Goal: Information Seeking & Learning: Learn about a topic

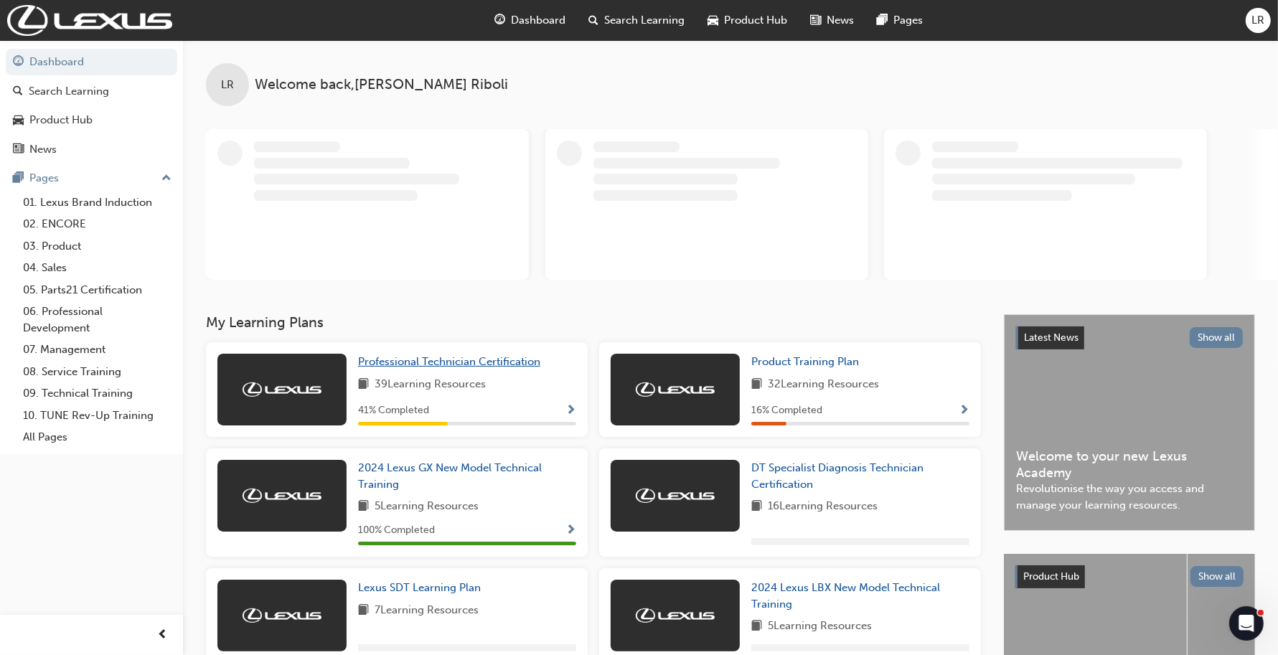
click at [515, 360] on span "Professional Technician Certification" at bounding box center [449, 361] width 182 height 13
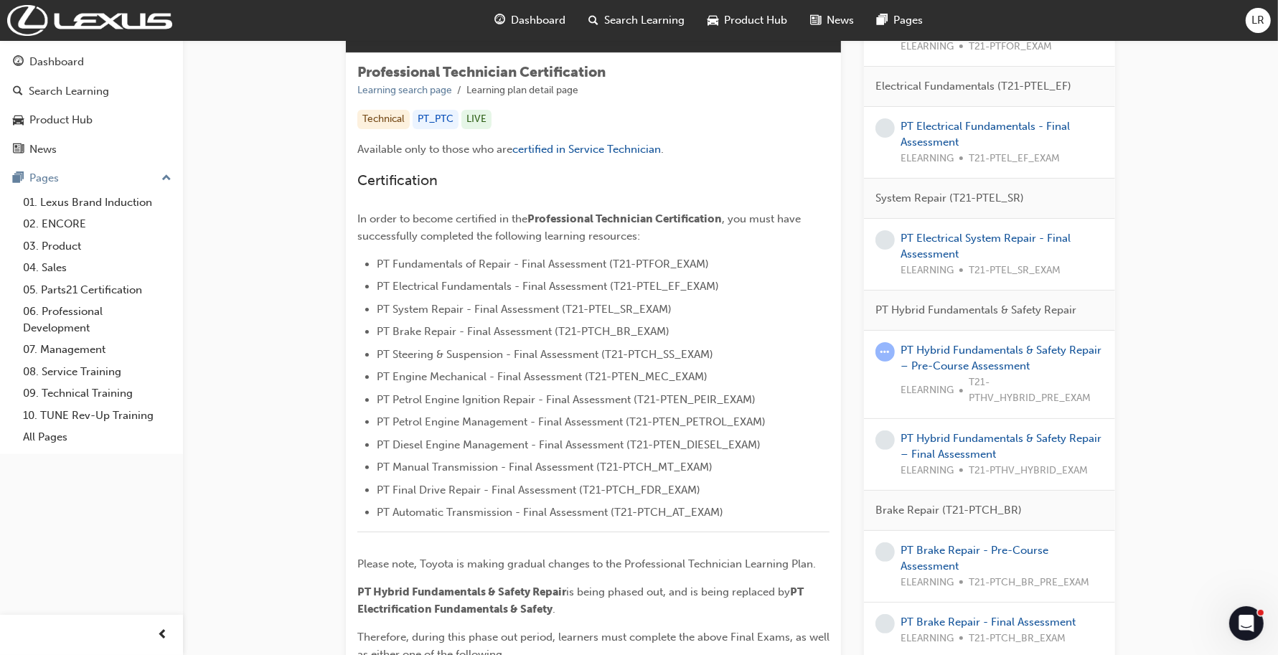
scroll to position [269, 0]
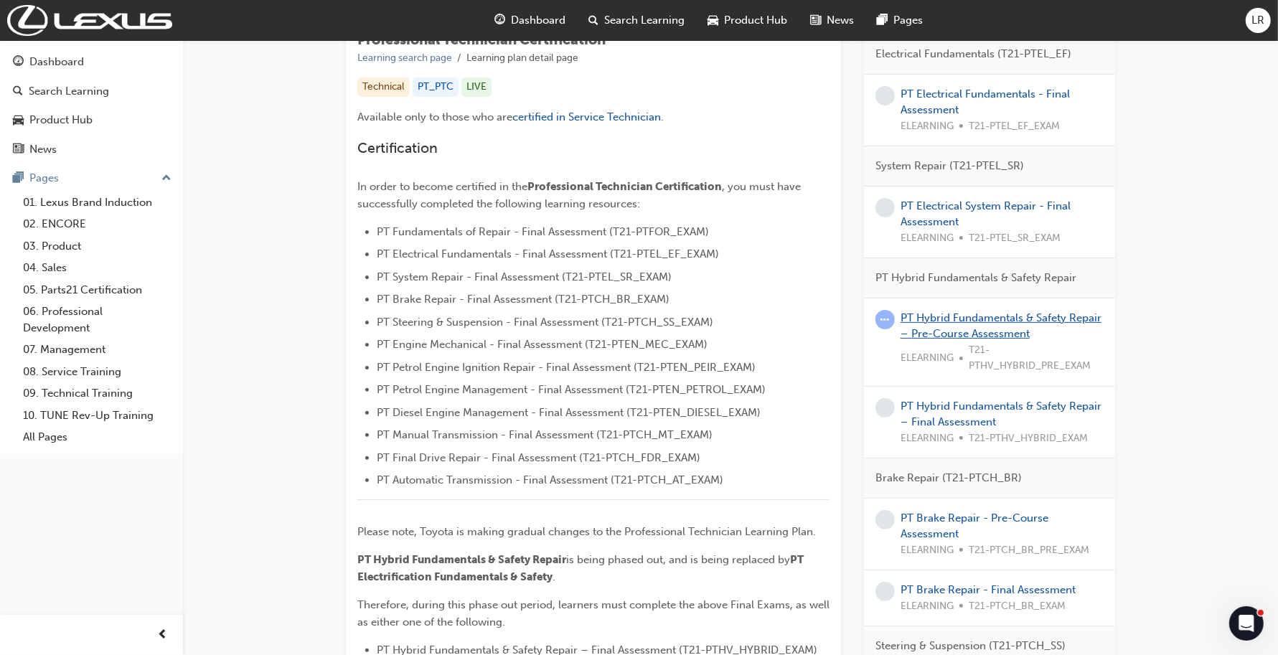
click at [962, 336] on link "PT Hybrid Fundamentals & Safety Repair – Pre-Course Assessment" at bounding box center [1001, 325] width 201 height 29
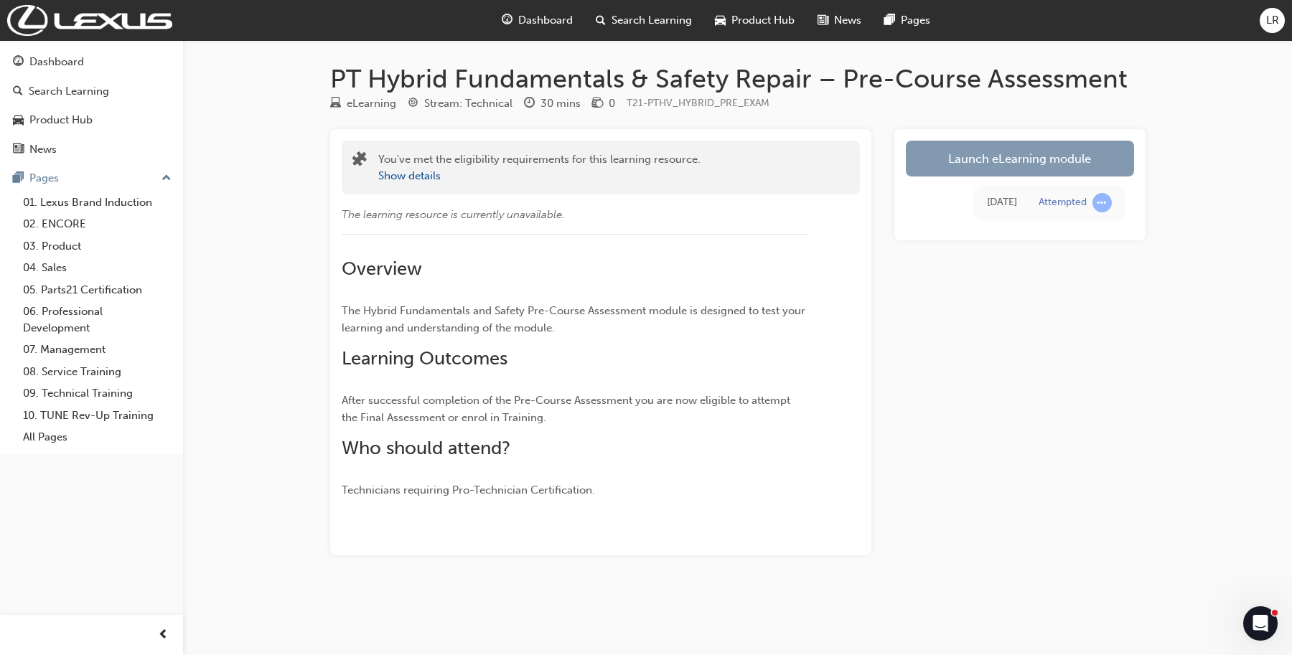
click at [1068, 160] on link "Launch eLearning module" at bounding box center [1020, 159] width 228 height 36
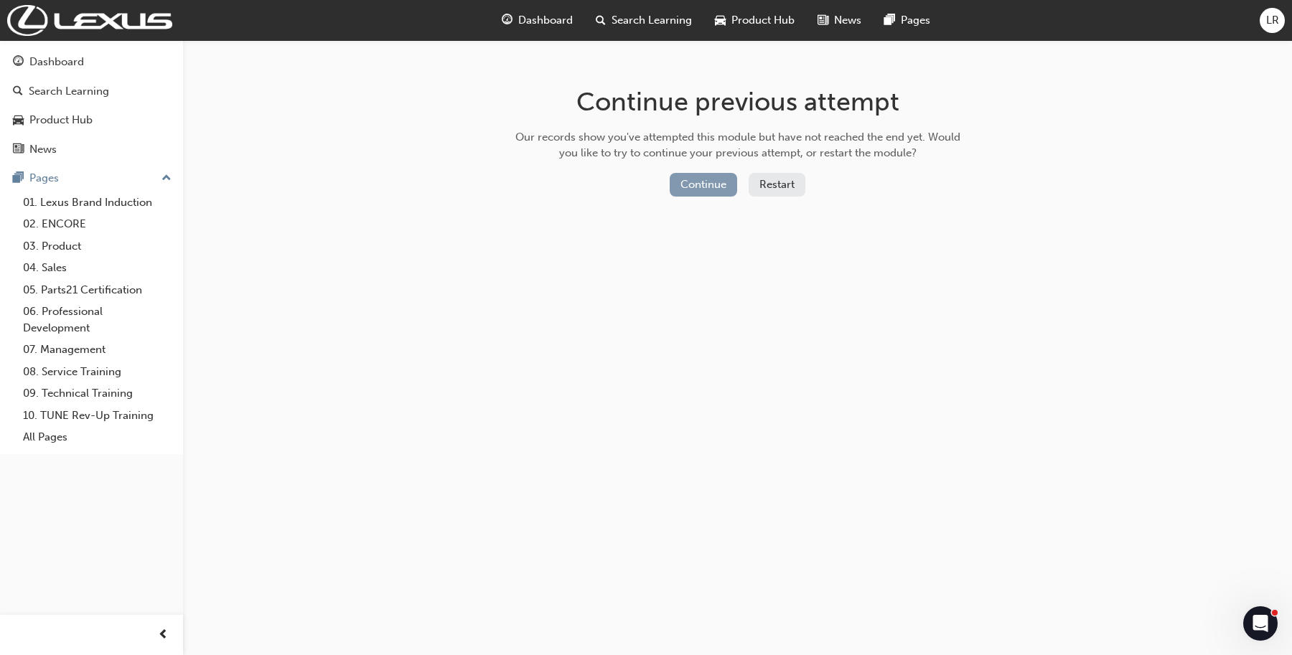
click at [695, 187] on button "Continue" at bounding box center [703, 185] width 67 height 24
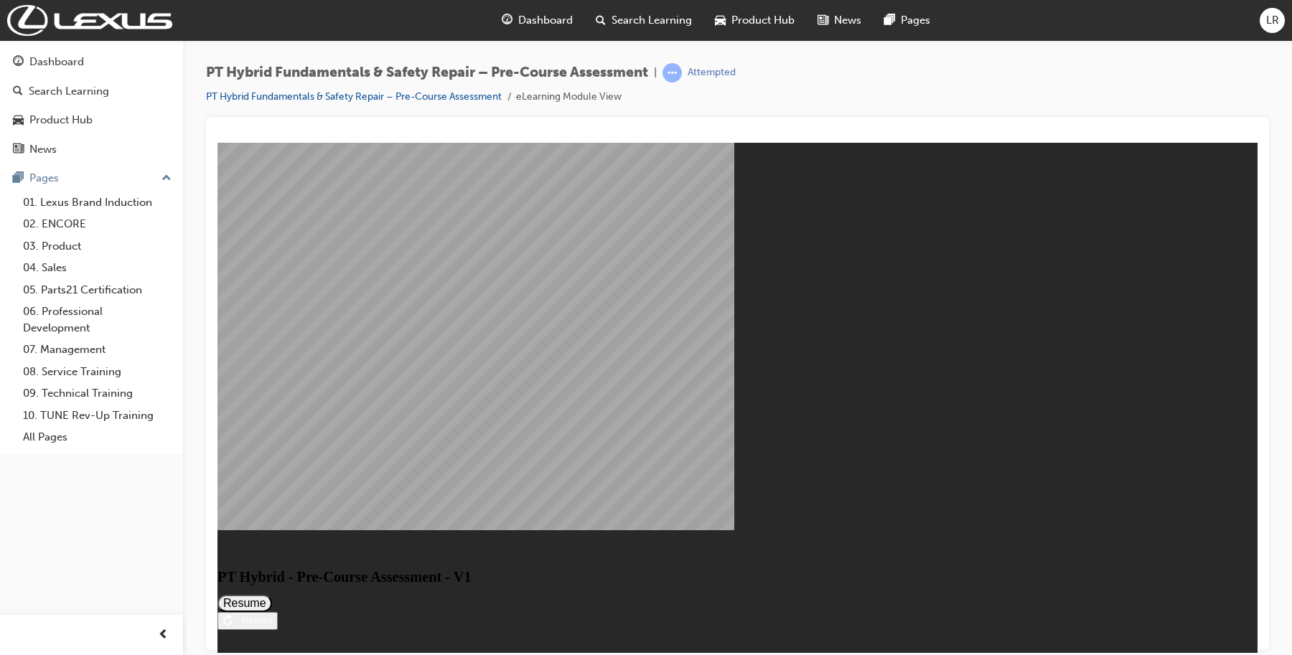
click at [272, 594] on button "Resume" at bounding box center [244, 602] width 55 height 17
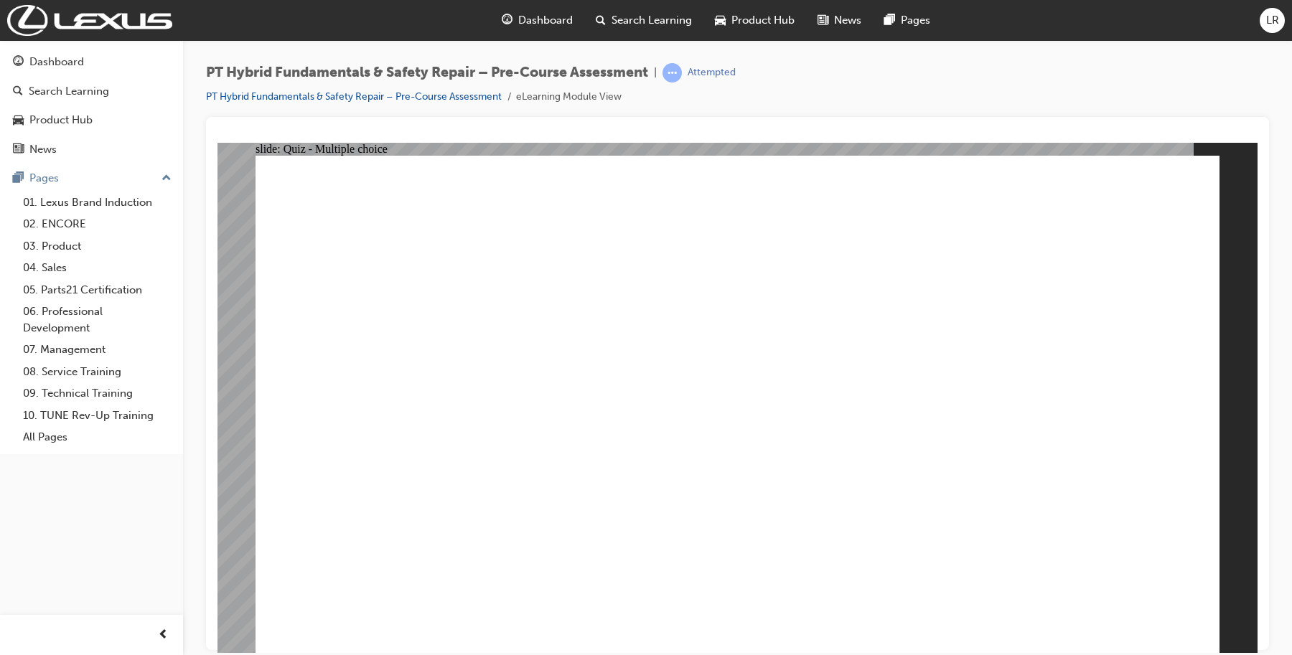
click at [286, 98] on link "PT Hybrid Fundamentals & Safety Repair – Pre-Course Assessment" at bounding box center [354, 96] width 296 height 12
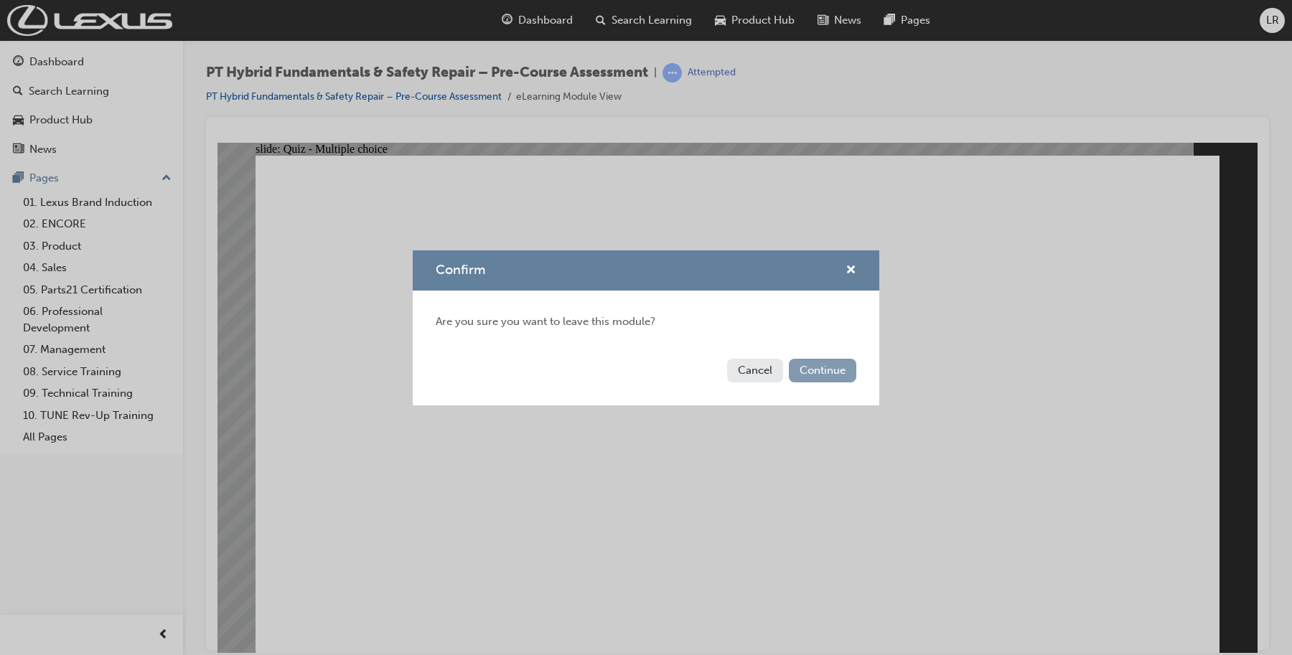
click at [827, 373] on button "Continue" at bounding box center [822, 371] width 67 height 24
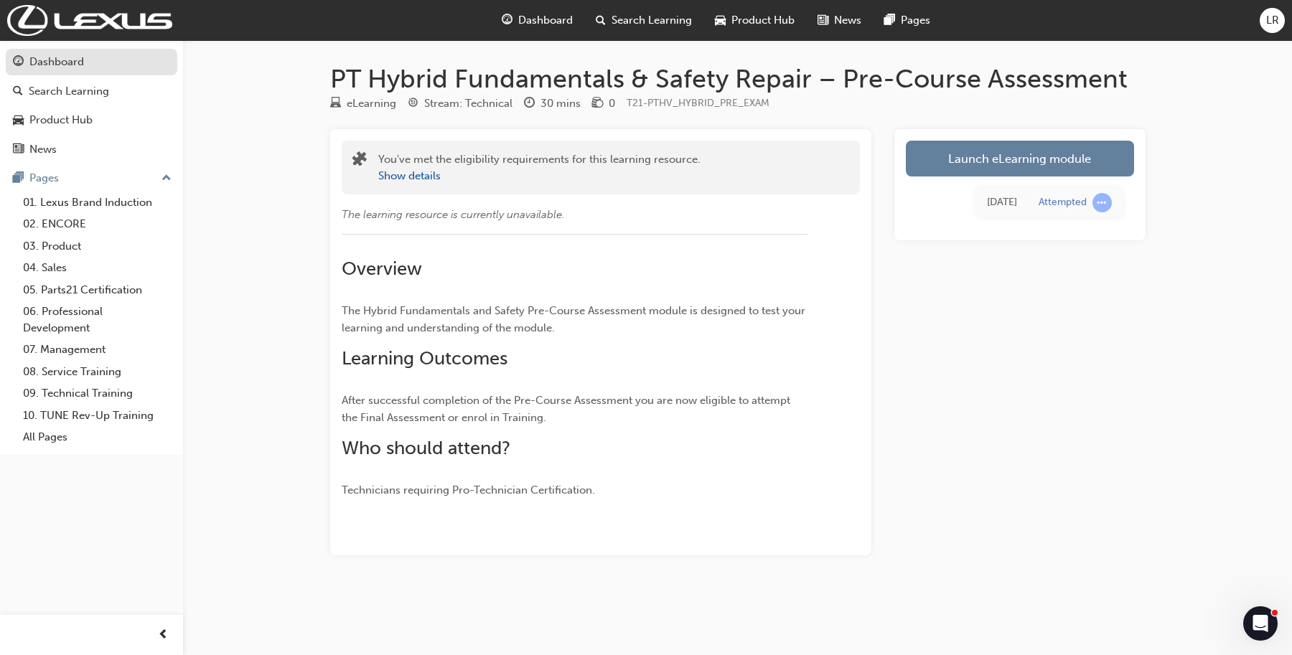
click at [47, 73] on link "Dashboard" at bounding box center [92, 62] width 172 height 27
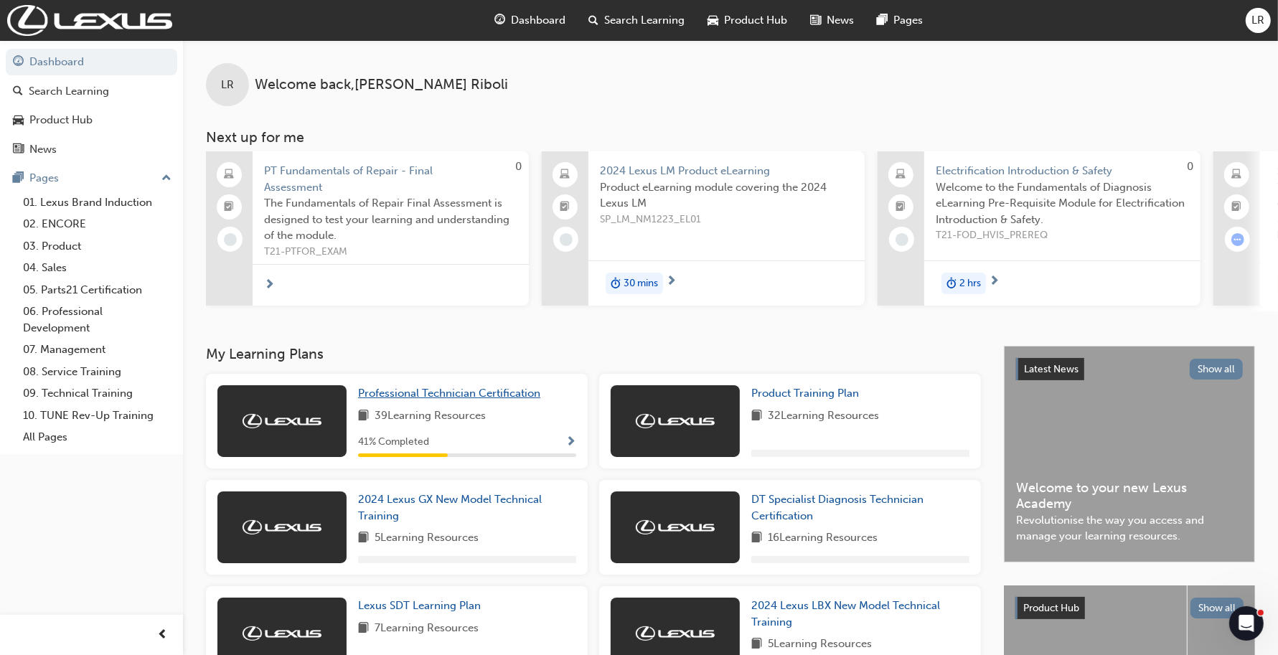
click at [417, 393] on span "Professional Technician Certification" at bounding box center [449, 393] width 182 height 13
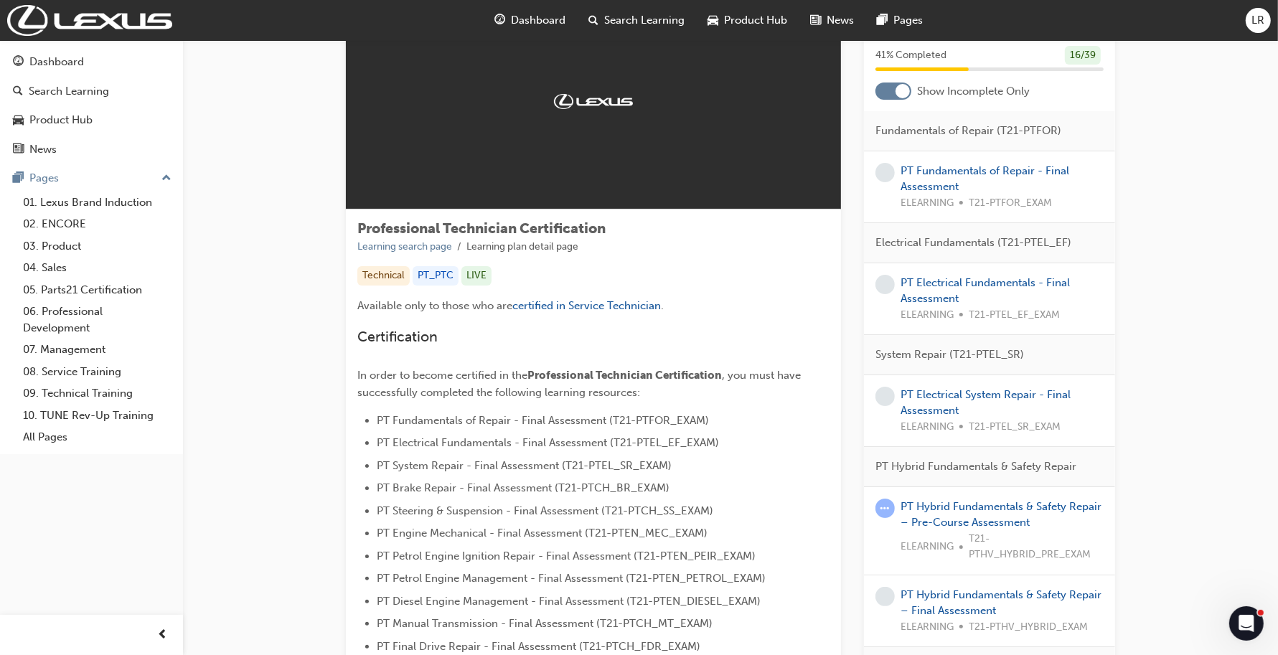
scroll to position [359, 0]
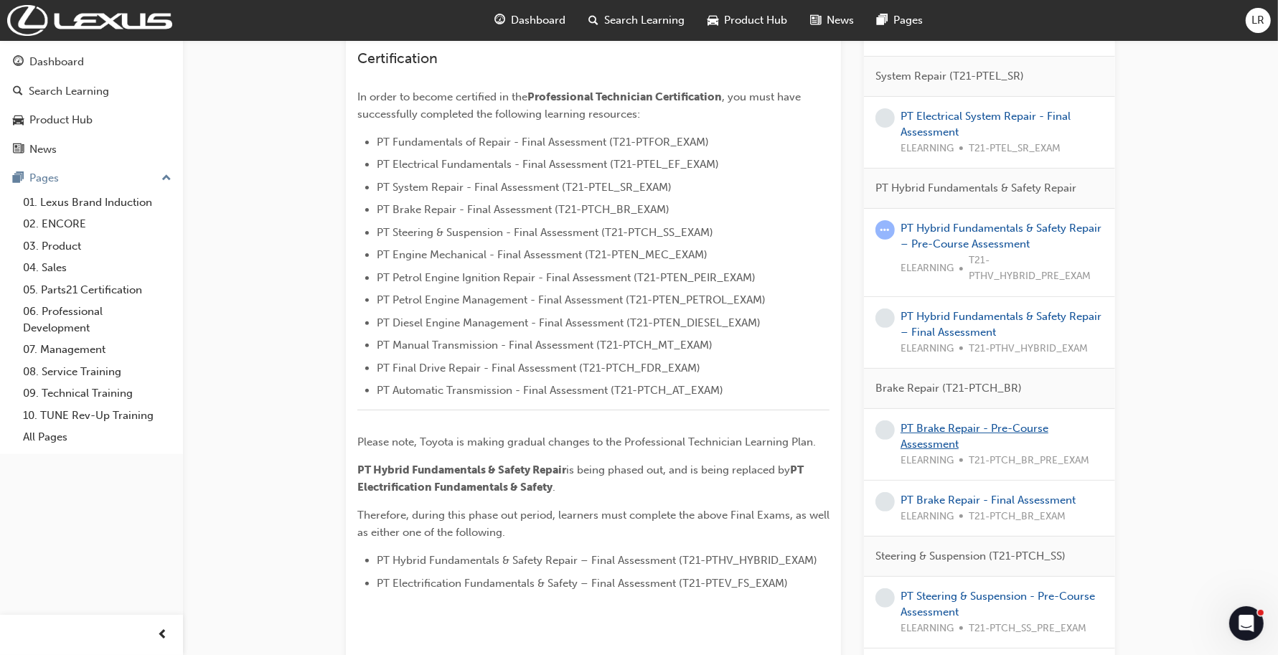
click at [934, 431] on link "PT Brake Repair - Pre-Course Assessment" at bounding box center [975, 436] width 148 height 29
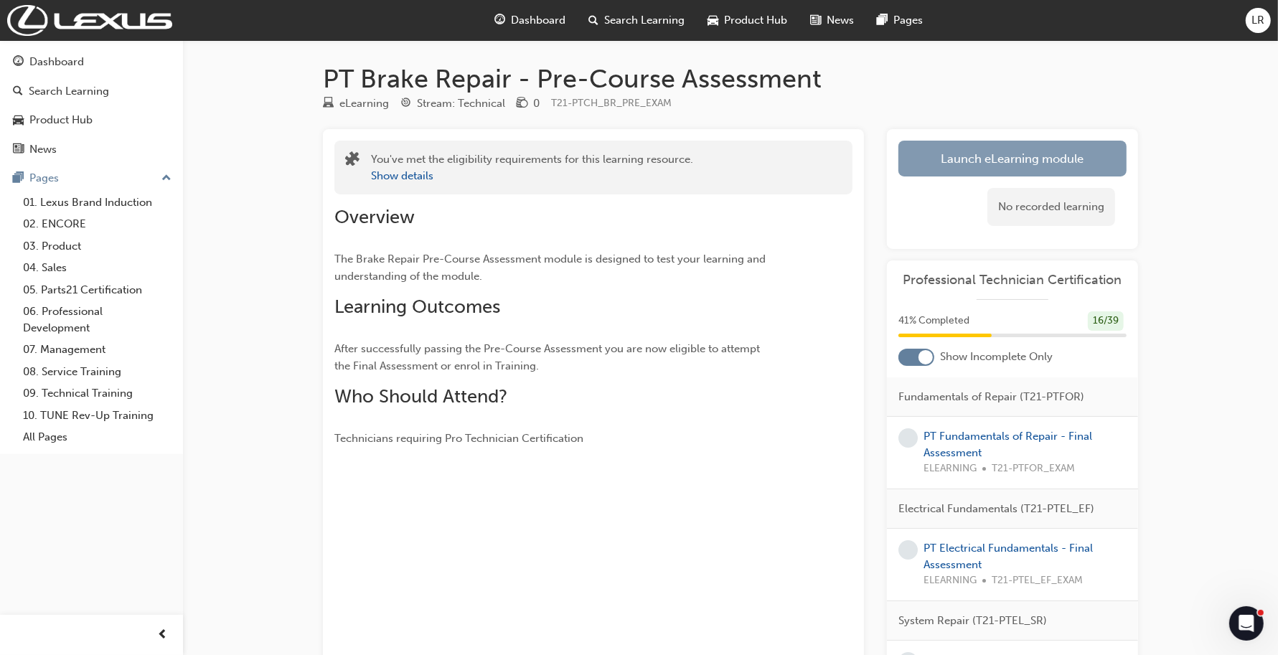
click at [1002, 159] on link "Launch eLearning module" at bounding box center [1013, 159] width 228 height 36
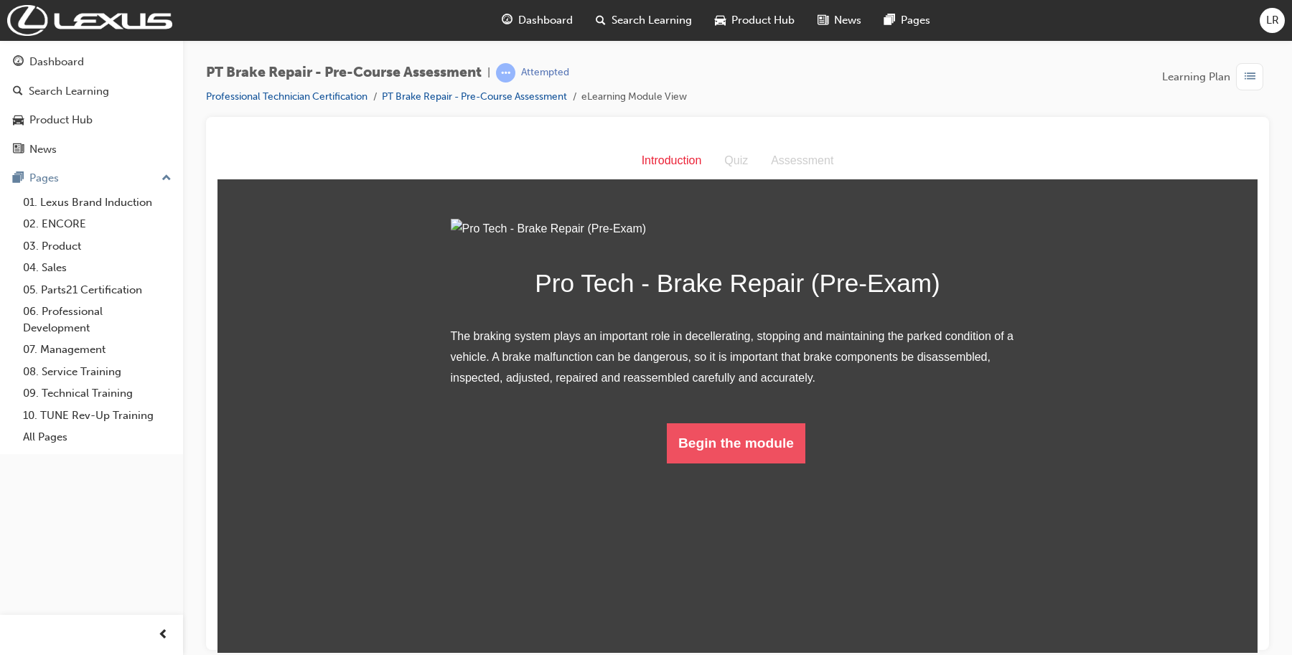
click at [761, 463] on button "Begin the module" at bounding box center [736, 443] width 139 height 40
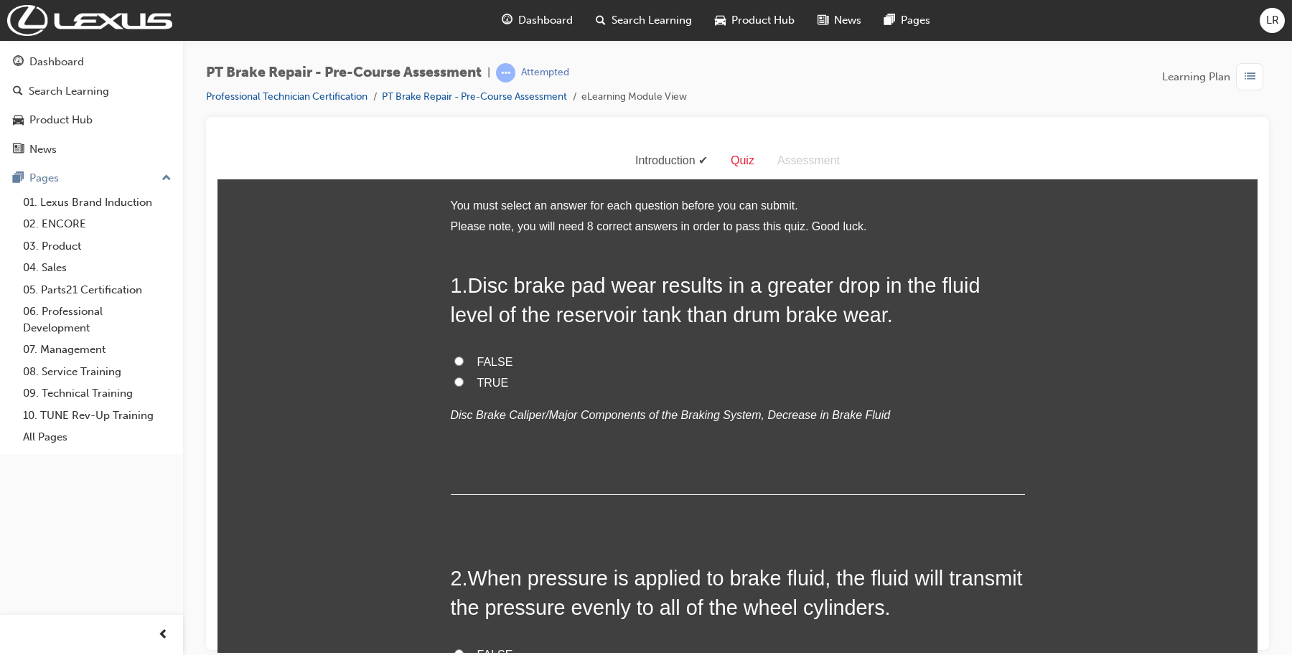
click at [454, 380] on input "TRUE" at bounding box center [458, 381] width 9 height 9
radio input "true"
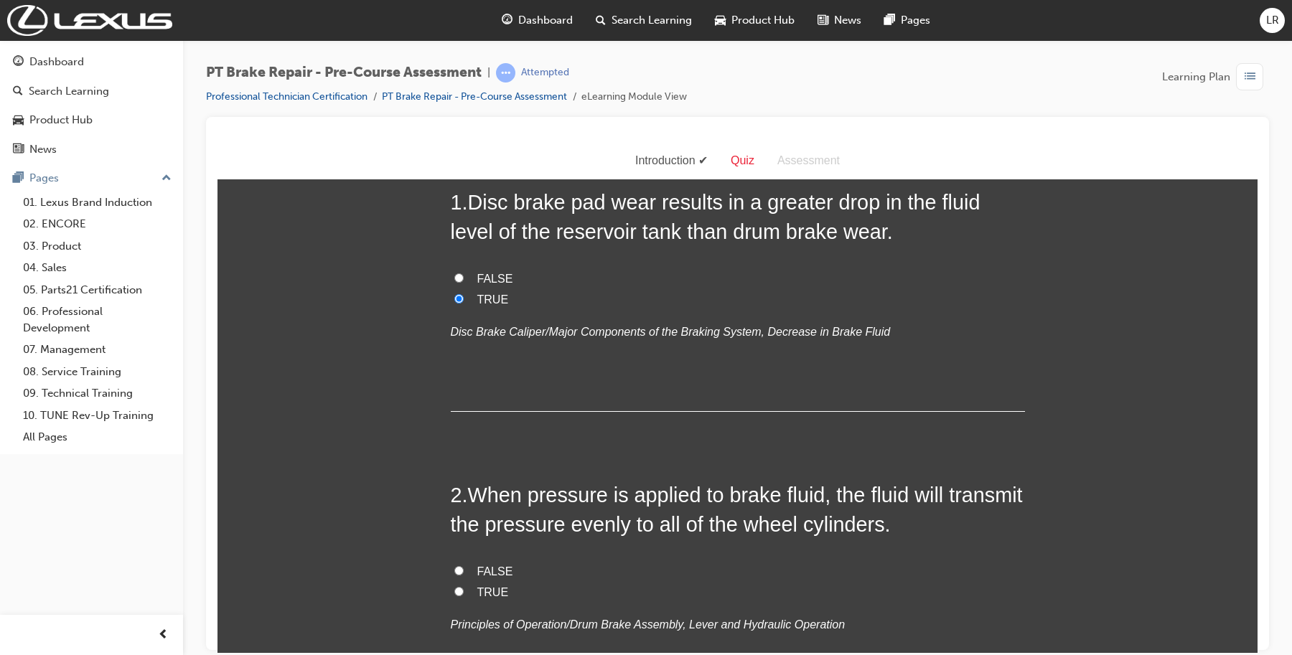
scroll to position [179, 0]
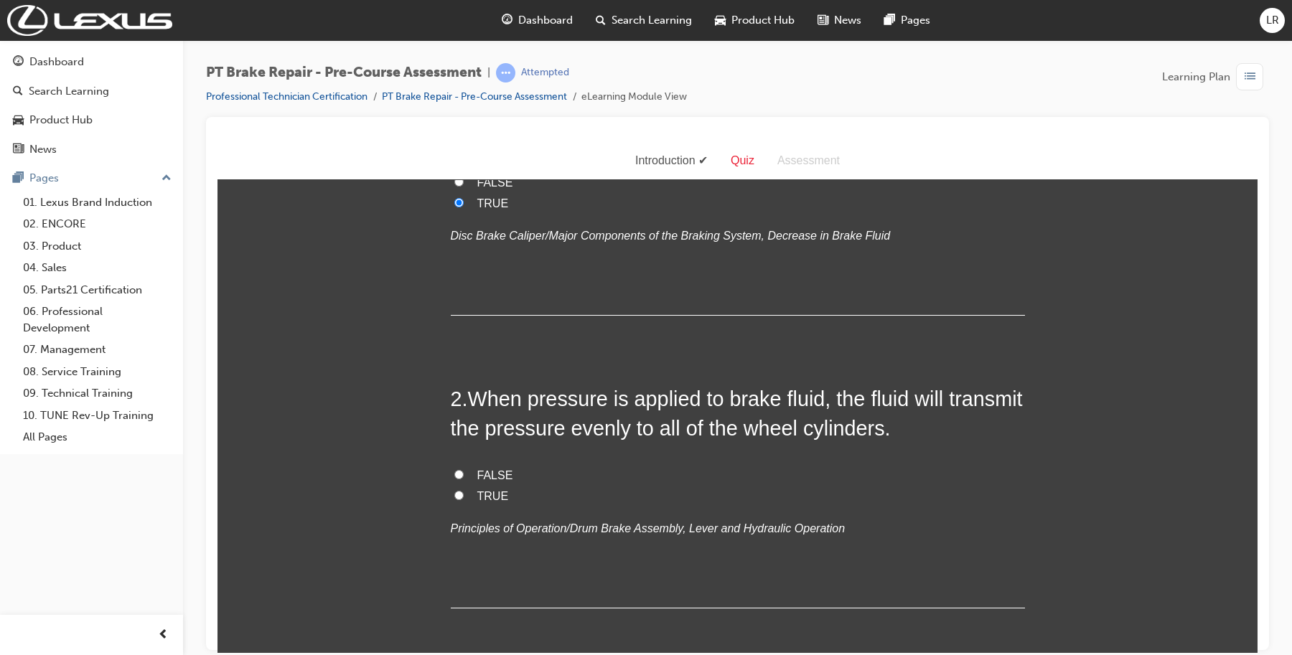
click at [454, 495] on input "TRUE" at bounding box center [458, 494] width 9 height 9
radio input "true"
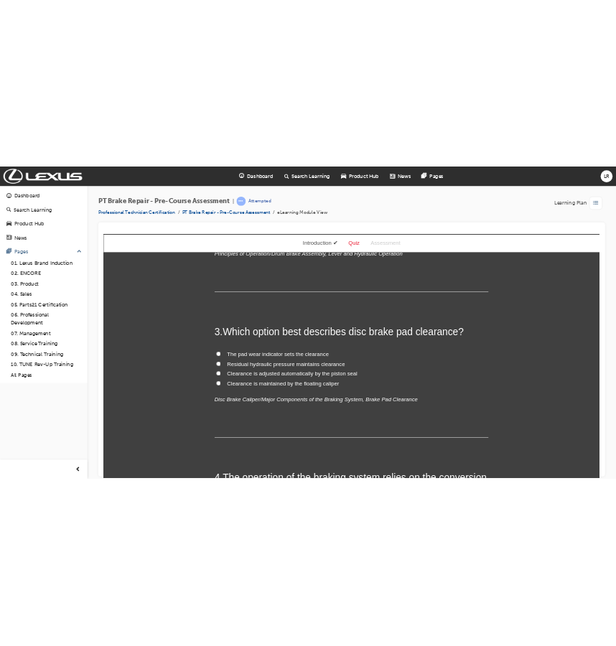
scroll to position [538, 0]
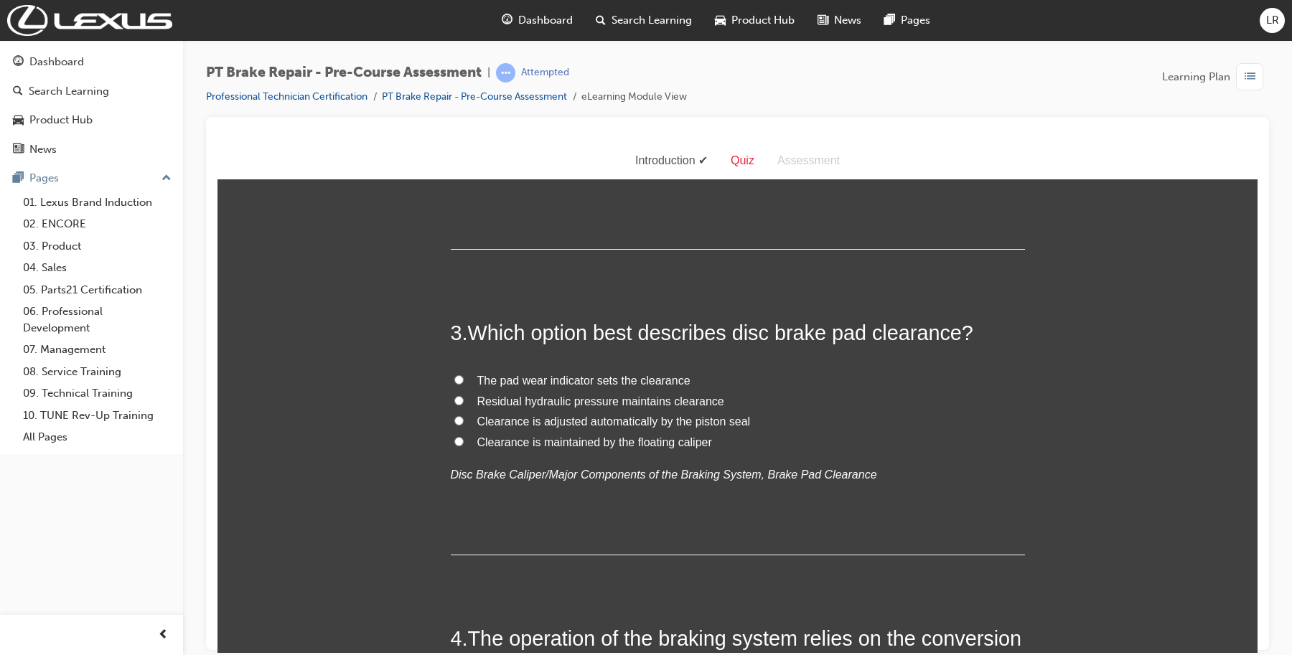
click at [451, 397] on label "Residual hydraulic pressure maintains clearance" at bounding box center [738, 401] width 574 height 21
click at [454, 397] on input "Residual hydraulic pressure maintains clearance" at bounding box center [458, 399] width 9 height 9
radio input "true"
click at [454, 444] on input "Clearance is maintained by the floating caliper" at bounding box center [458, 440] width 9 height 9
radio input "true"
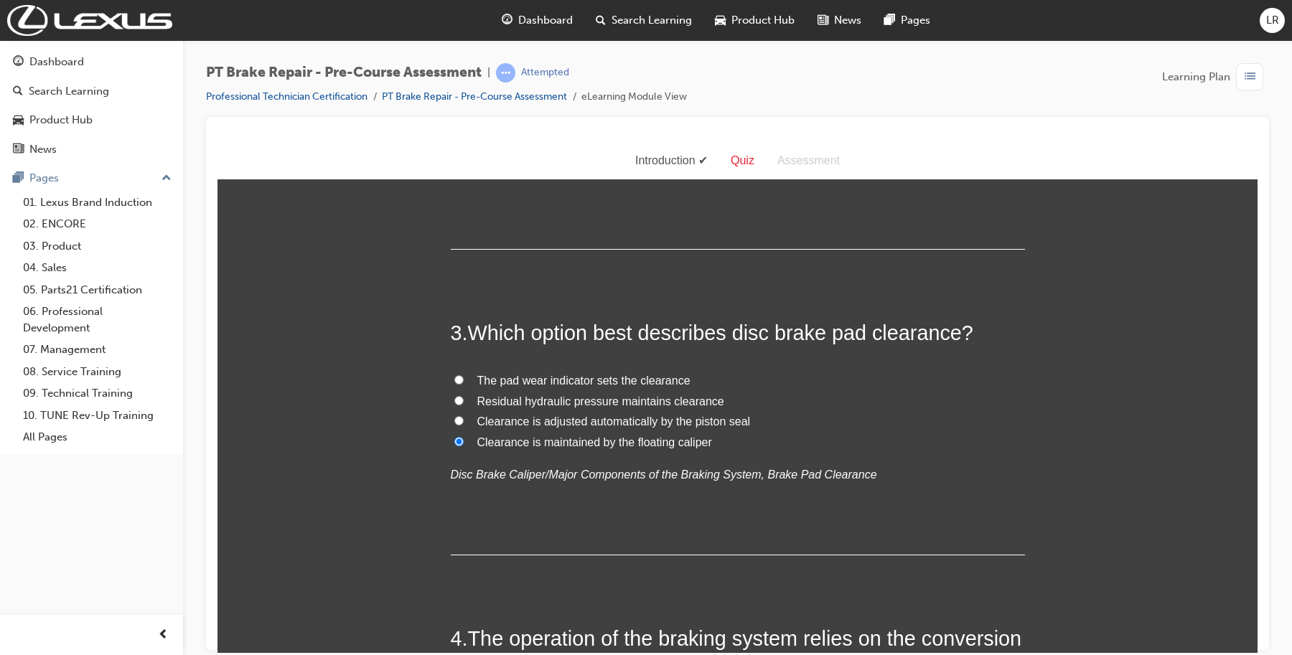
click at [454, 399] on input "Residual hydraulic pressure maintains clearance" at bounding box center [458, 399] width 9 height 9
radio input "true"
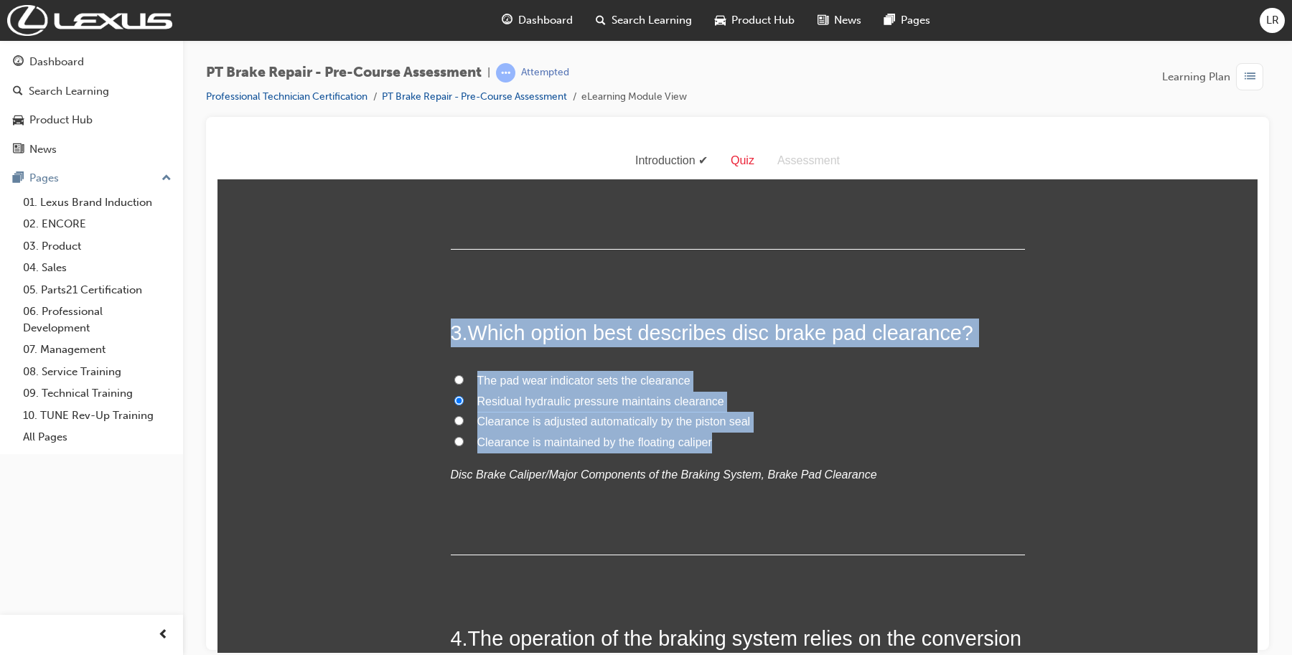
drag, startPoint x: 716, startPoint y: 449, endPoint x: 399, endPoint y: 313, distance: 344.3
copy div "3 . Which option best describes disc brake pad clearance? The pad wear indicato…"
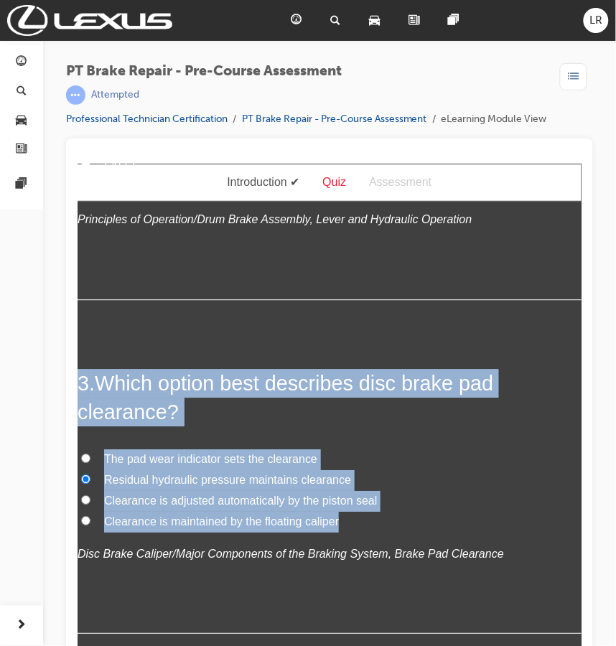
click at [201, 501] on span "Clearance is adjusted automatically by the piston seal" at bounding box center [239, 500] width 273 height 12
click at [90, 501] on input "Clearance is adjusted automatically by the piston seal" at bounding box center [84, 499] width 9 height 9
radio input "true"
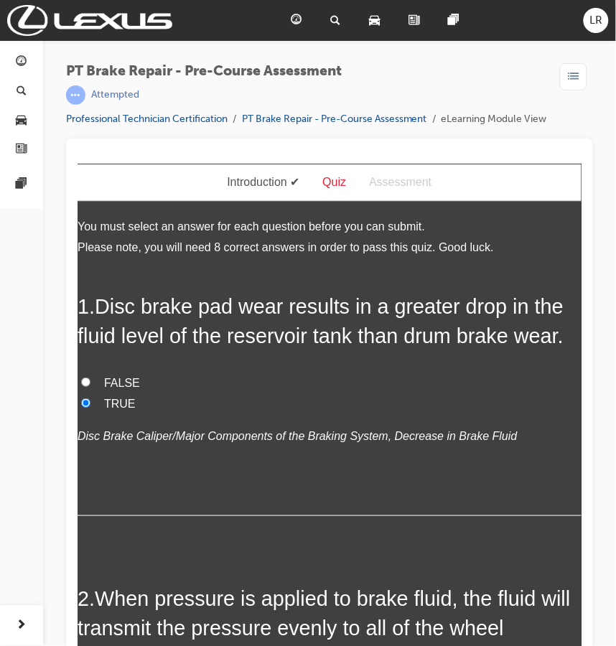
scroll to position [0, 0]
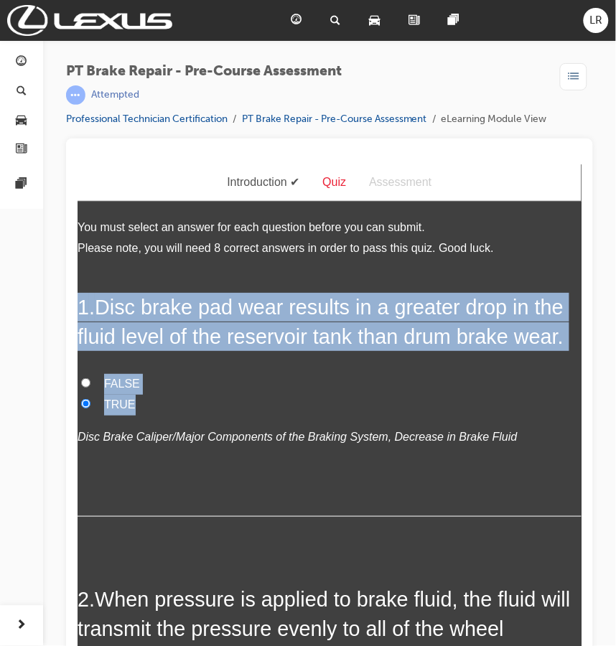
drag, startPoint x: 181, startPoint y: 400, endPoint x: 47, endPoint y: 300, distance: 167.2
click at [77, 300] on html "Quiz Introduction Quiz Assessment You must select an answer for each question b…" at bounding box center [329, 414] width 504 height 501
copy div "1 . Disc brake pad wear results in a greater drop in the fluid level of the res…"
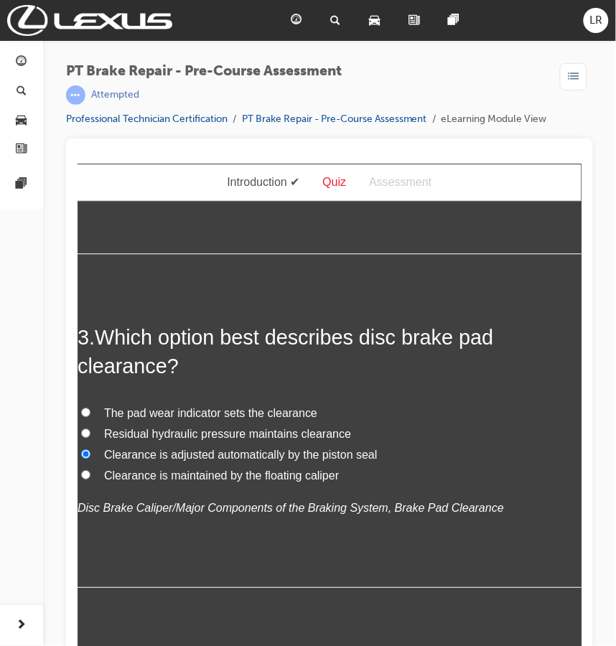
scroll to position [897, 0]
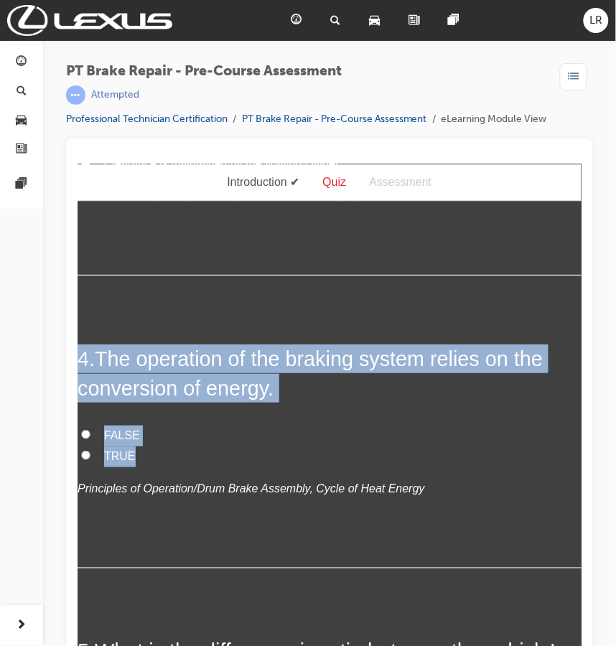
drag, startPoint x: 179, startPoint y: 456, endPoint x: 128, endPoint y: 523, distance: 85.0
copy div "4 . The operation of the braking system relies on the conversion of energy. FAL…"
click at [86, 454] on input "TRUE" at bounding box center [84, 454] width 9 height 9
radio input "true"
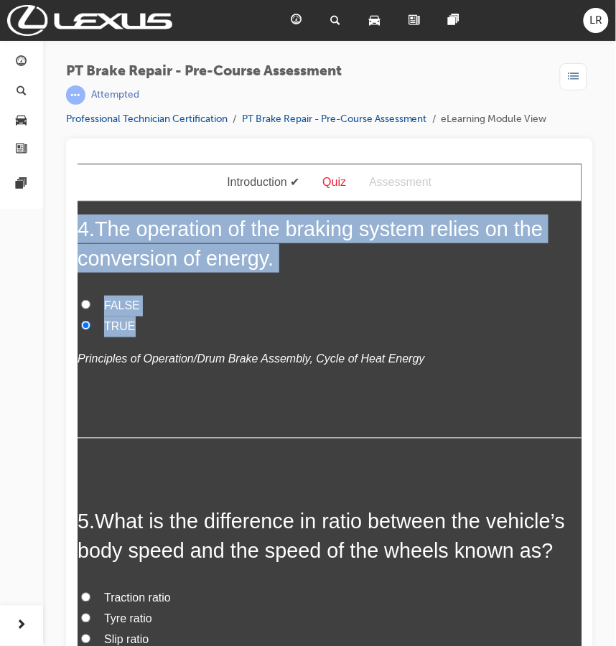
scroll to position [1256, 0]
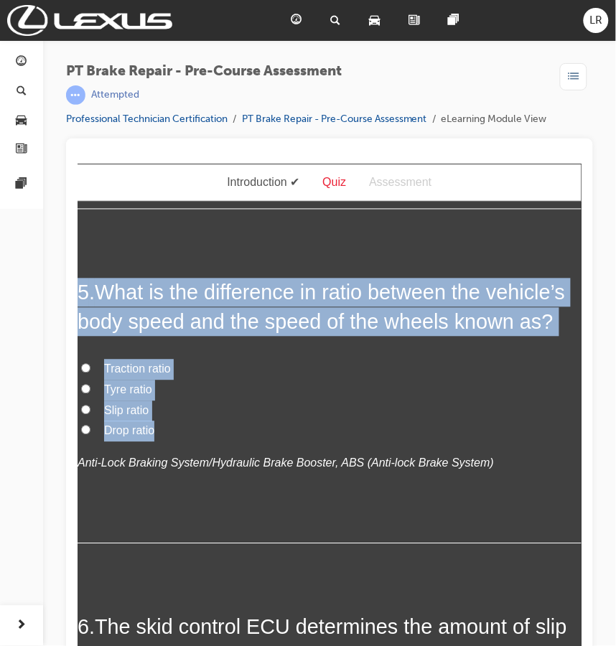
drag, startPoint x: 163, startPoint y: 464, endPoint x: 59, endPoint y: 268, distance: 222.5
copy div "5 . What is the difference in ratio between the vehicle’s body speed and the sp…"
click at [119, 416] on span "Slip ratio" at bounding box center [125, 410] width 44 height 12
click at [90, 414] on input "Slip ratio" at bounding box center [84, 409] width 9 height 9
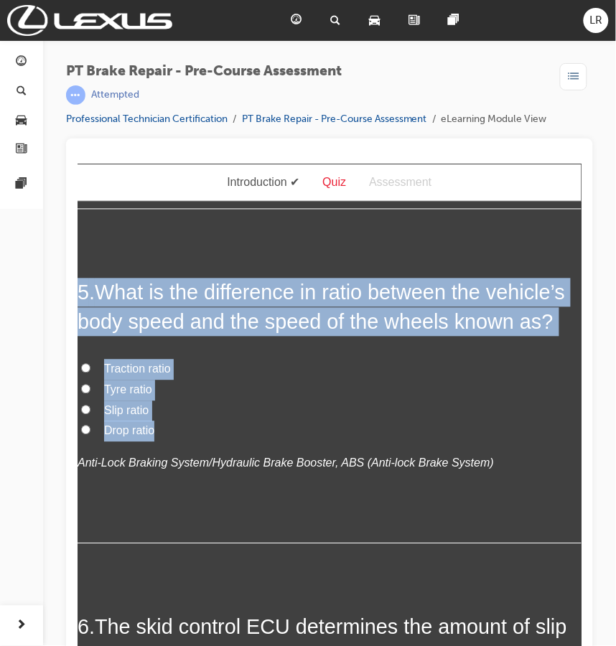
radio input "true"
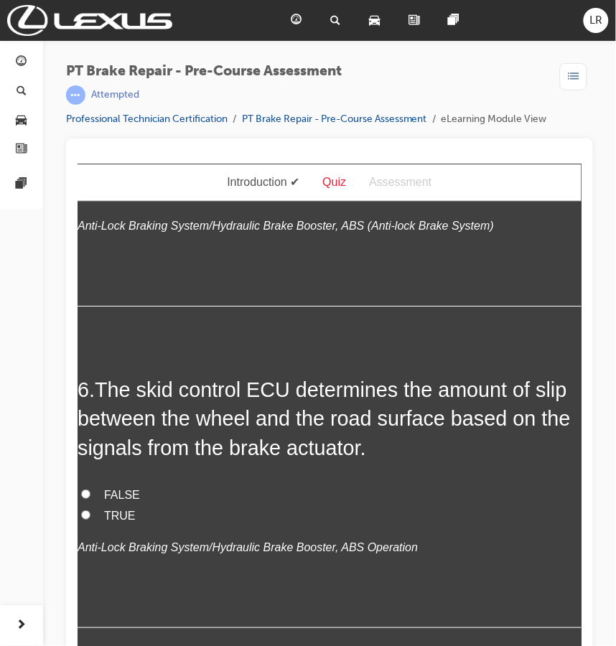
scroll to position [1525, 0]
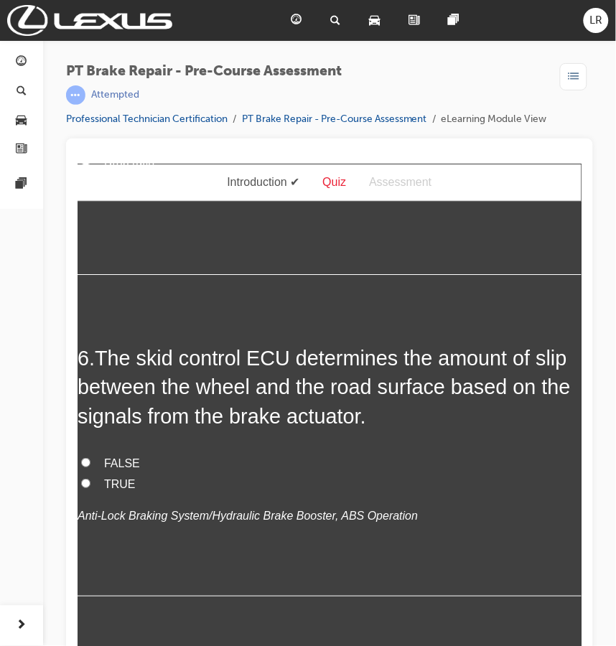
click at [100, 494] on label "TRUE" at bounding box center [329, 484] width 504 height 21
click at [90, 487] on input "TRUE" at bounding box center [84, 482] width 9 height 9
radio input "true"
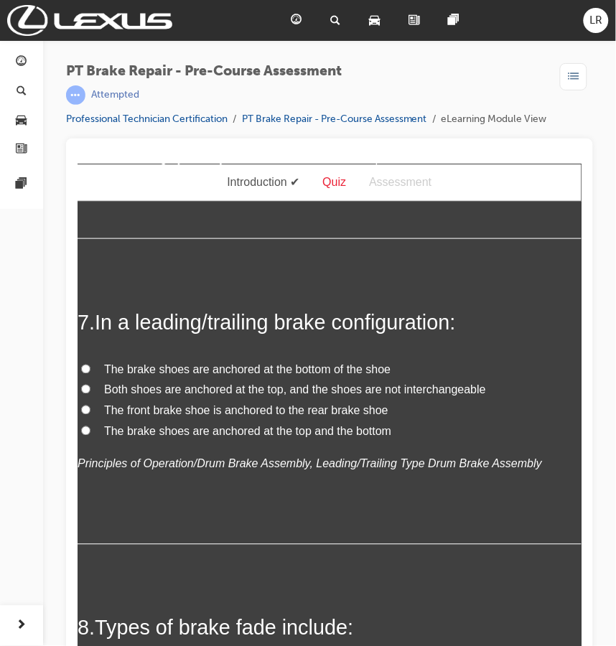
scroll to position [1884, 0]
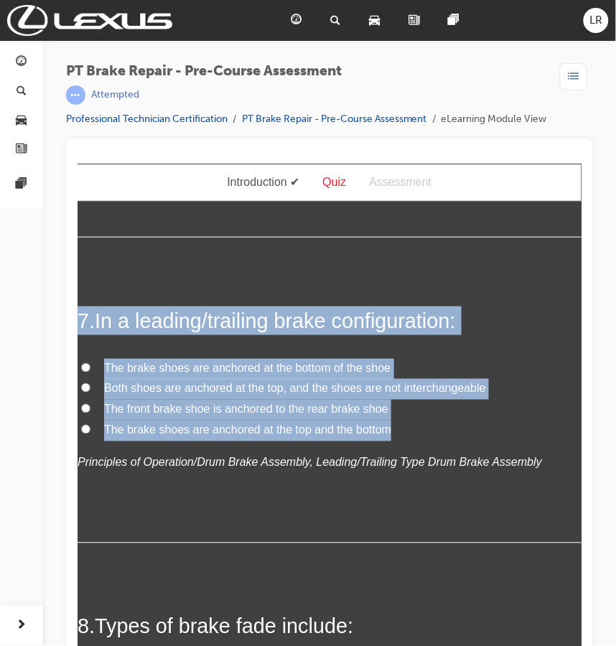
drag, startPoint x: 389, startPoint y: 464, endPoint x: 33, endPoint y: 348, distance: 374.3
copy div "7 . In a leading/trailing brake configuration: The brake shoes are anchored at …"
click at [162, 415] on span "The front brake shoe is anchored to the rear brake shoe" at bounding box center [245, 409] width 284 height 12
click at [90, 413] on input "The front brake shoe is anchored to the rear brake shoe" at bounding box center [84, 407] width 9 height 9
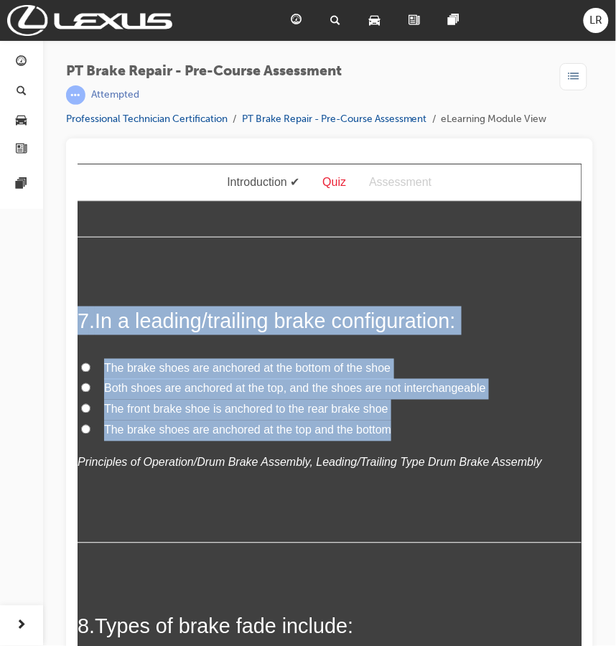
radio input "true"
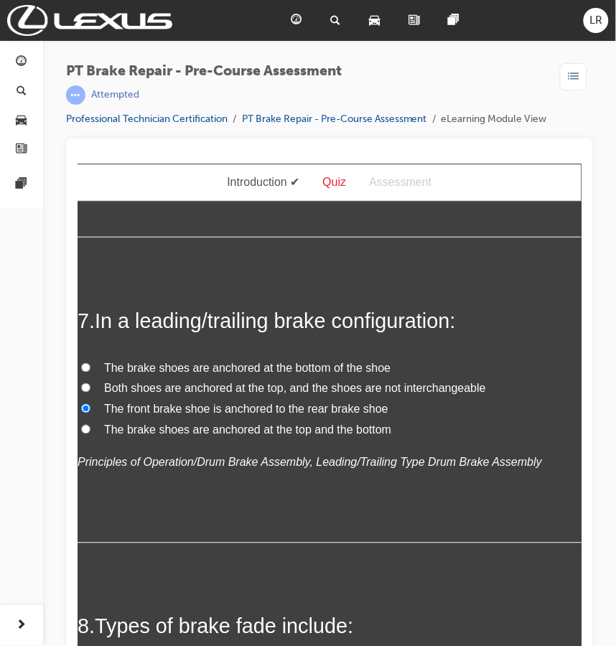
click at [177, 374] on span "The brake shoes are anchored at the bottom of the shoe" at bounding box center [246, 368] width 286 height 12
click at [90, 372] on input "The brake shoes are anchored at the bottom of the shoe" at bounding box center [84, 366] width 9 height 9
radio input "true"
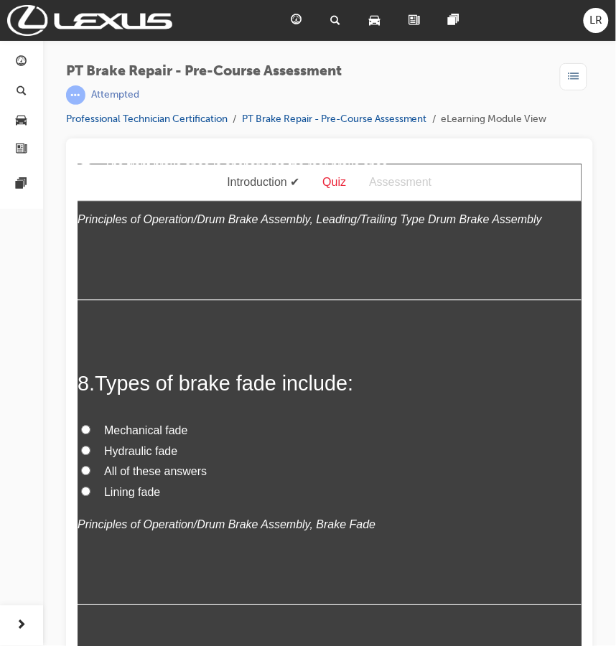
scroll to position [2153, 0]
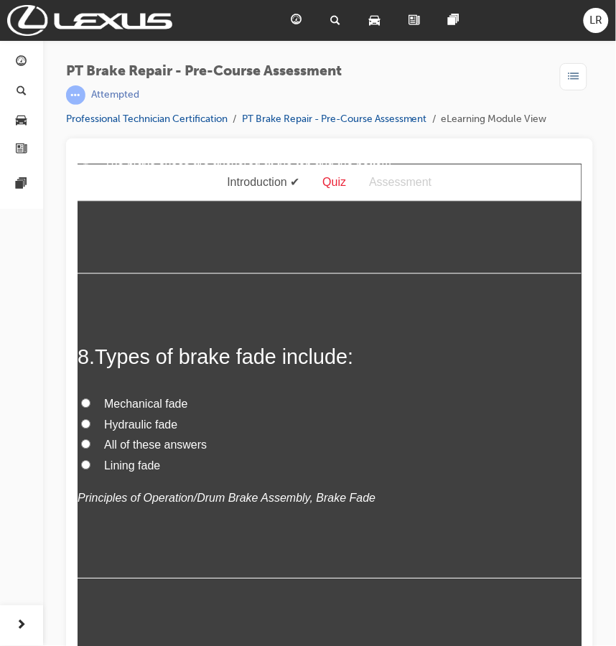
click at [154, 451] on span "All of these answers" at bounding box center [154, 445] width 103 height 12
click at [90, 449] on input "All of these answers" at bounding box center [84, 443] width 9 height 9
radio input "true"
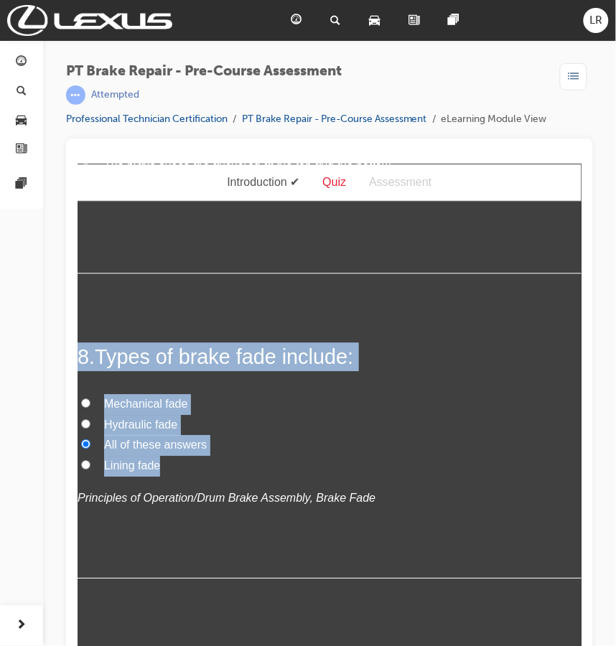
drag, startPoint x: 166, startPoint y: 499, endPoint x: 62, endPoint y: 370, distance: 165.4
copy div "8 . Types of brake fade include: Mechanical fade Hydraulic fade All of these an…"
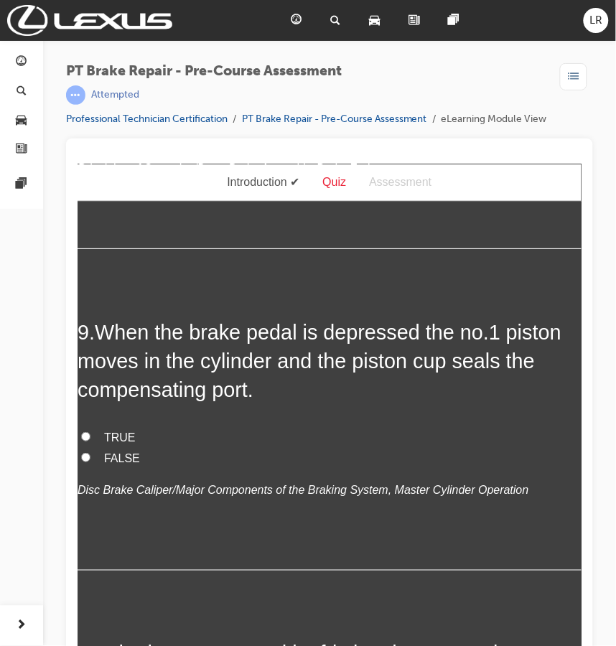
scroll to position [2512, 0]
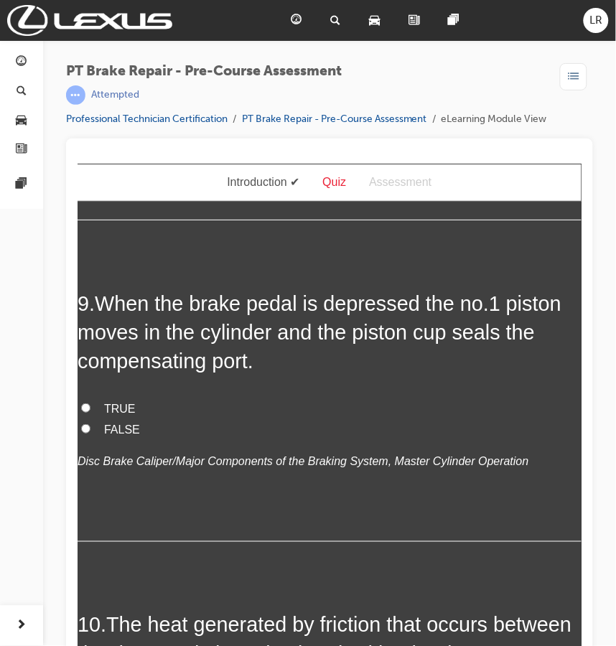
click at [101, 419] on label "TRUE" at bounding box center [329, 408] width 504 height 21
click at [90, 412] on input "TRUE" at bounding box center [84, 407] width 9 height 9
radio input "true"
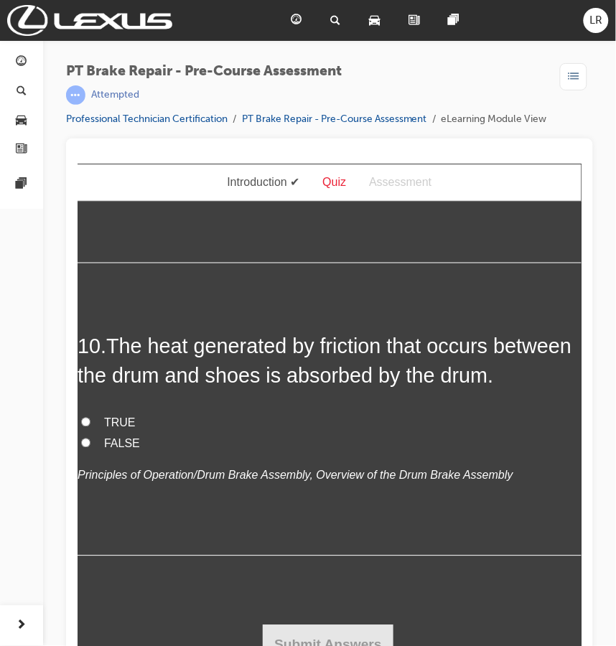
scroll to position [2821, 0]
click at [116, 421] on span "TRUE" at bounding box center [119, 422] width 32 height 12
click at [90, 421] on input "TRUE" at bounding box center [84, 421] width 9 height 9
radio input "true"
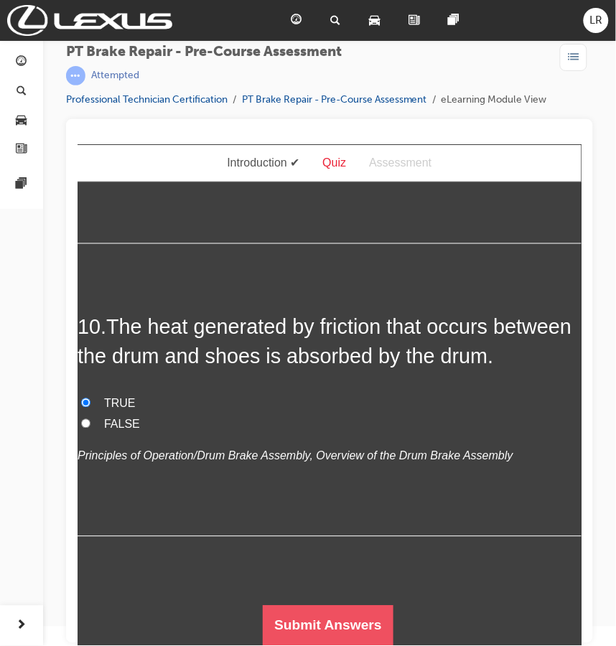
click at [355, 634] on button "Submit Answers" at bounding box center [327, 625] width 131 height 40
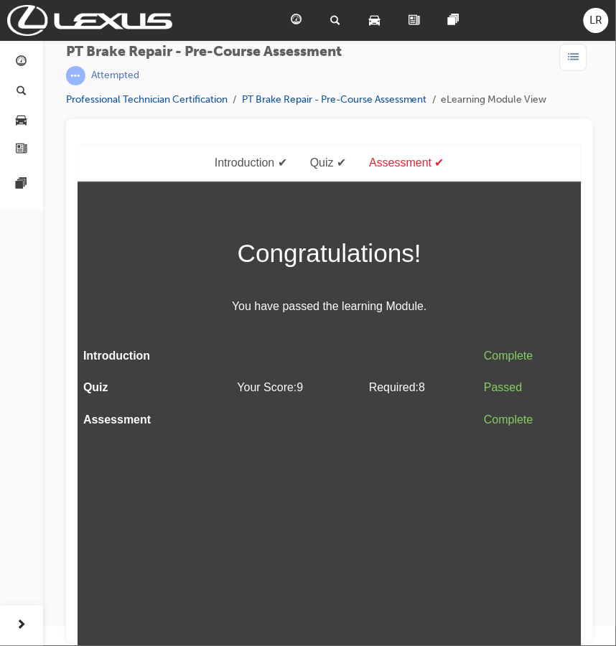
scroll to position [0, 0]
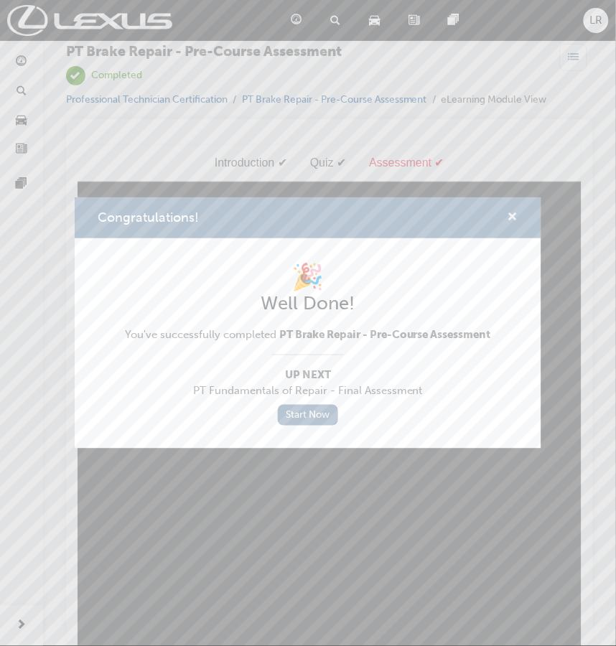
click at [508, 213] on span "cross-icon" at bounding box center [512, 218] width 11 height 13
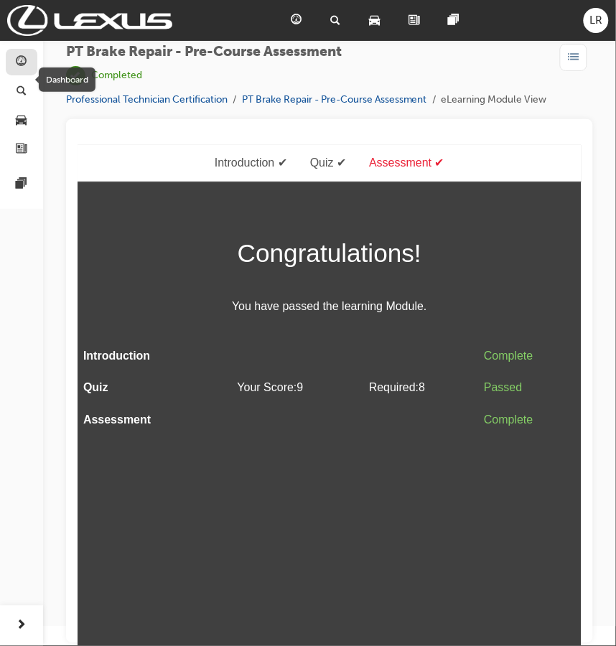
click at [17, 63] on span "guage-icon" at bounding box center [22, 62] width 11 height 13
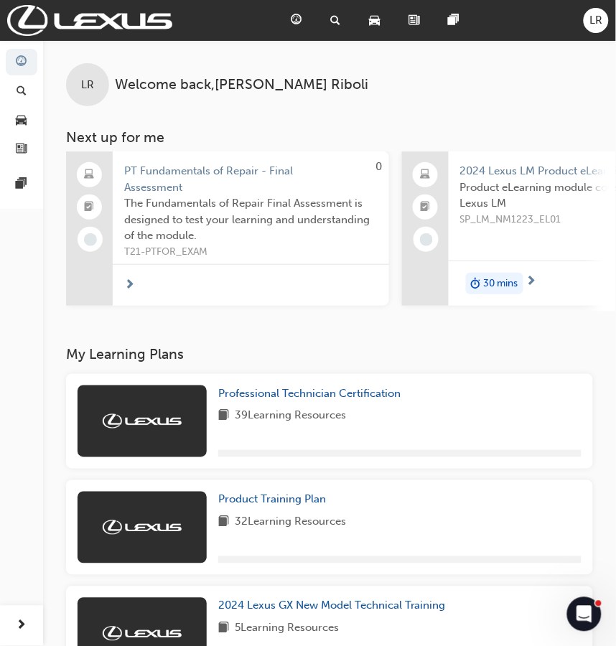
click at [160, 169] on span "PT Fundamentals of Repair - Final Assessment" at bounding box center [250, 179] width 253 height 32
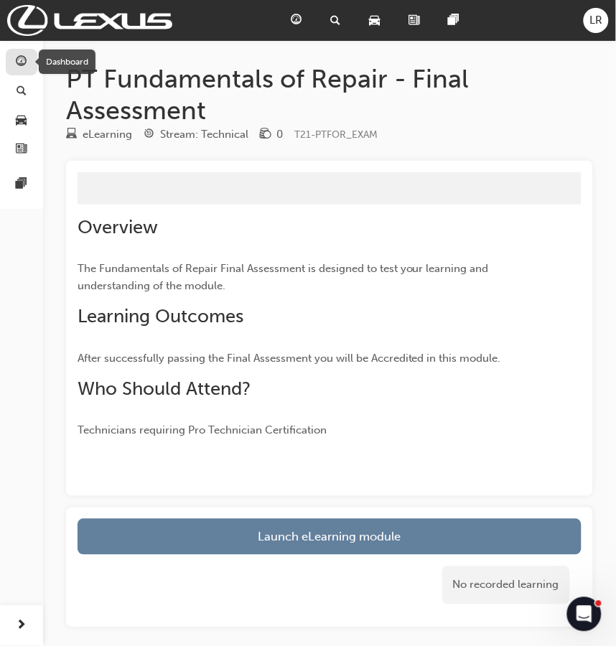
click at [15, 58] on div "button" at bounding box center [21, 62] width 17 height 18
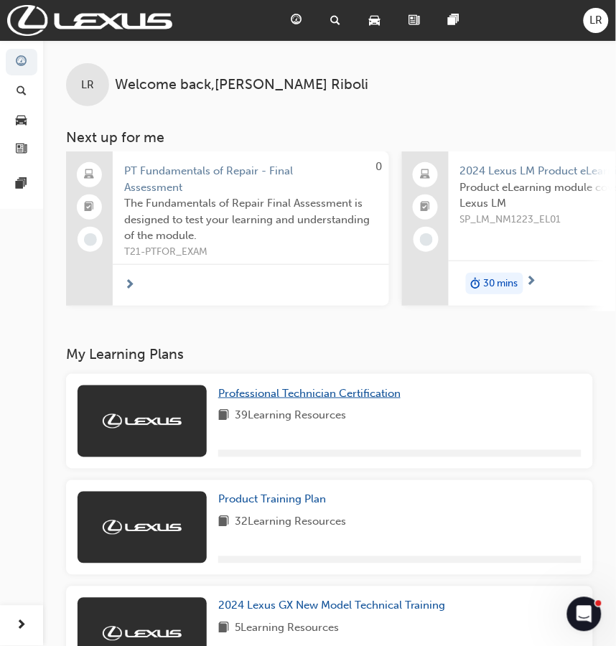
click at [276, 393] on span "Professional Technician Certification" at bounding box center [309, 393] width 182 height 13
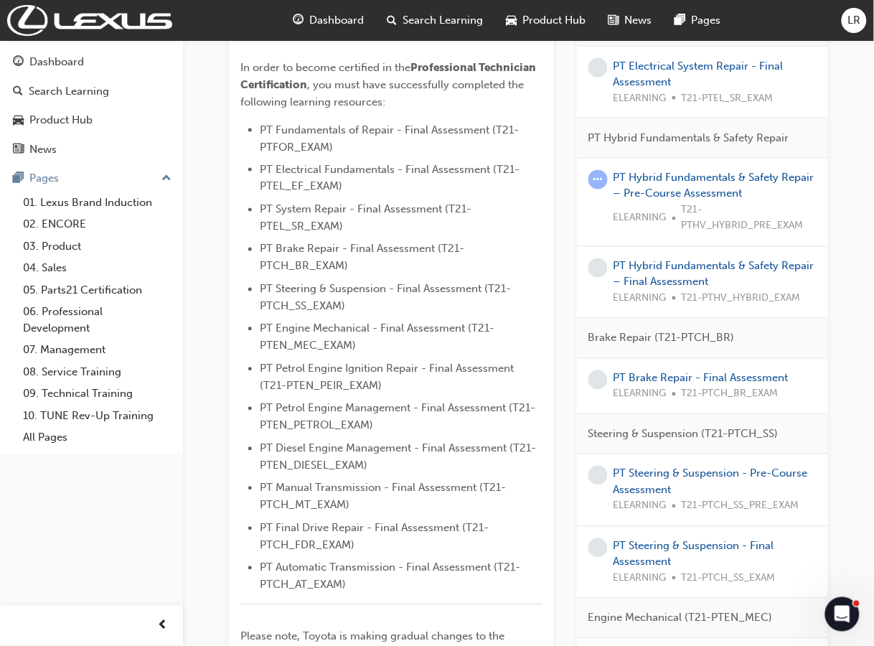
scroll to position [538, 0]
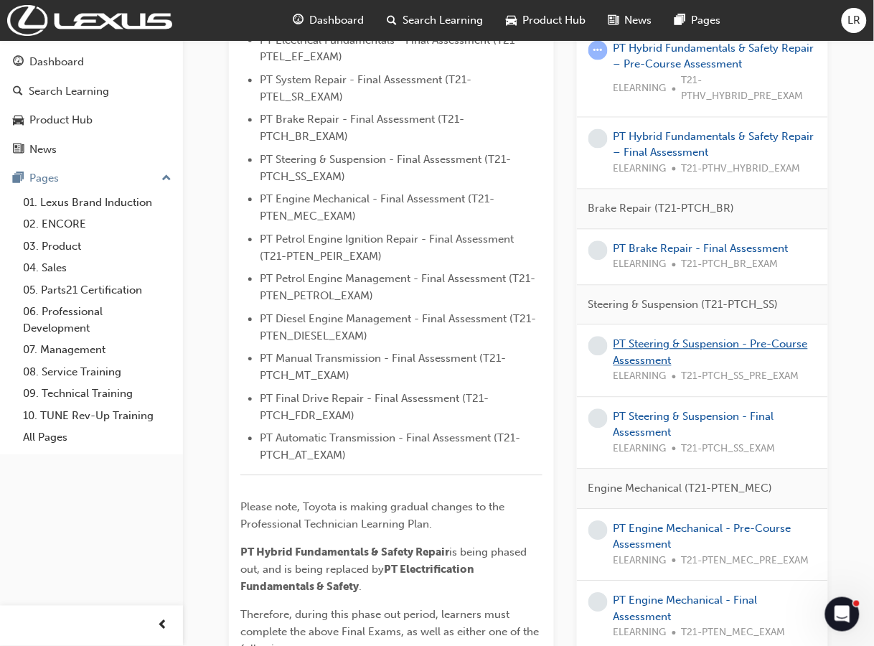
click at [641, 350] on link "PT Steering & Suspension - Pre-Course Assessment" at bounding box center [711, 352] width 194 height 29
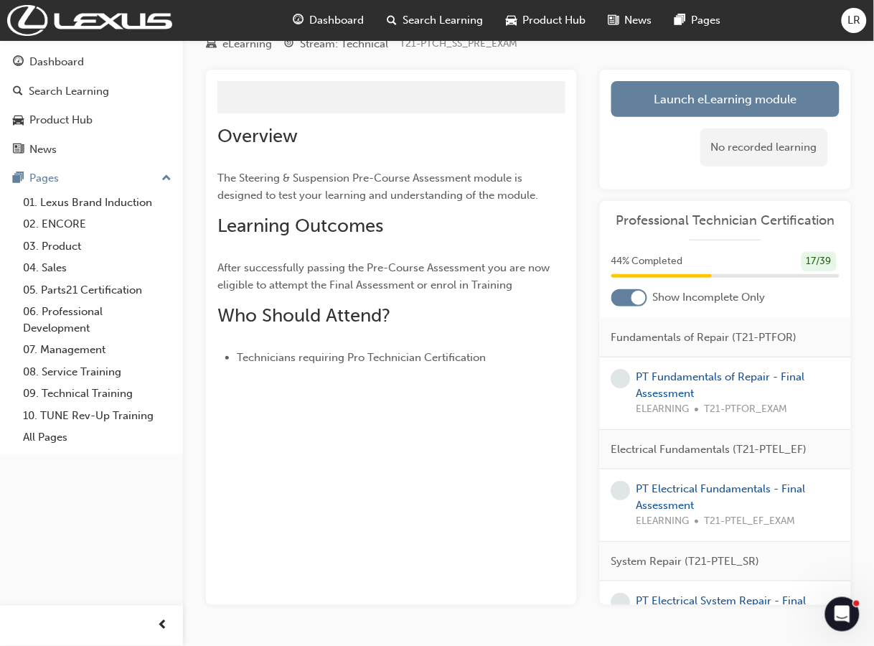
scroll to position [99, 0]
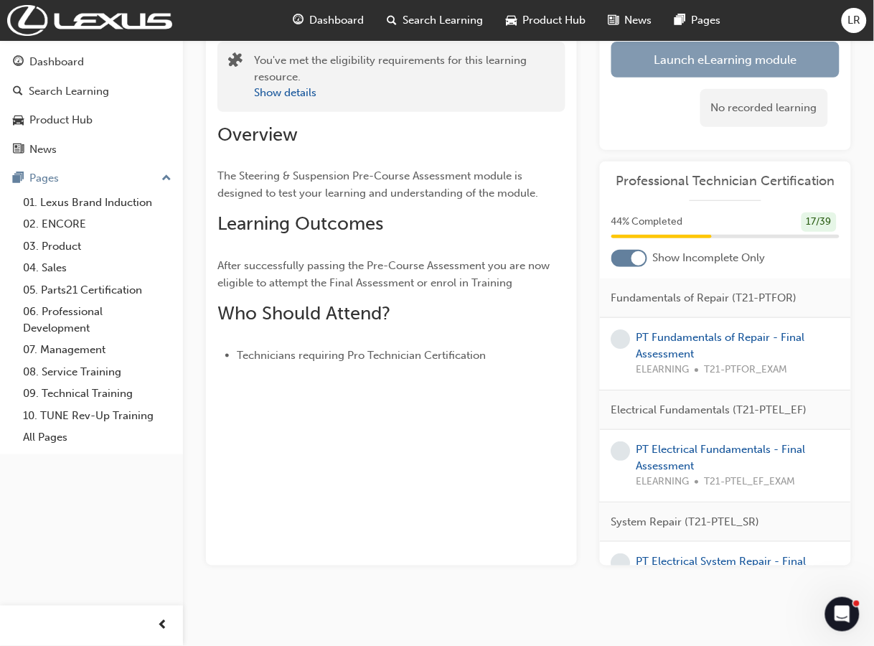
click at [720, 54] on link "Launch eLearning module" at bounding box center [725, 60] width 228 height 36
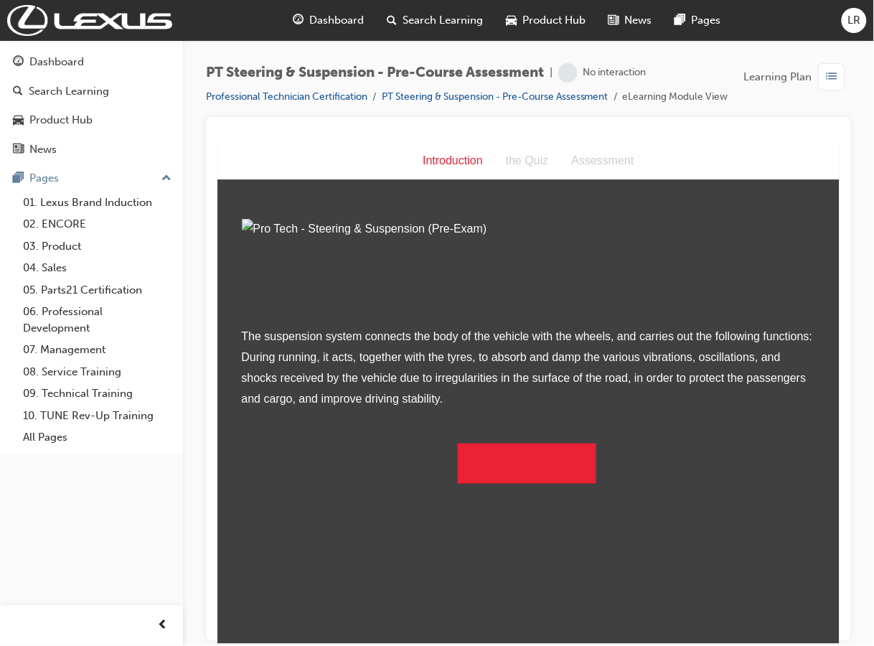
scroll to position [14, 0]
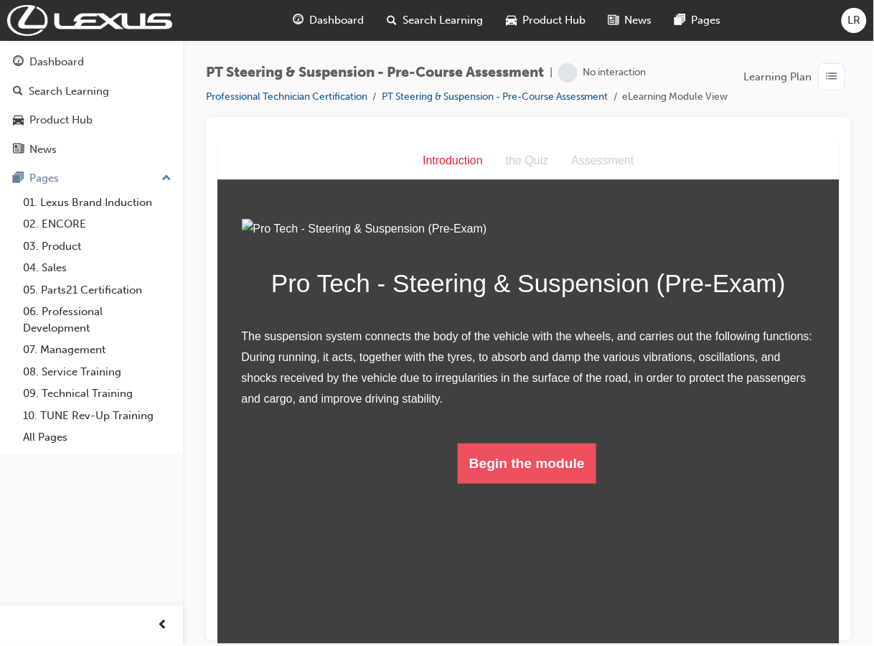
click at [545, 483] on button "Begin the module" at bounding box center [526, 463] width 139 height 40
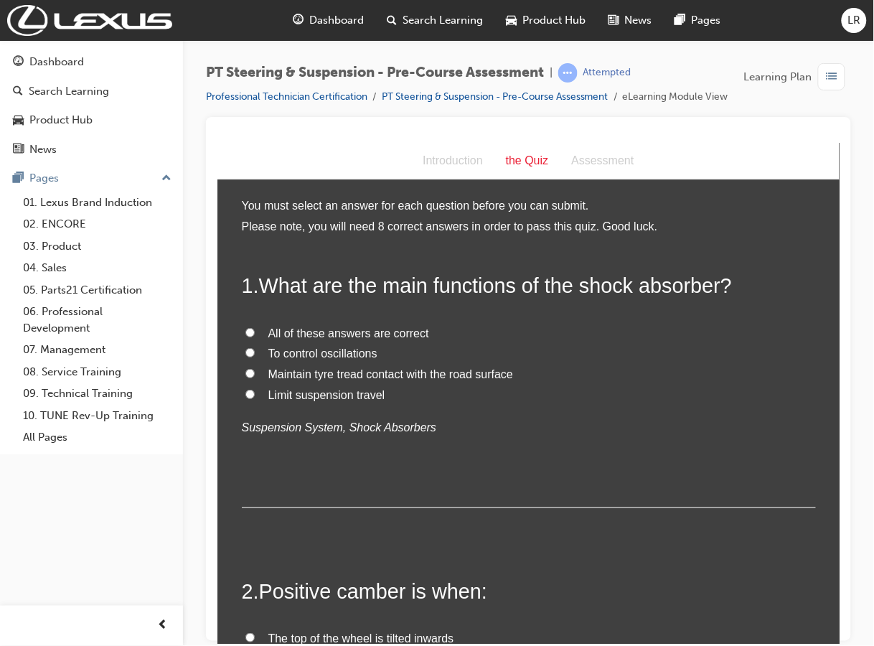
click at [332, 330] on span "All of these answers are correct" at bounding box center [348, 333] width 161 height 12
click at [254, 330] on input "All of these answers are correct" at bounding box center [249, 331] width 9 height 9
radio input "true"
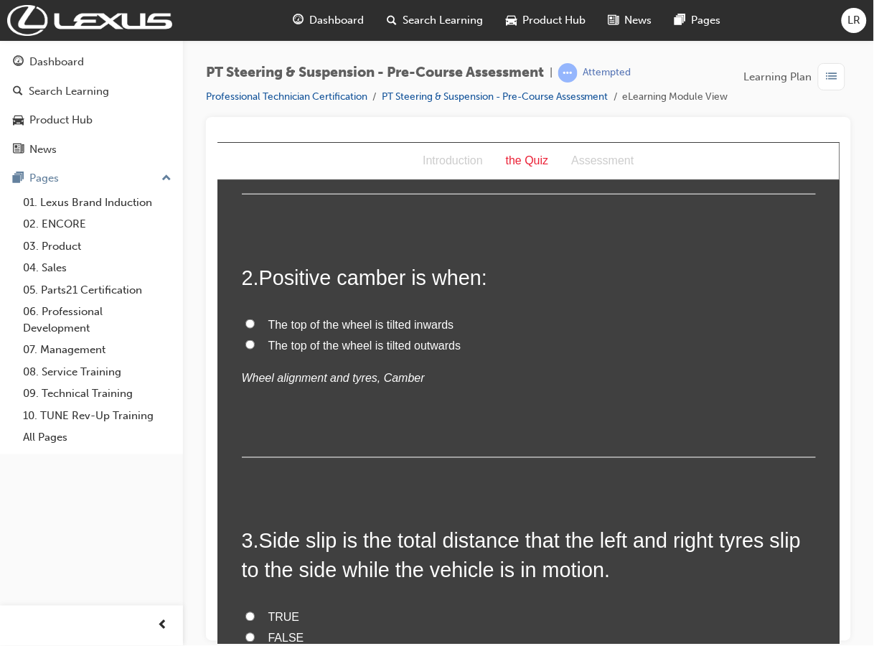
scroll to position [359, 0]
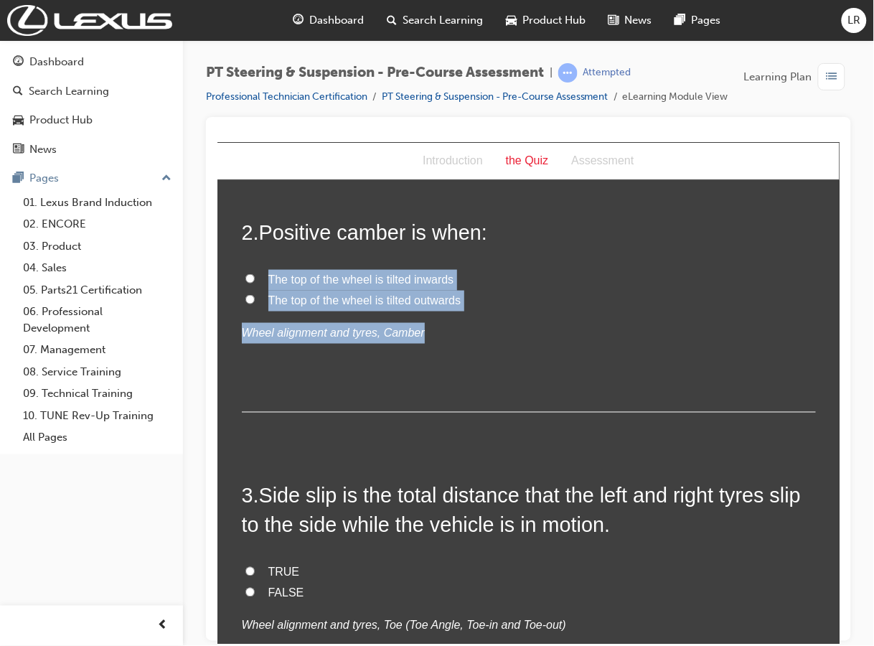
click at [419, 340] on div "2 . Positive camber is when: The top of the wheel is tilted inwards The top of …" at bounding box center [528, 314] width 574 height 195
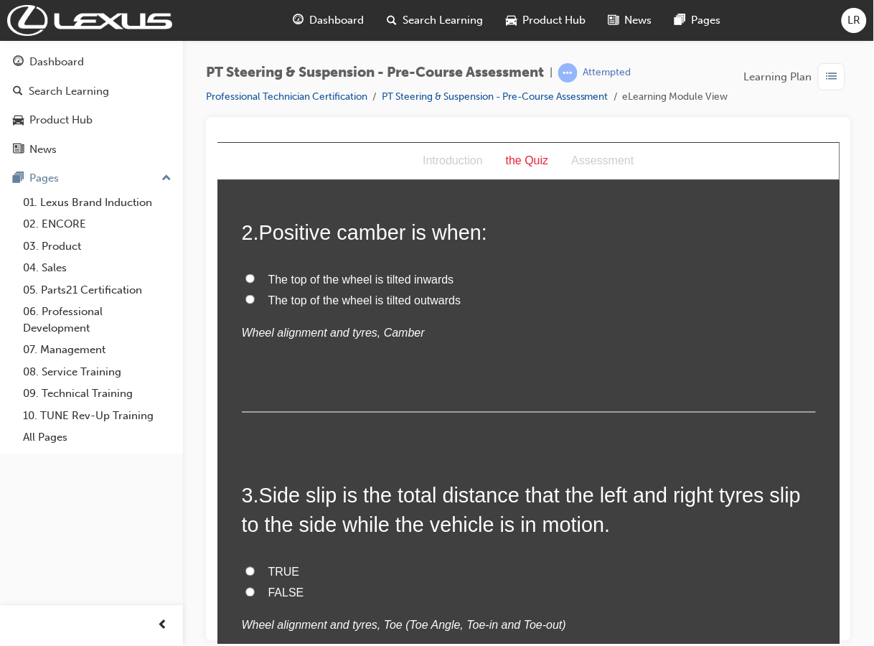
click at [341, 301] on span "The top of the wheel is tilted outwards" at bounding box center [364, 300] width 193 height 12
click at [254, 301] on input "The top of the wheel is tilted outwards" at bounding box center [249, 298] width 9 height 9
radio input "true"
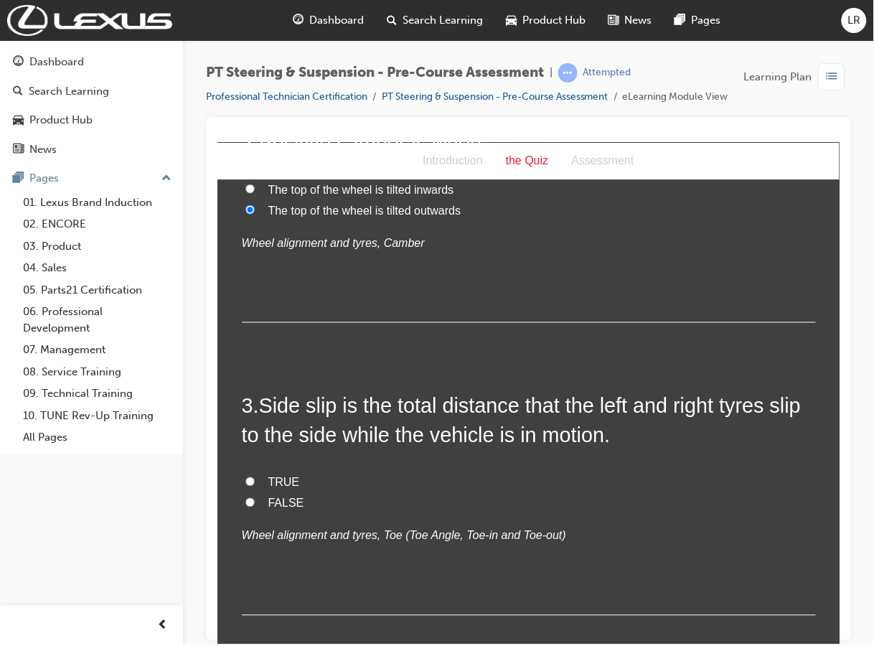
click at [268, 484] on span "TRUE" at bounding box center [284, 482] width 32 height 12
click at [254, 484] on input "TRUE" at bounding box center [249, 481] width 9 height 9
radio input "true"
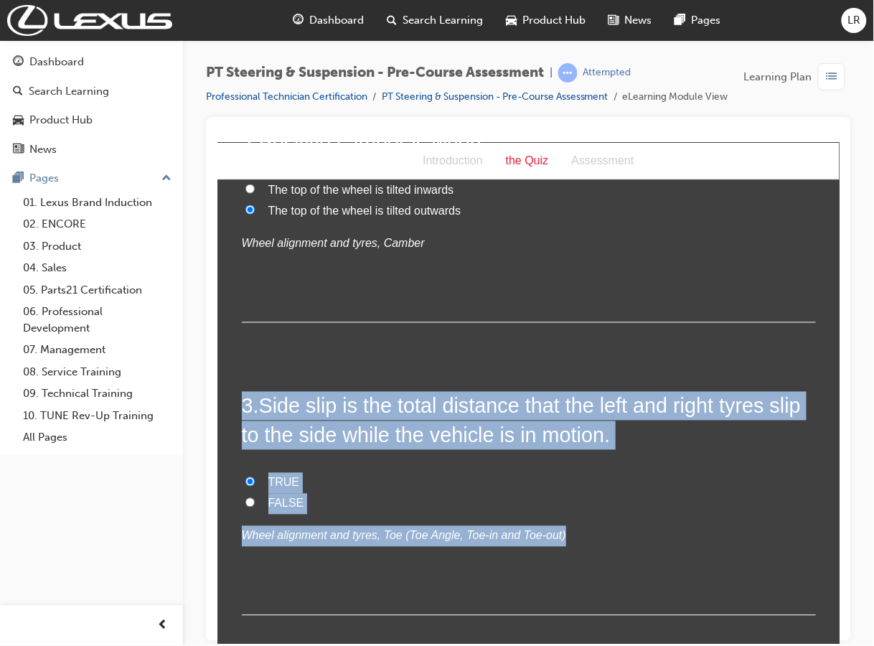
drag, startPoint x: 549, startPoint y: 538, endPoint x: 235, endPoint y: 395, distance: 345.3
click at [241, 395] on div "3 . Side slip is the total distance that the left and right tyres slip to the s…" at bounding box center [528, 503] width 574 height 224
copy div "3 . Side slip is the total distance that the left and right tyres slip to the s…"
click at [241, 501] on label "FALSE" at bounding box center [528, 503] width 574 height 21
click at [245, 501] on input "FALSE" at bounding box center [249, 501] width 9 height 9
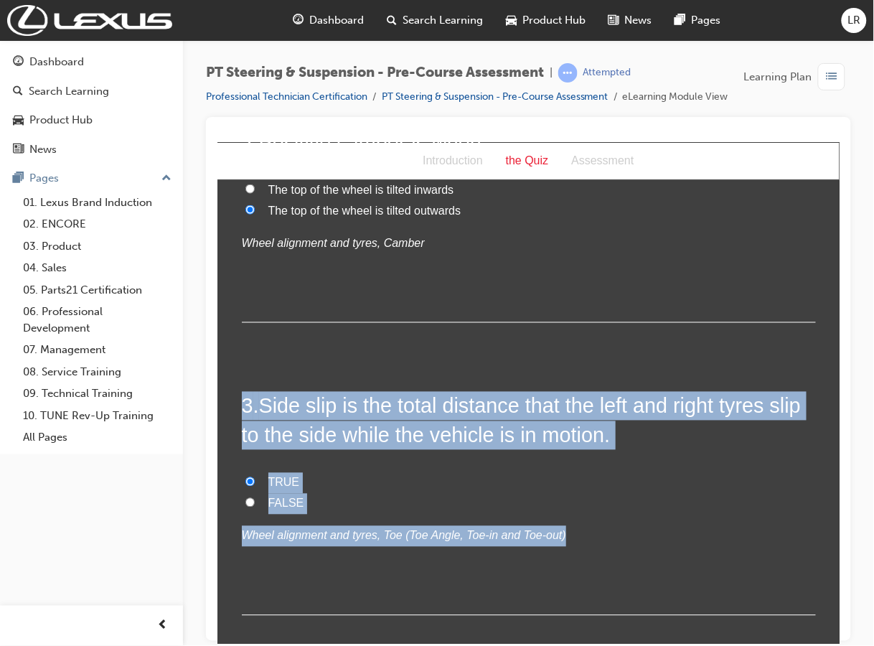
radio input "true"
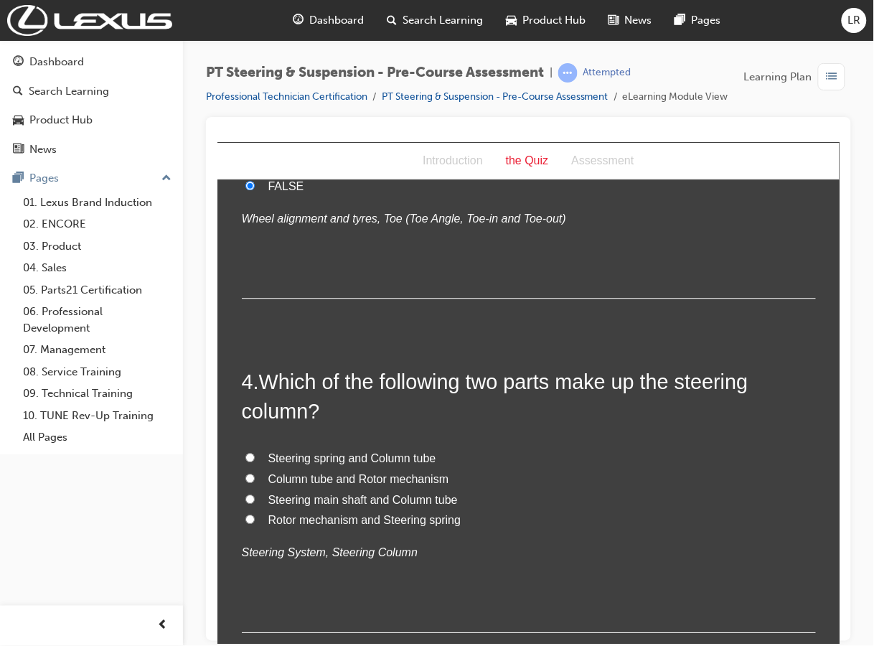
scroll to position [807, 0]
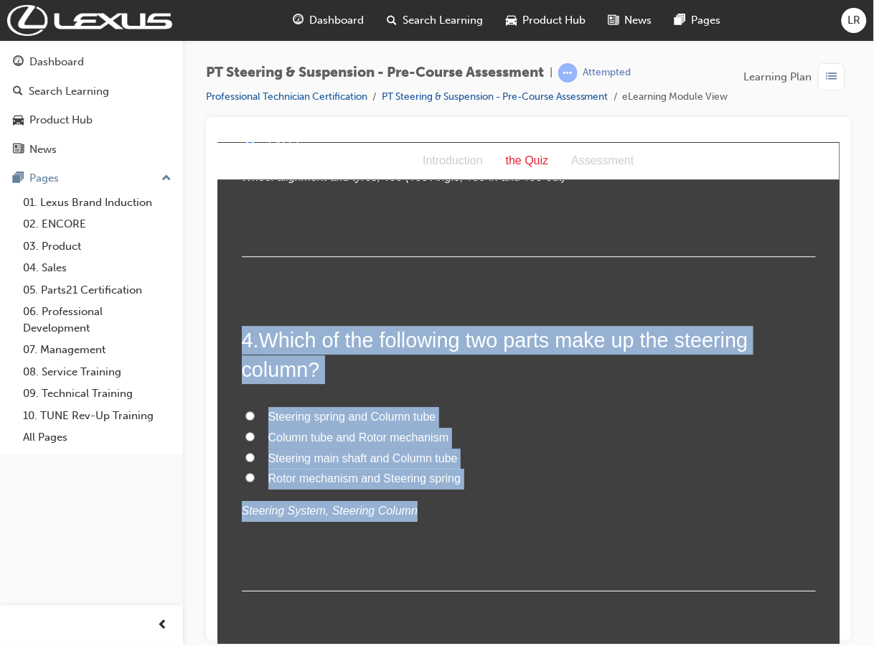
drag, startPoint x: 410, startPoint y: 510, endPoint x: 430, endPoint y: 490, distance: 27.9
copy div "4 . Which of the following two parts make up the steering column? Steering spri…"
click at [360, 459] on span "Steering main shaft and Column tube" at bounding box center [362, 457] width 189 height 12
click at [254, 459] on input "Steering main shaft and Column tube" at bounding box center [249, 456] width 9 height 9
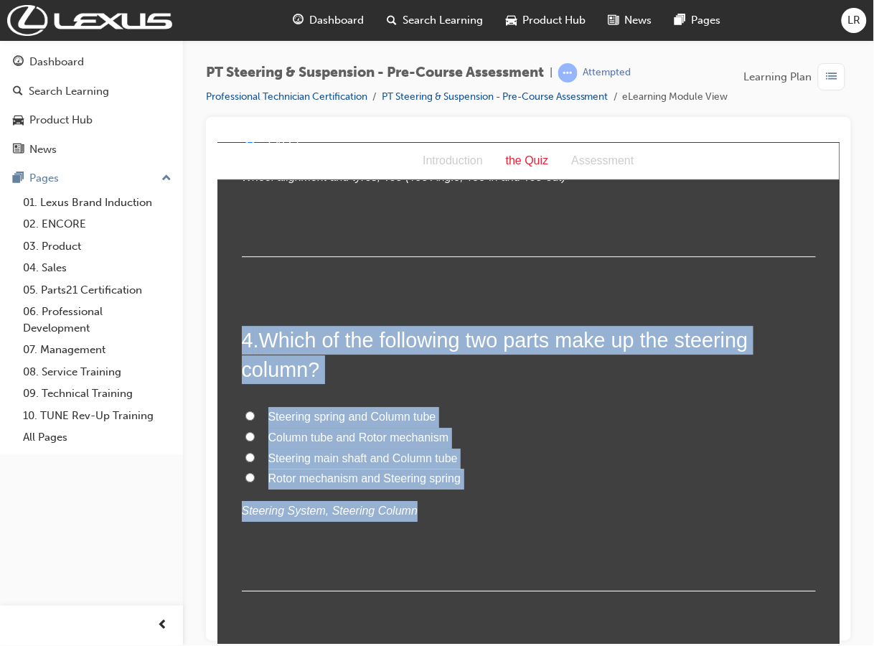
radio input "true"
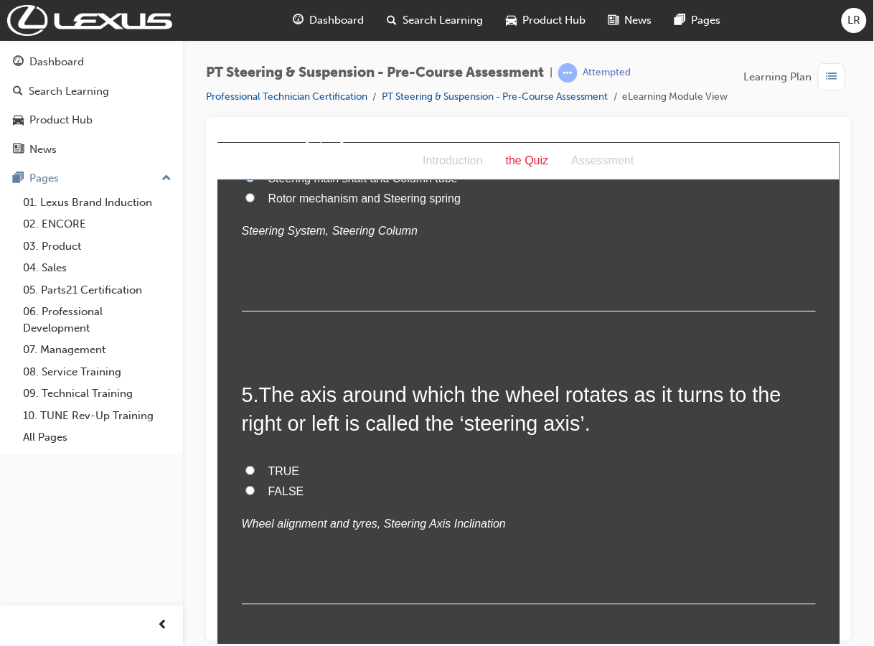
scroll to position [1256, 0]
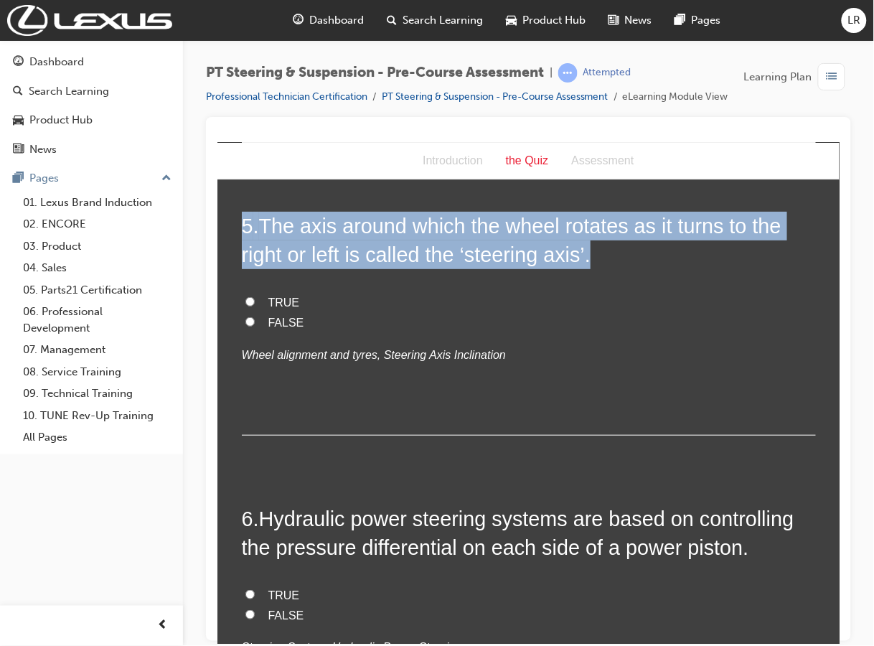
drag, startPoint x: 510, startPoint y: 366, endPoint x: 425, endPoint y: 378, distance: 85.5
copy h2 "5 . The axis around which the wheel rotates as it turns to the right or left is…"
click at [599, 350] on p "Wheel alignment and tyres, Steering Axis Inclination" at bounding box center [528, 354] width 574 height 21
drag, startPoint x: 596, startPoint y: 263, endPoint x: 233, endPoint y: 222, distance: 365.5
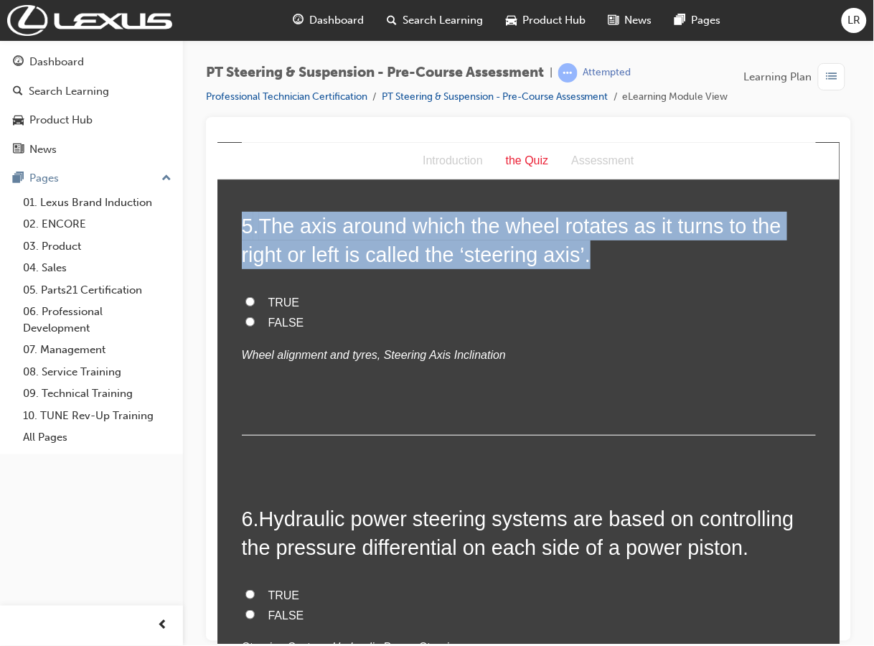
click at [241, 222] on h2 "5 . The axis around which the wheel rotates as it turns to the right or left is…" at bounding box center [528, 240] width 574 height 58
copy h2 "5 . The axis around which the wheel rotates as it turns to the right or left is…"
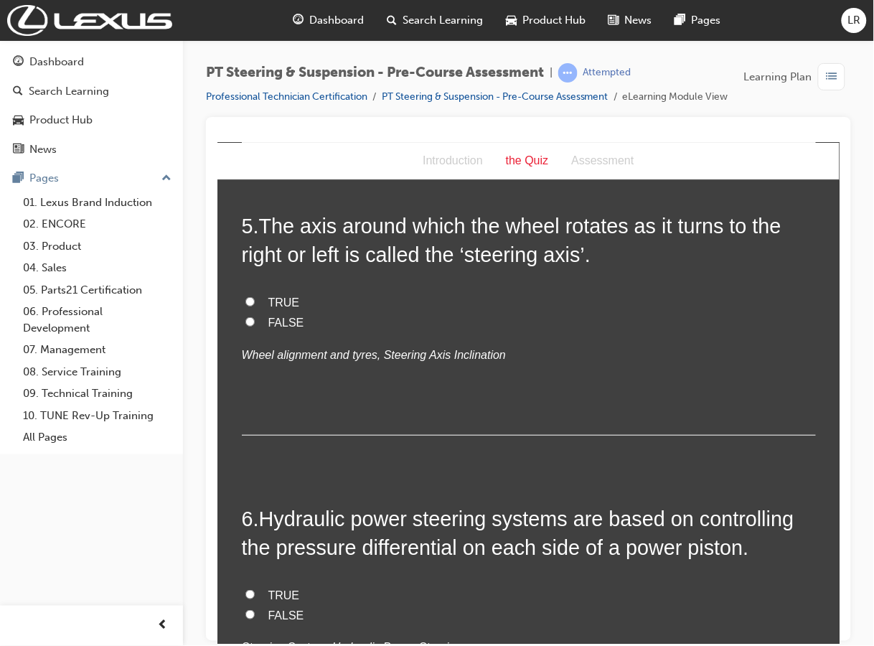
click at [285, 299] on span "TRUE" at bounding box center [284, 302] width 32 height 12
click at [254, 299] on input "TRUE" at bounding box center [249, 300] width 9 height 9
radio input "true"
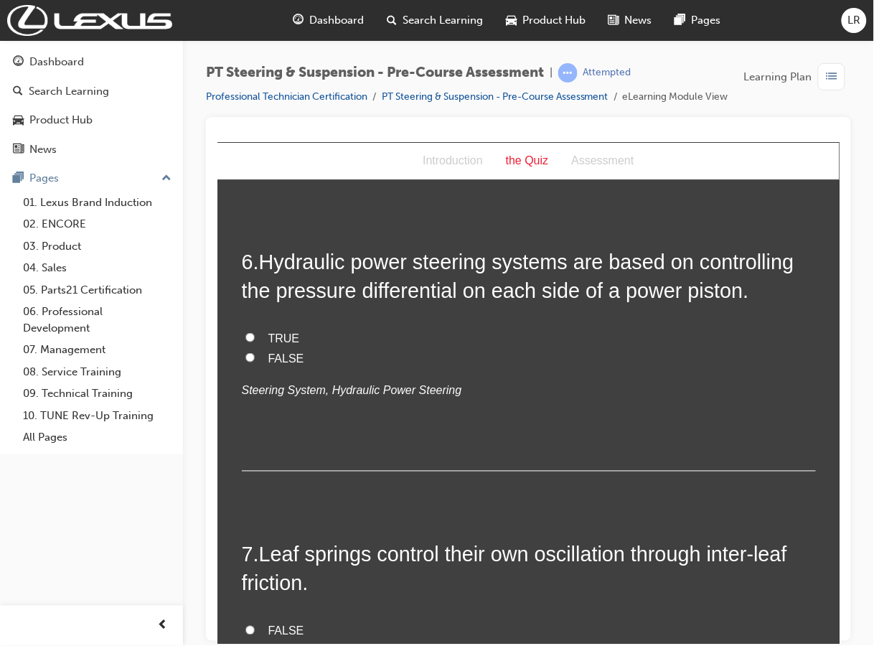
scroll to position [1525, 0]
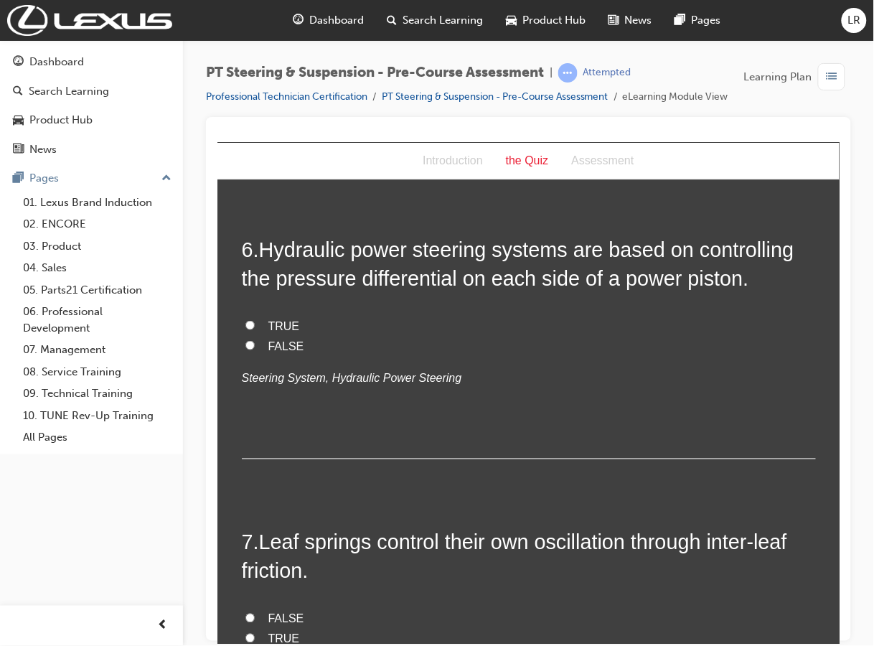
click at [258, 342] on label "FALSE" at bounding box center [528, 346] width 574 height 21
click at [254, 342] on input "FALSE" at bounding box center [249, 344] width 9 height 9
radio input "true"
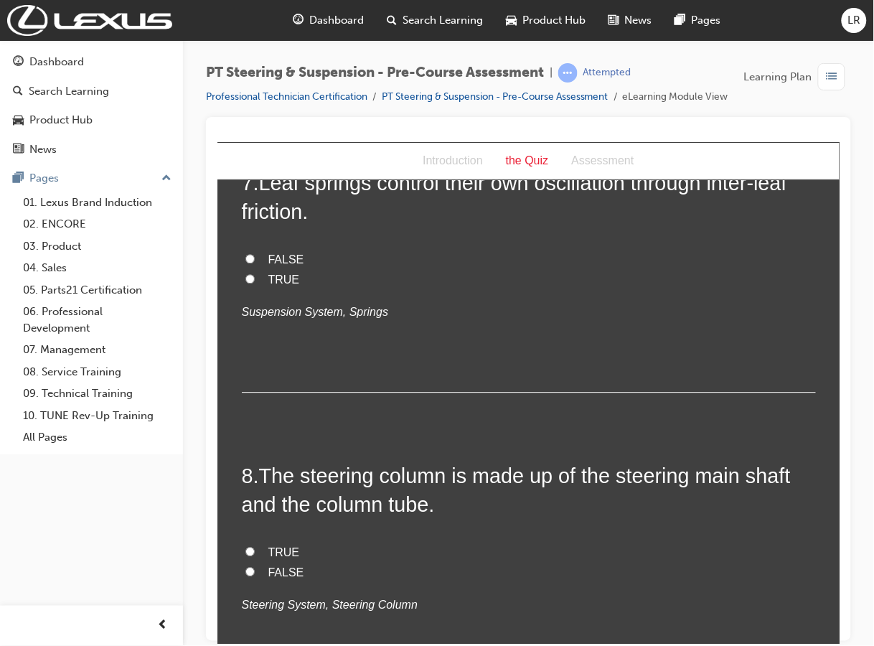
scroll to position [1794, 0]
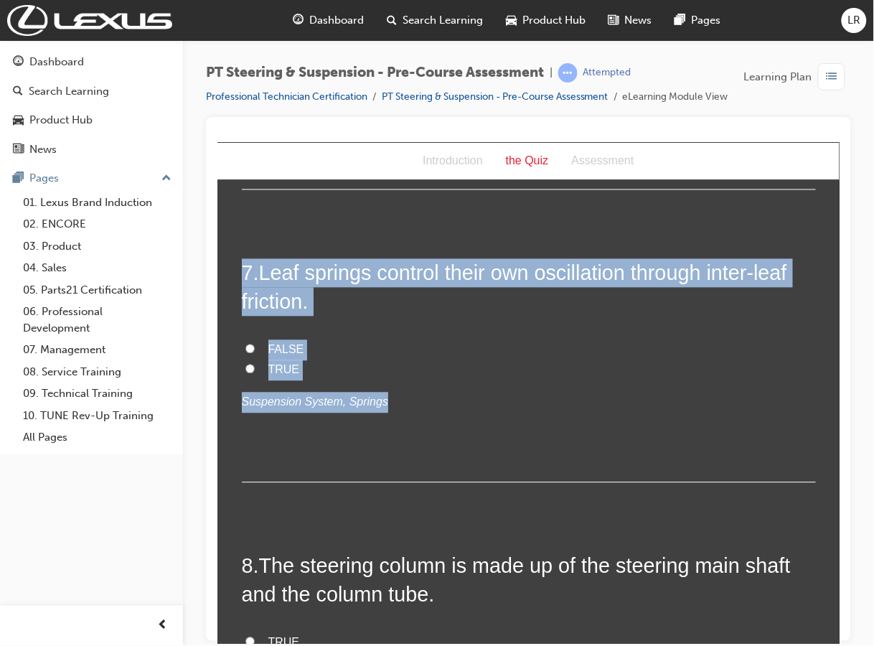
drag, startPoint x: 370, startPoint y: 411, endPoint x: 408, endPoint y: 404, distance: 39.4
click at [268, 367] on span "TRUE" at bounding box center [284, 369] width 32 height 12
click at [254, 367] on input "TRUE" at bounding box center [249, 368] width 9 height 9
radio input "true"
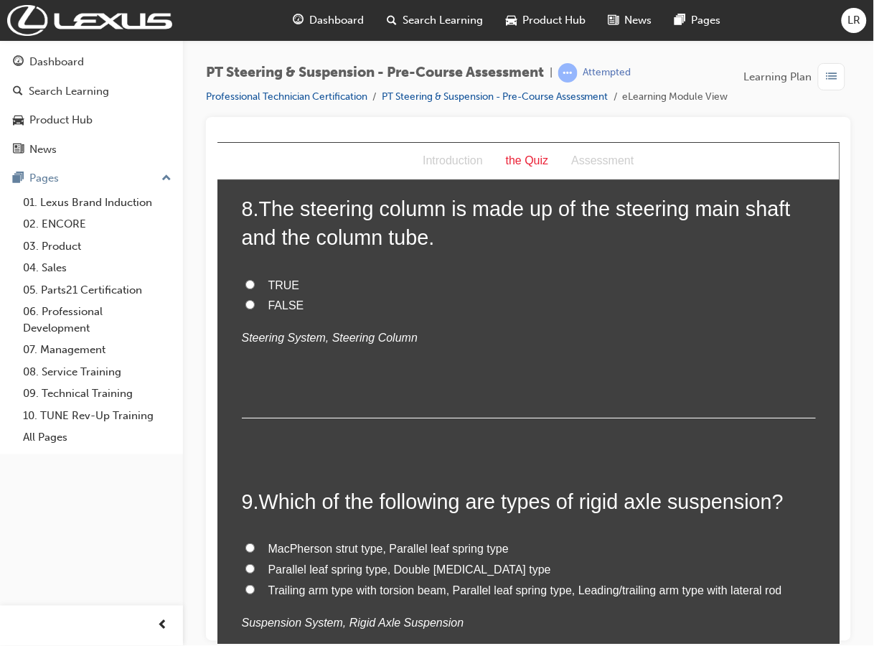
scroll to position [2153, 0]
click at [268, 283] on span "TRUE" at bounding box center [284, 283] width 32 height 12
click at [254, 283] on input "TRUE" at bounding box center [249, 282] width 9 height 9
radio input "true"
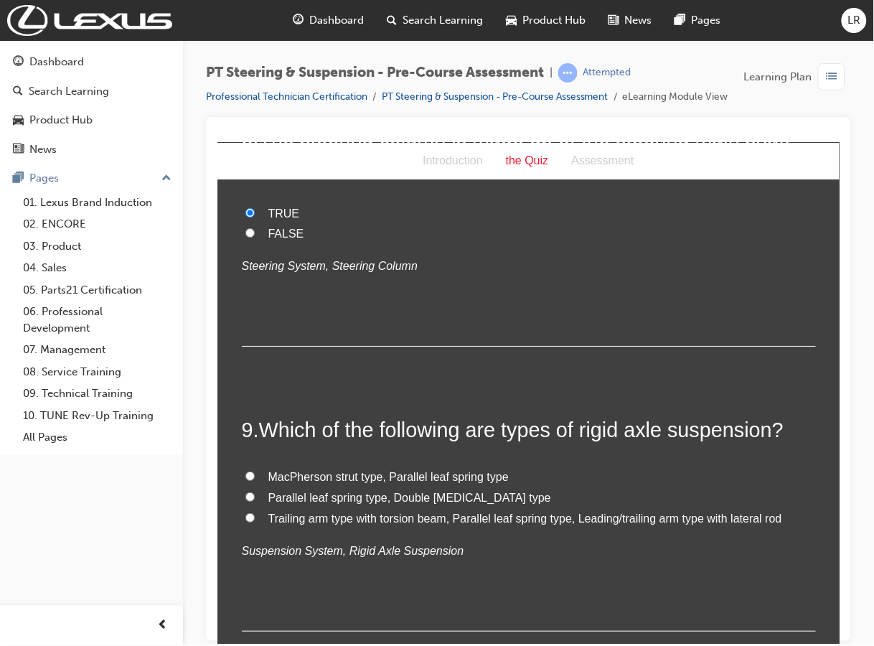
scroll to position [2333, 0]
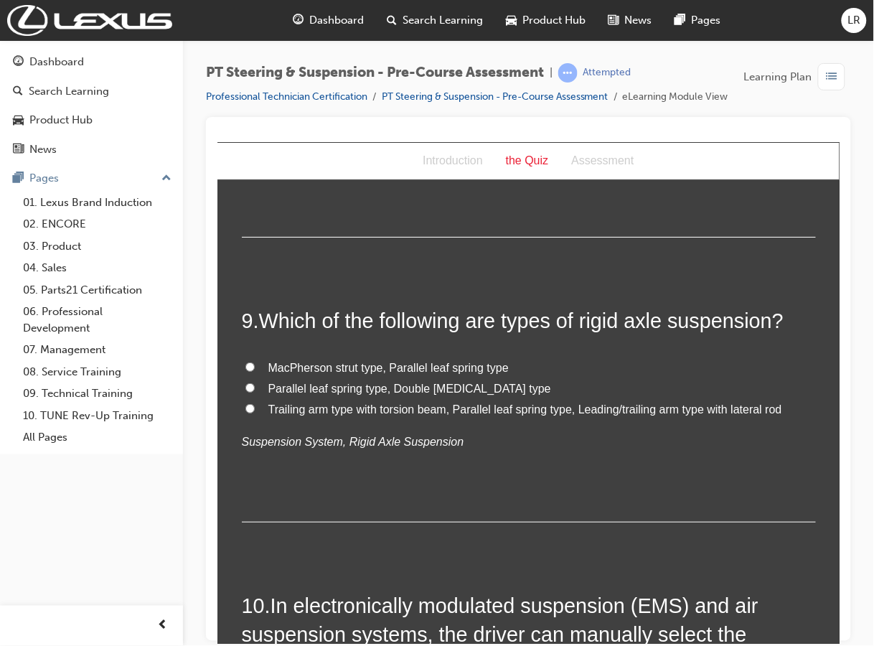
click at [374, 387] on span "Parallel leaf spring type, Double wishbone type" at bounding box center [409, 388] width 283 height 12
click at [254, 387] on input "Parallel leaf spring type, Double wishbone type" at bounding box center [249, 387] width 9 height 9
radio input "true"
click at [523, 406] on span "Trailing arm type with torsion beam, Parallel leaf spring type, Leading/trailin…" at bounding box center [525, 409] width 514 height 12
click at [254, 406] on input "Trailing arm type with torsion beam, Parallel leaf spring type, Leading/trailin…" at bounding box center [249, 407] width 9 height 9
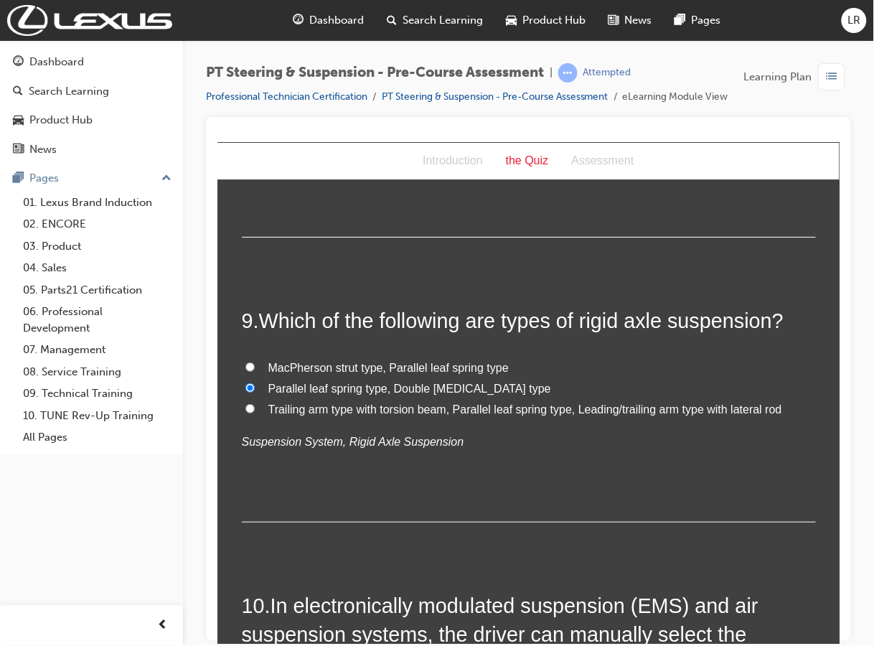
radio input "true"
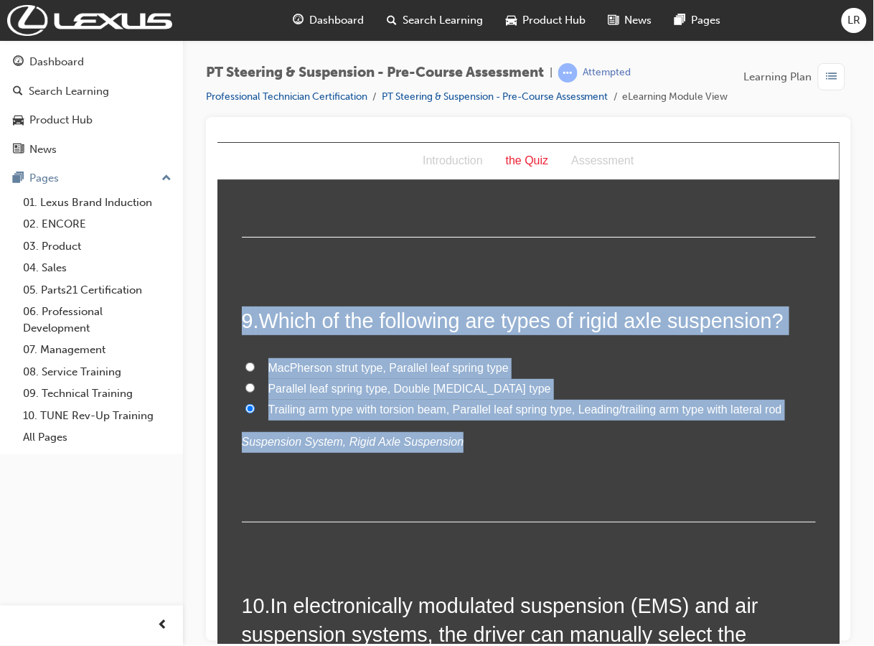
drag, startPoint x: 452, startPoint y: 446, endPoint x: 220, endPoint y: 314, distance: 267.1
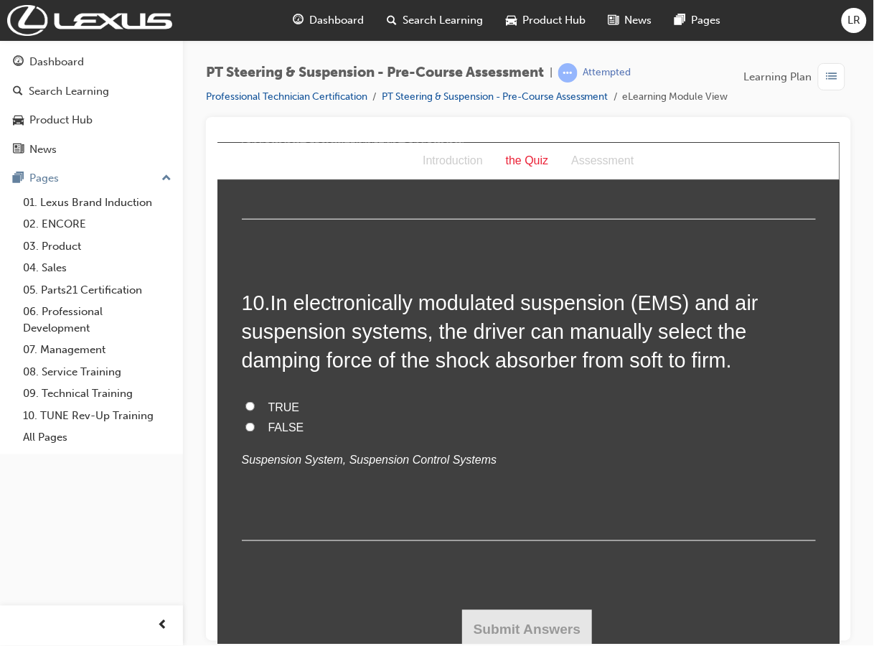
scroll to position [2643, 0]
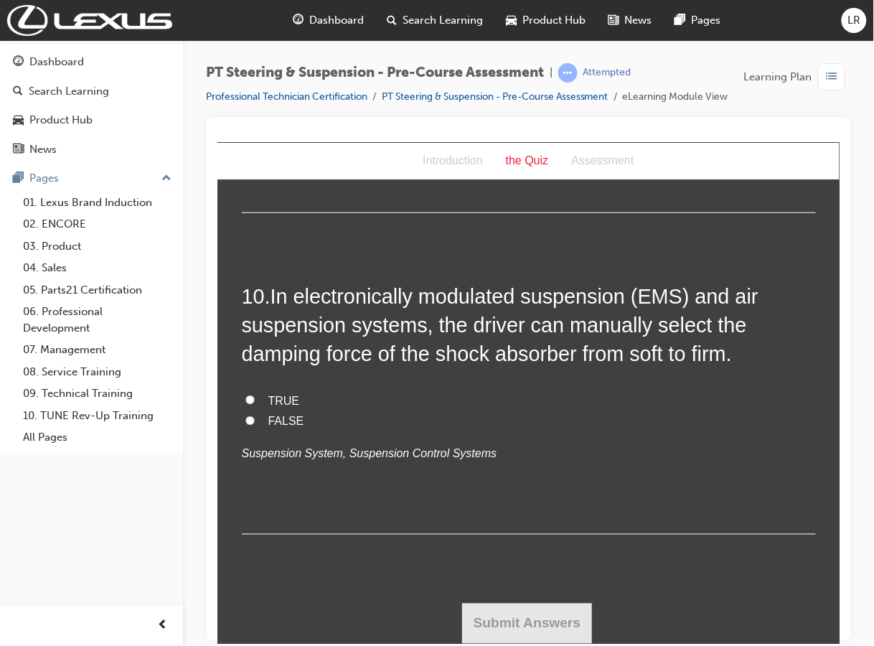
click at [273, 394] on span "TRUE" at bounding box center [284, 400] width 32 height 12
click at [254, 395] on input "TRUE" at bounding box center [249, 399] width 9 height 9
radio input "true"
click at [538, 612] on button "Submit Answers" at bounding box center [526, 623] width 131 height 40
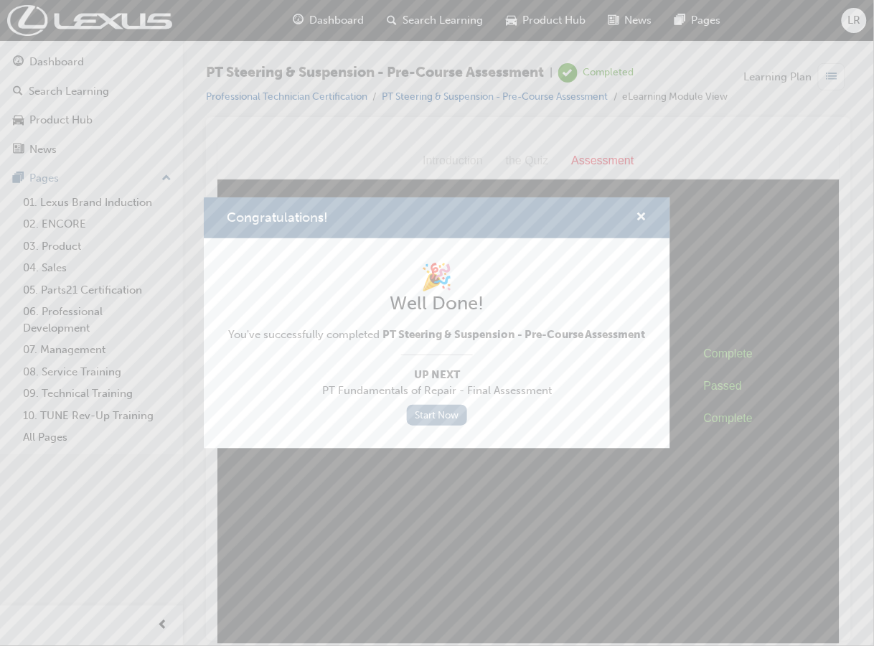
click at [457, 413] on link "Start Now" at bounding box center [437, 415] width 60 height 21
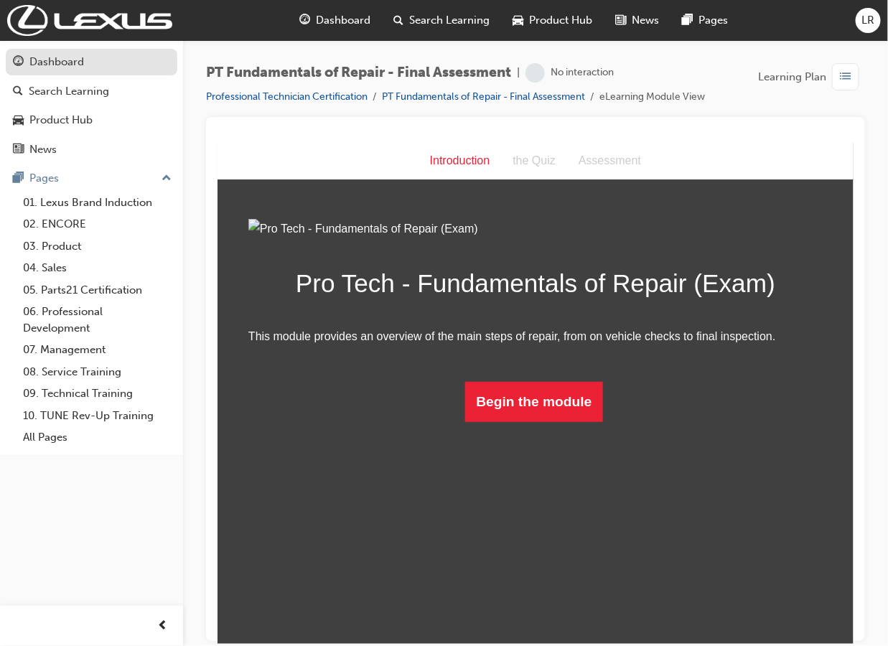
click at [83, 59] on div "Dashboard" at bounding box center [56, 62] width 55 height 17
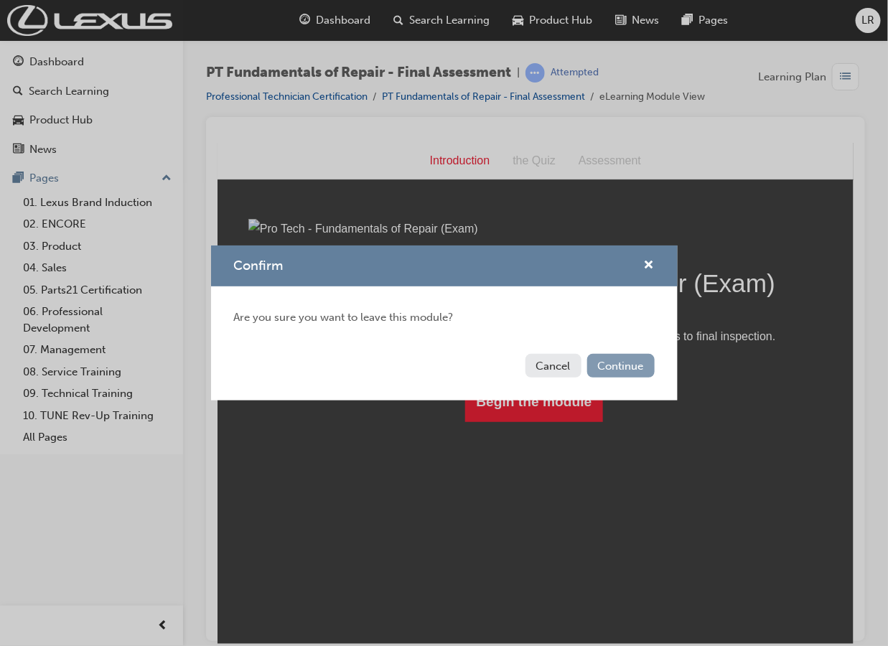
click at [642, 362] on button "Continue" at bounding box center [620, 366] width 67 height 24
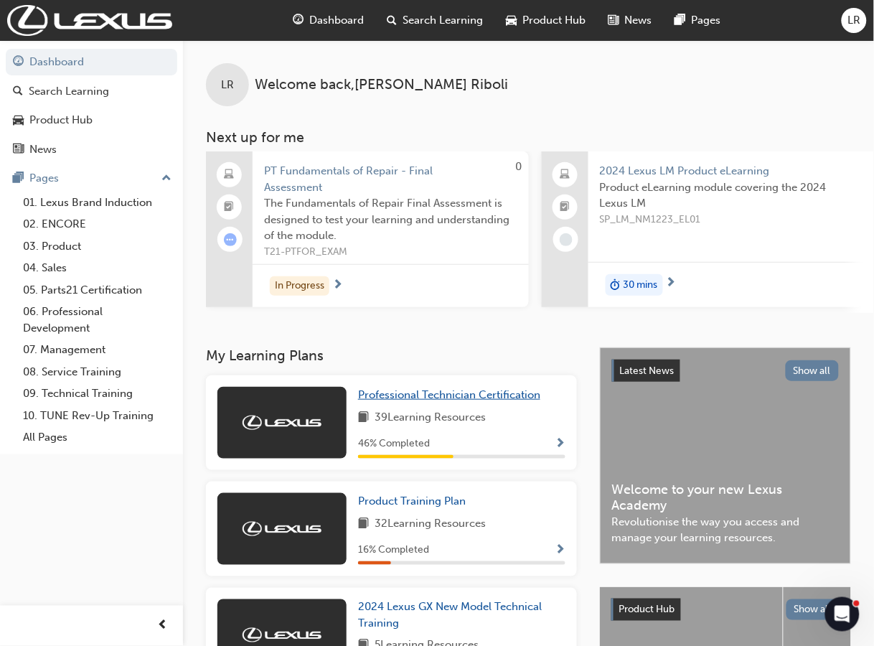
click at [496, 395] on span "Professional Technician Certification" at bounding box center [449, 394] width 182 height 13
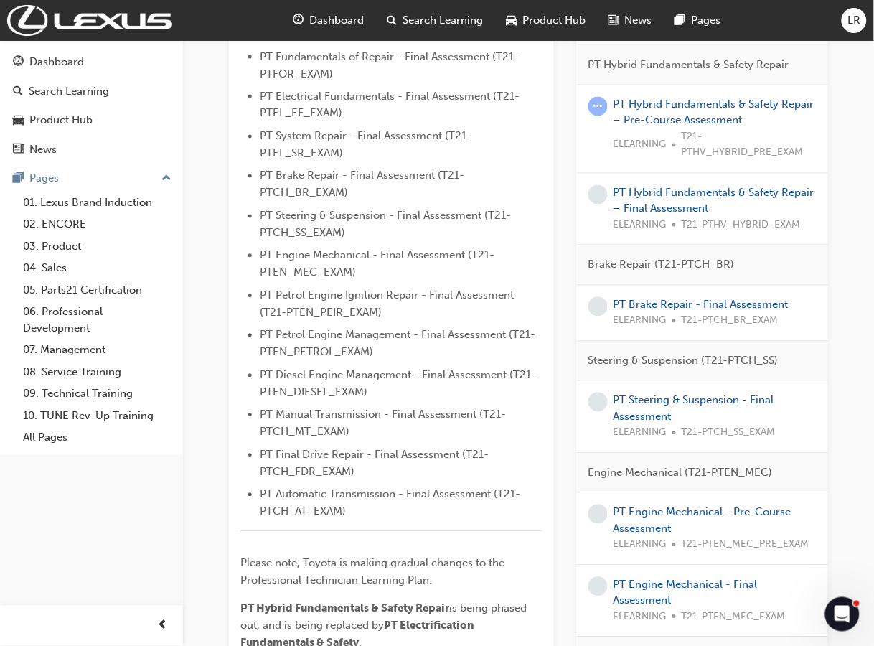
scroll to position [628, 0]
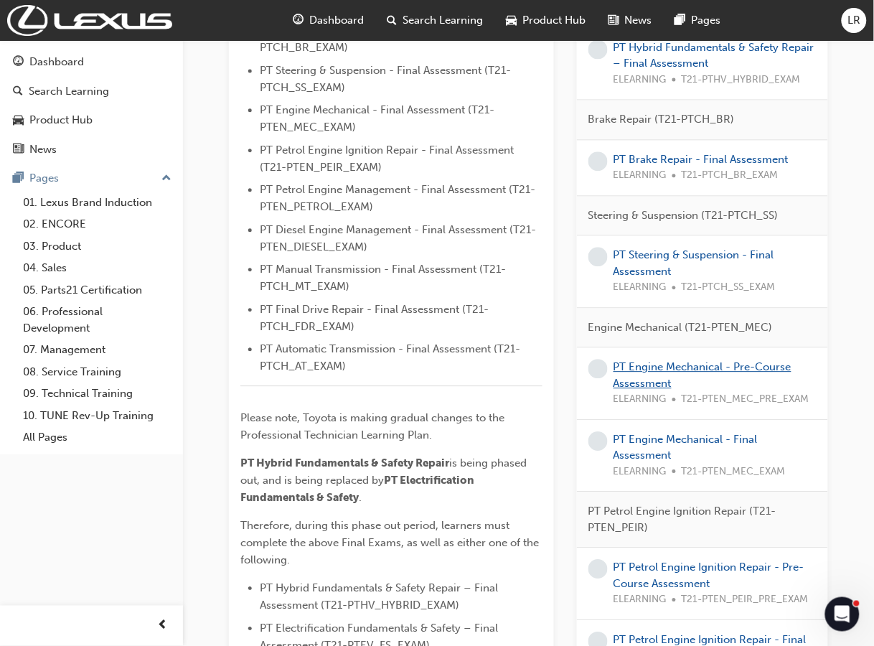
click at [647, 367] on link "PT Engine Mechanical - Pre-Course Assessment" at bounding box center [703, 374] width 178 height 29
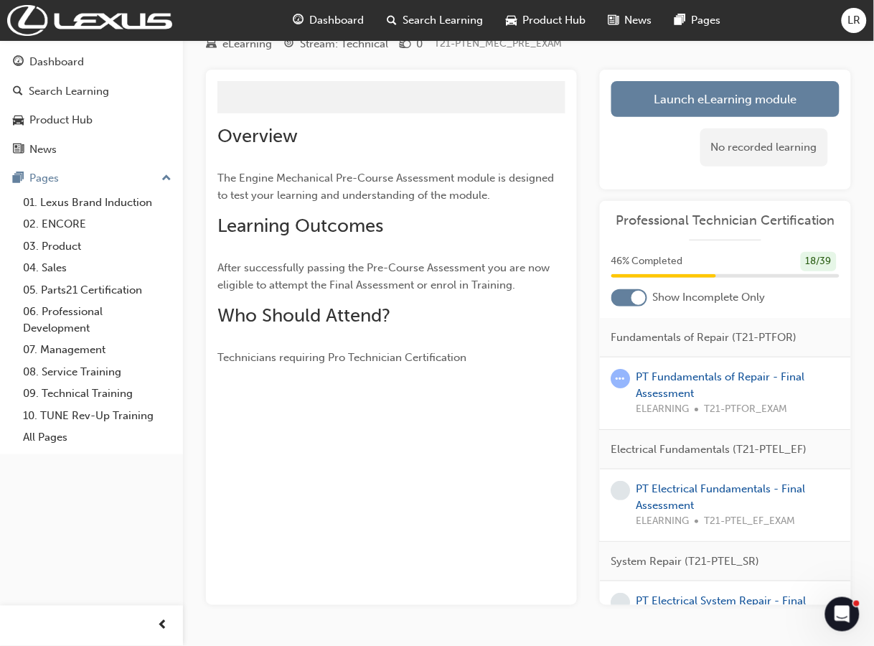
scroll to position [99, 0]
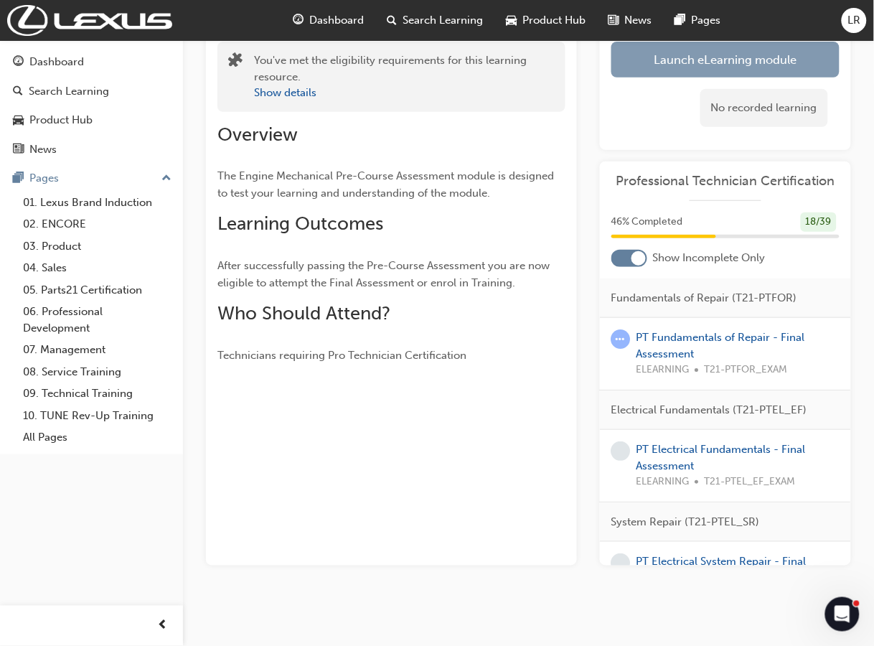
click at [768, 72] on link "Launch eLearning module" at bounding box center [725, 60] width 228 height 36
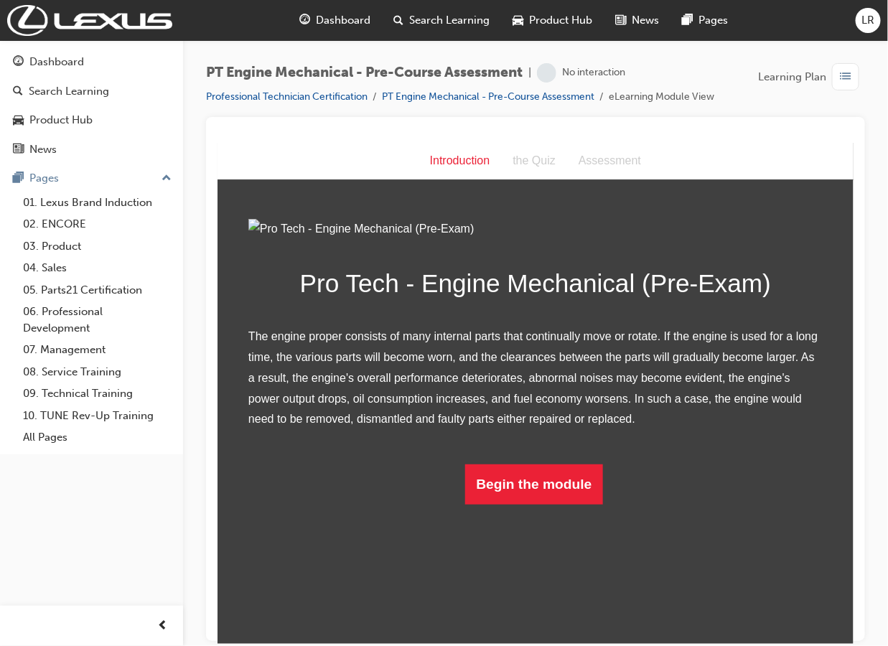
scroll to position [19, 0]
click at [503, 504] on button "Begin the module" at bounding box center [533, 484] width 139 height 40
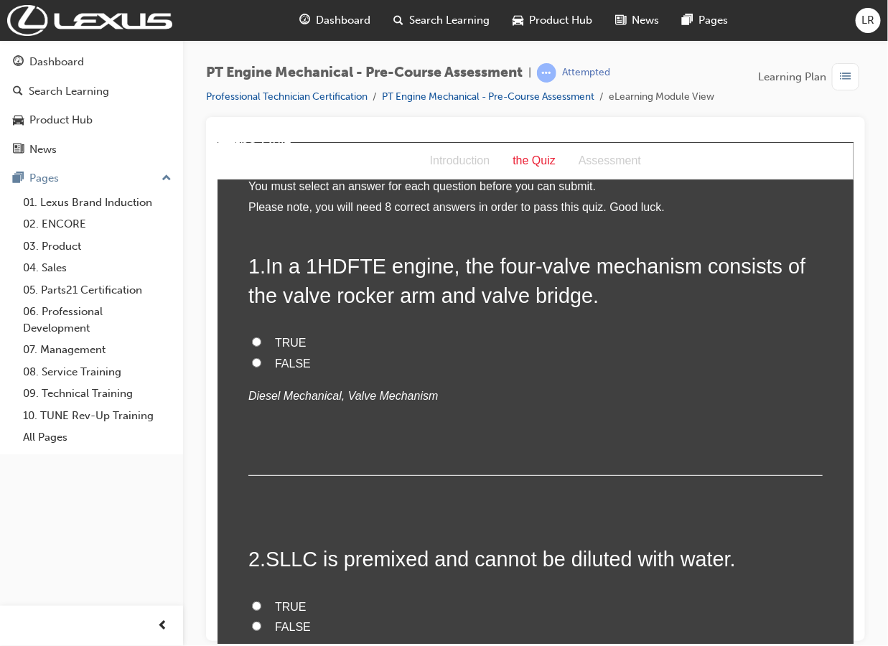
scroll to position [0, 0]
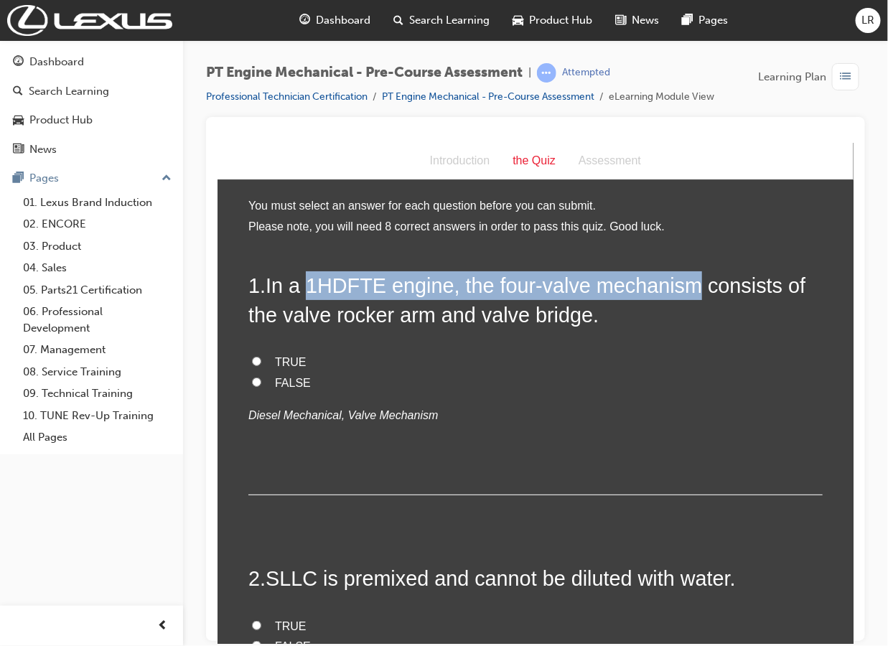
drag, startPoint x: 690, startPoint y: 288, endPoint x: 303, endPoint y: 266, distance: 387.5
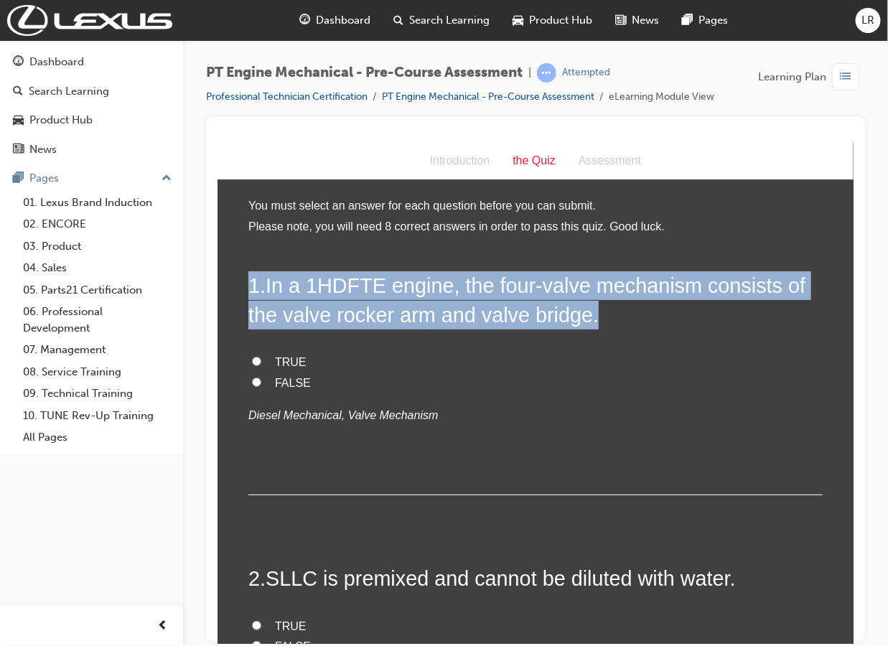
drag, startPoint x: 621, startPoint y: 323, endPoint x: 227, endPoint y: 283, distance: 396.1
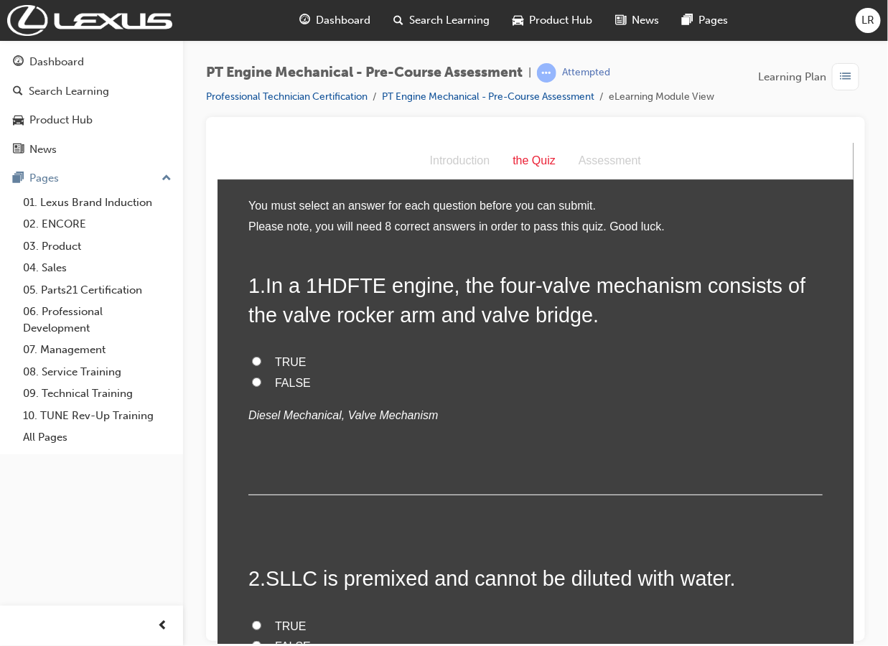
click at [281, 361] on span "TRUE" at bounding box center [290, 361] width 32 height 12
click at [261, 361] on input "TRUE" at bounding box center [255, 360] width 9 height 9
radio input "true"
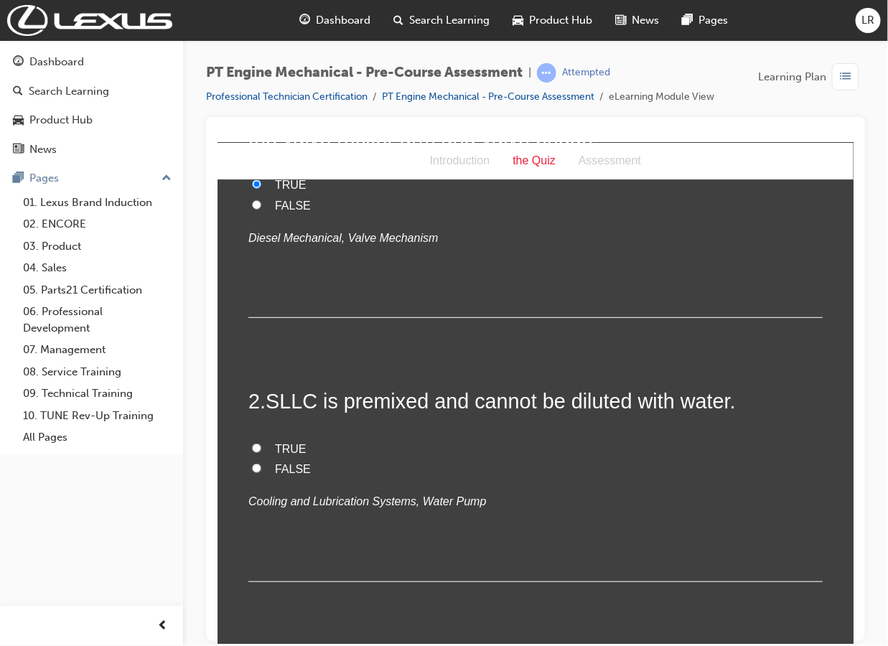
scroll to position [179, 0]
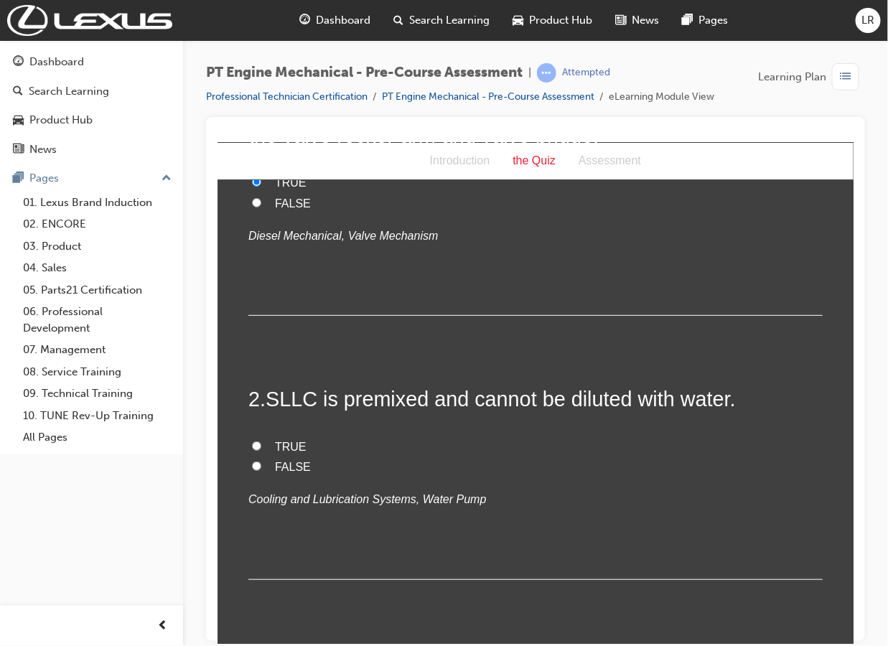
click at [274, 469] on span "FALSE" at bounding box center [292, 466] width 36 height 12
click at [261, 469] on input "FALSE" at bounding box center [255, 465] width 9 height 9
radio input "true"
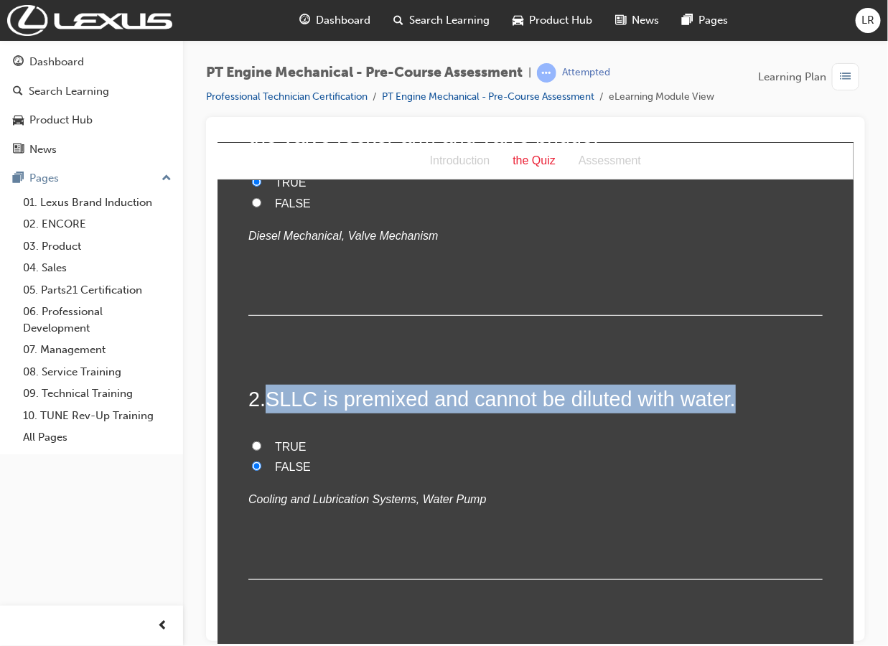
drag, startPoint x: 258, startPoint y: 395, endPoint x: 737, endPoint y: 398, distance: 478.7
click at [737, 398] on h2 "2 . SLLC is premixed and cannot be diluted with water." at bounding box center [535, 398] width 574 height 29
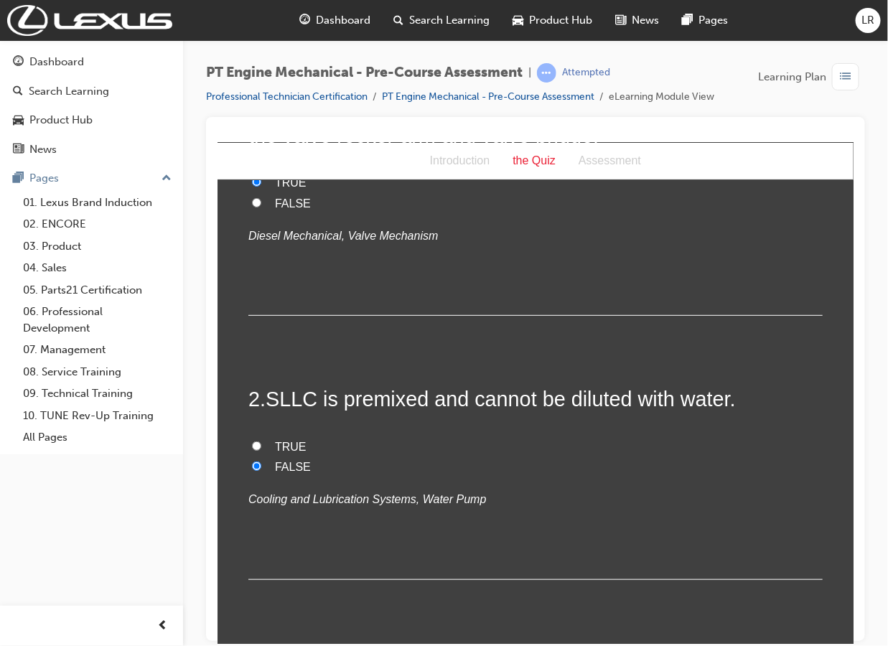
click at [286, 442] on span "TRUE" at bounding box center [290, 446] width 32 height 12
click at [261, 442] on input "TRUE" at bounding box center [255, 445] width 9 height 9
radio input "true"
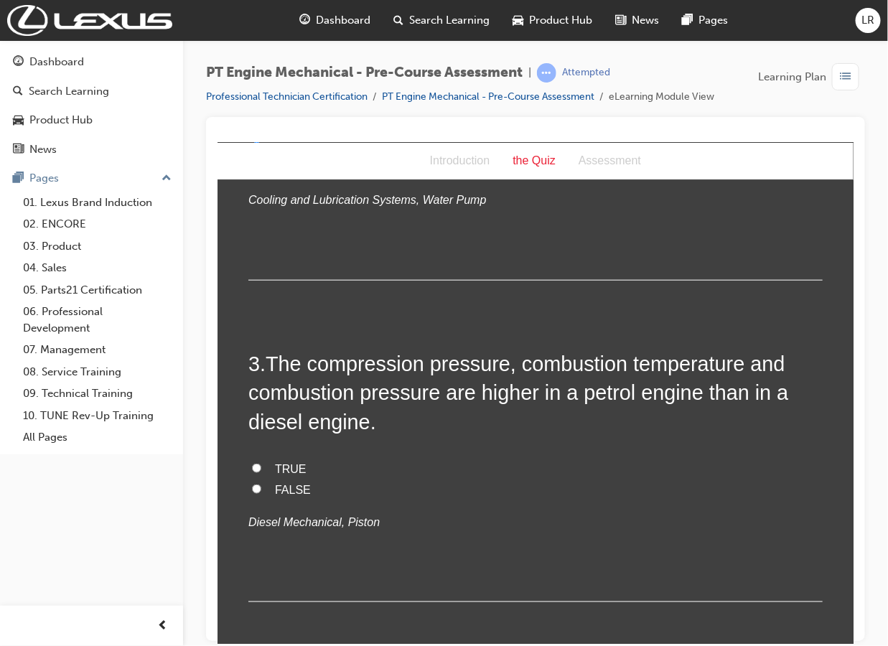
scroll to position [628, 0]
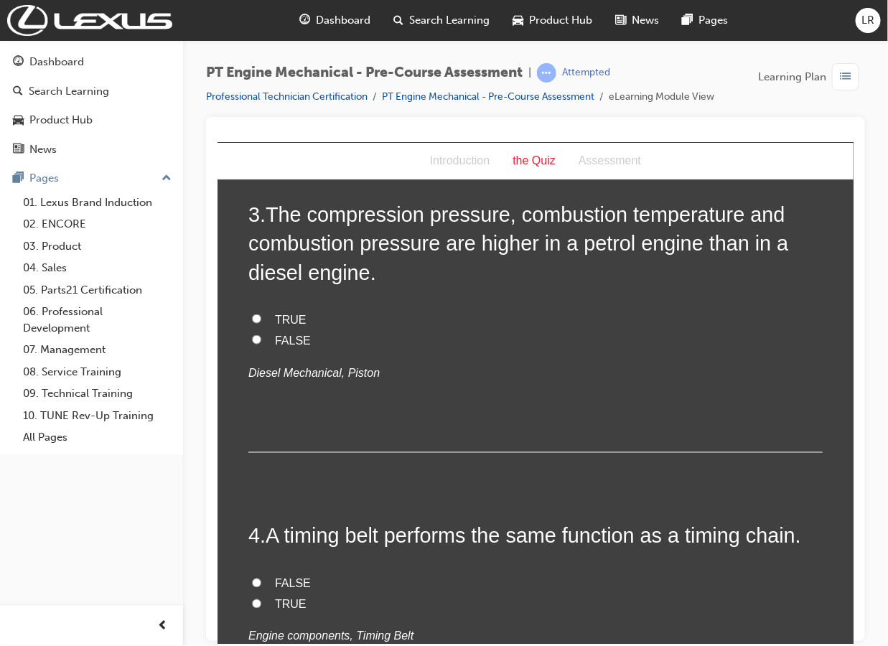
click at [280, 336] on span "FALSE" at bounding box center [292, 340] width 36 height 12
click at [261, 336] on input "FALSE" at bounding box center [255, 338] width 9 height 9
radio input "true"
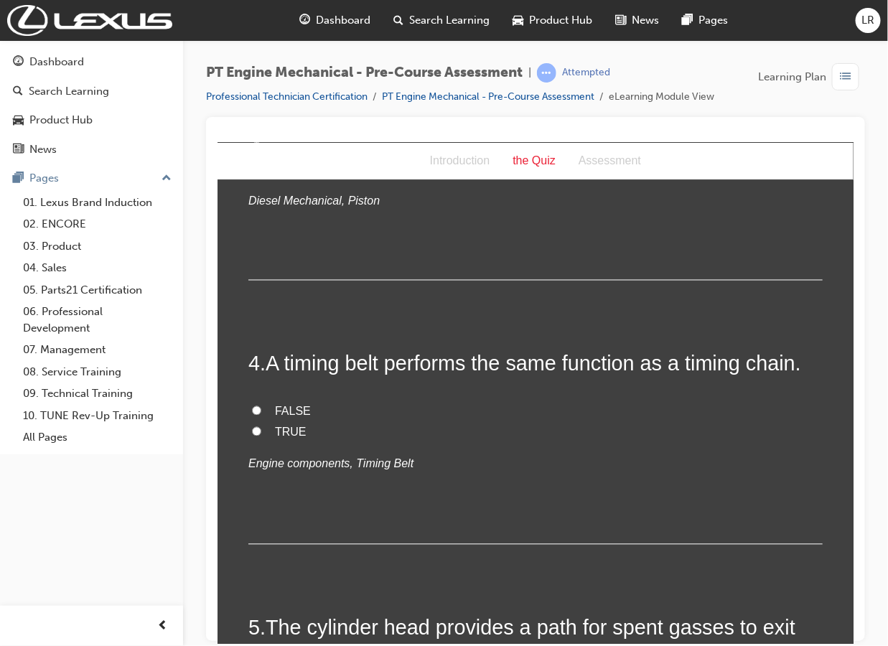
scroll to position [807, 0]
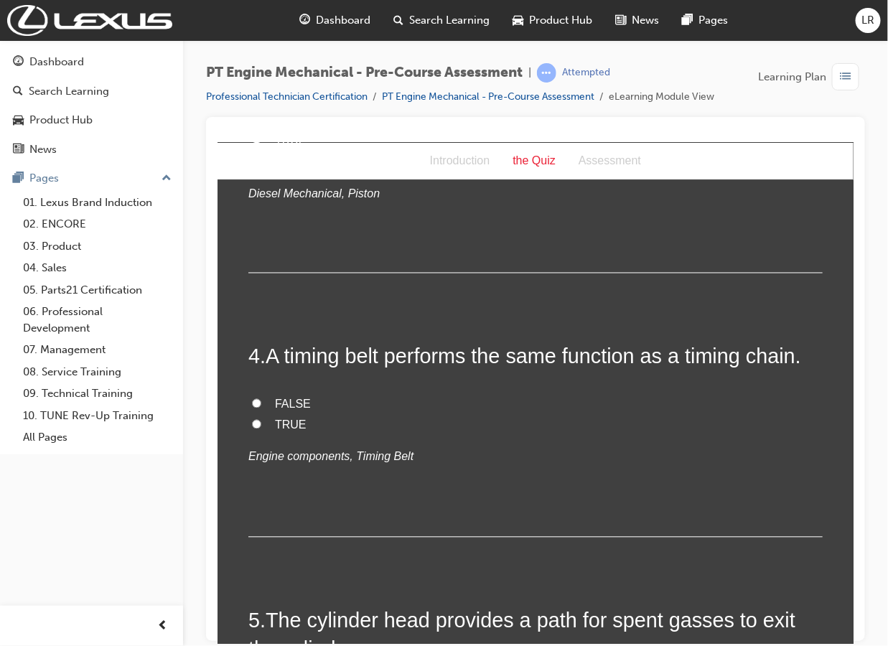
click at [277, 424] on span "TRUE" at bounding box center [290, 424] width 32 height 12
click at [261, 424] on input "TRUE" at bounding box center [255, 423] width 9 height 9
radio input "true"
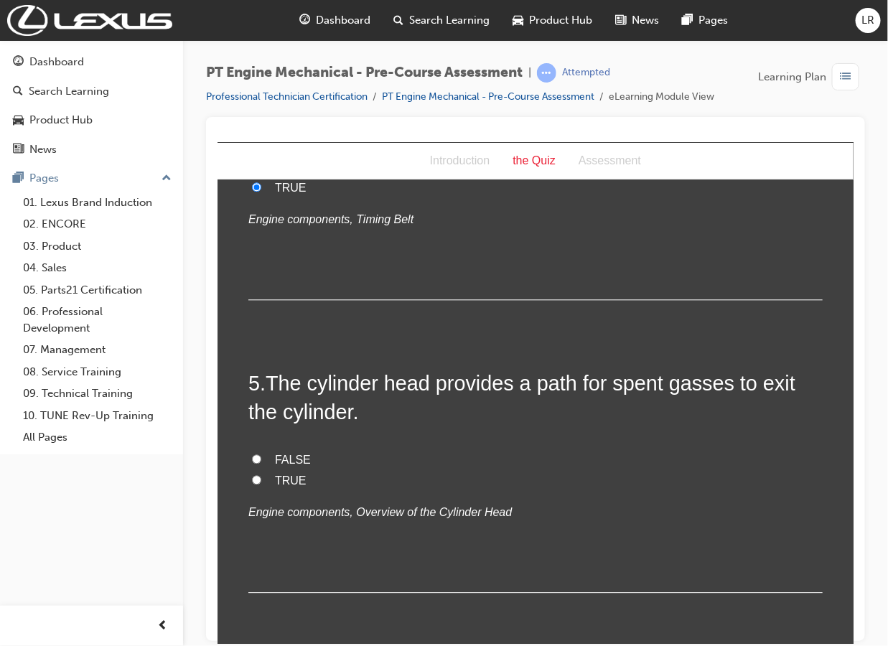
scroll to position [1077, 0]
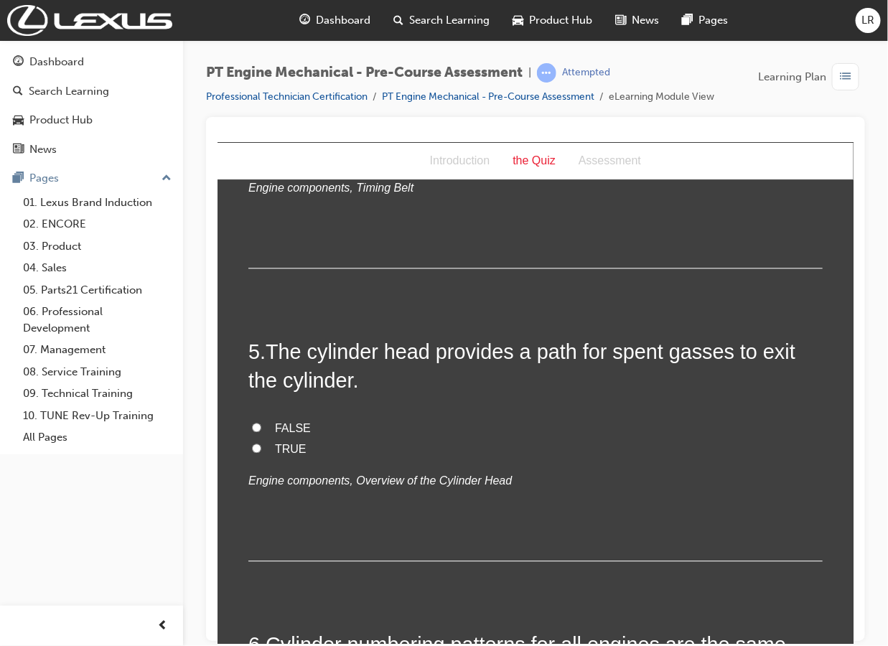
click at [281, 449] on span "TRUE" at bounding box center [290, 448] width 32 height 12
click at [261, 449] on input "TRUE" at bounding box center [255, 447] width 9 height 9
radio input "true"
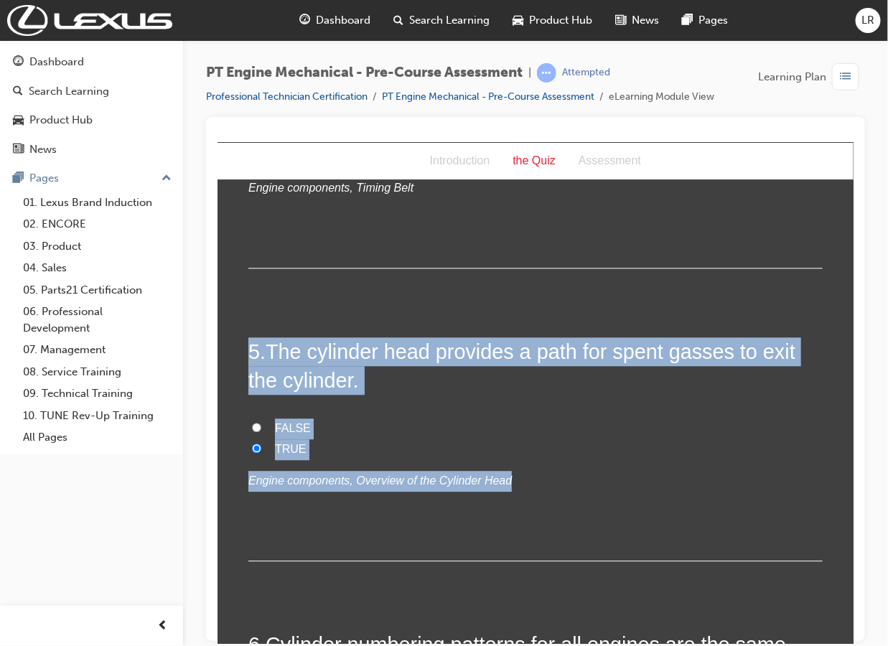
drag, startPoint x: 502, startPoint y: 482, endPoint x: 240, endPoint y: 358, distance: 289.6
click at [240, 358] on div "You must select an answer for each question before you can submit. Please note,…" at bounding box center [535, 626] width 636 height 3015
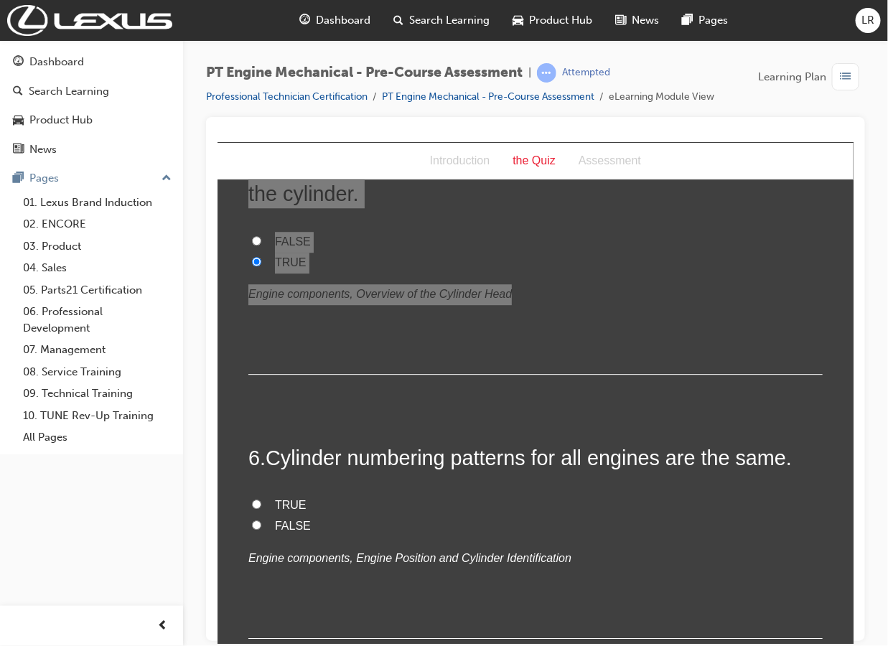
scroll to position [1346, 0]
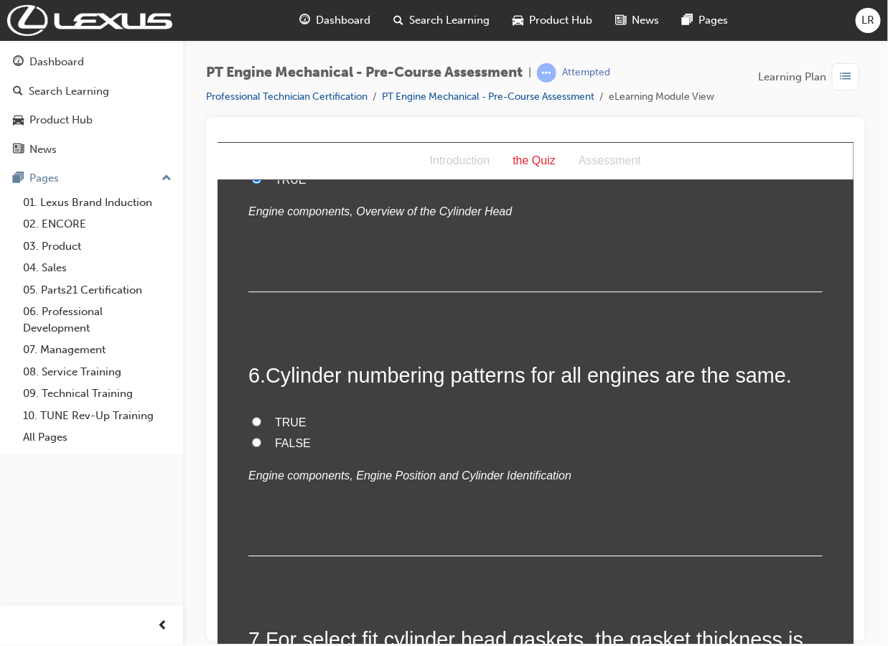
click at [603, 455] on div "TRUE FALSE Engine components, Engine Position and Cylinder Identification" at bounding box center [535, 448] width 574 height 73
click at [266, 442] on label "FALSE" at bounding box center [535, 443] width 574 height 21
click at [261, 442] on input "FALSE" at bounding box center [255, 441] width 9 height 9
radio input "true"
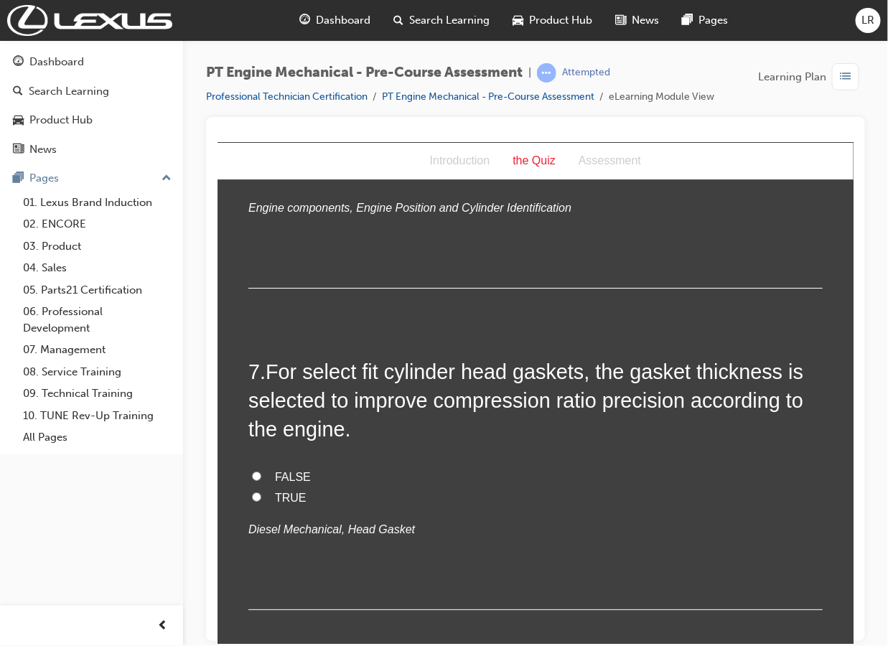
scroll to position [1615, 0]
click at [263, 497] on label "TRUE" at bounding box center [535, 496] width 574 height 21
click at [261, 497] on input "TRUE" at bounding box center [255, 494] width 9 height 9
radio input "true"
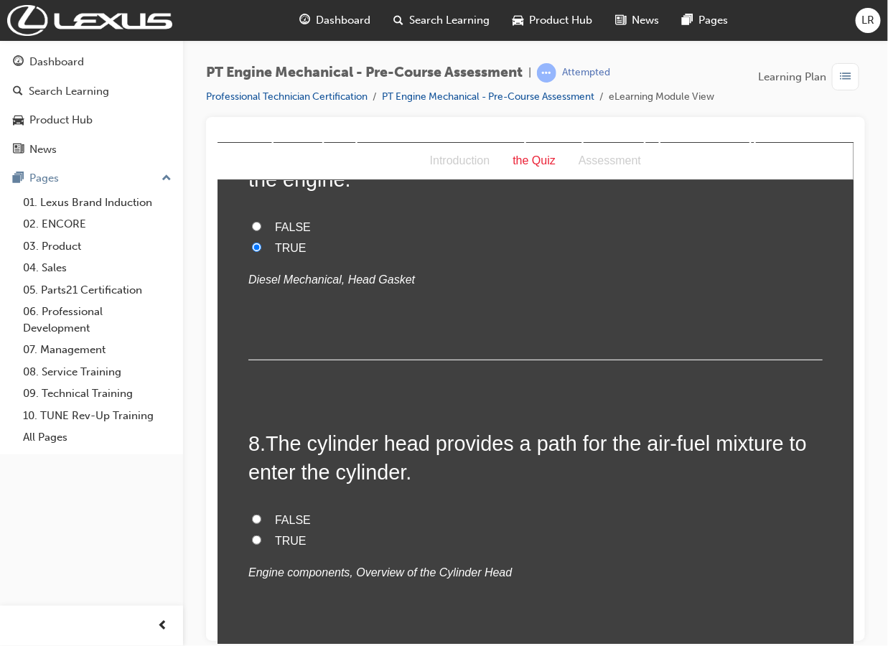
scroll to position [1884, 0]
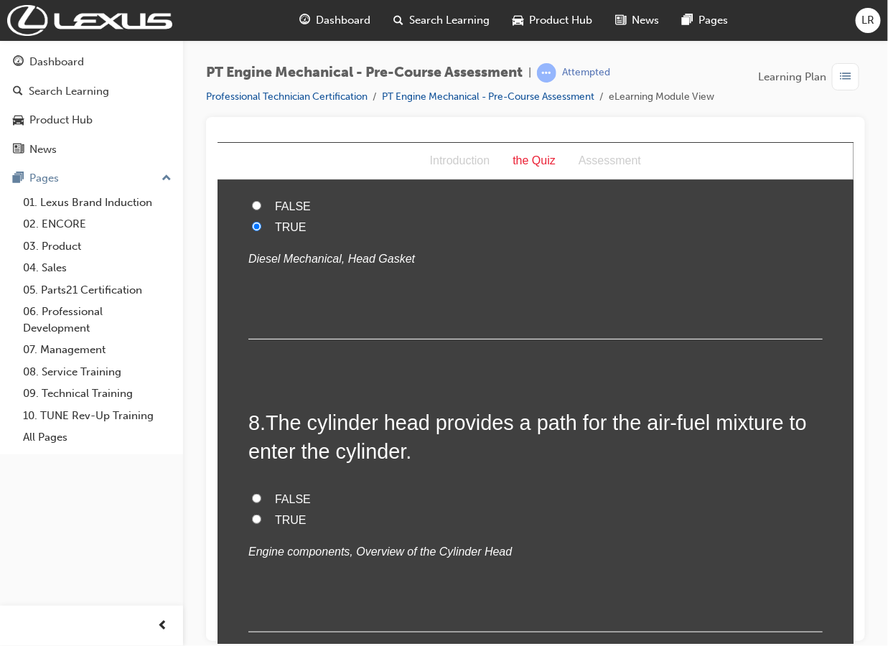
click at [281, 517] on span "TRUE" at bounding box center [290, 519] width 32 height 12
click at [261, 517] on input "TRUE" at bounding box center [255, 518] width 9 height 9
radio input "true"
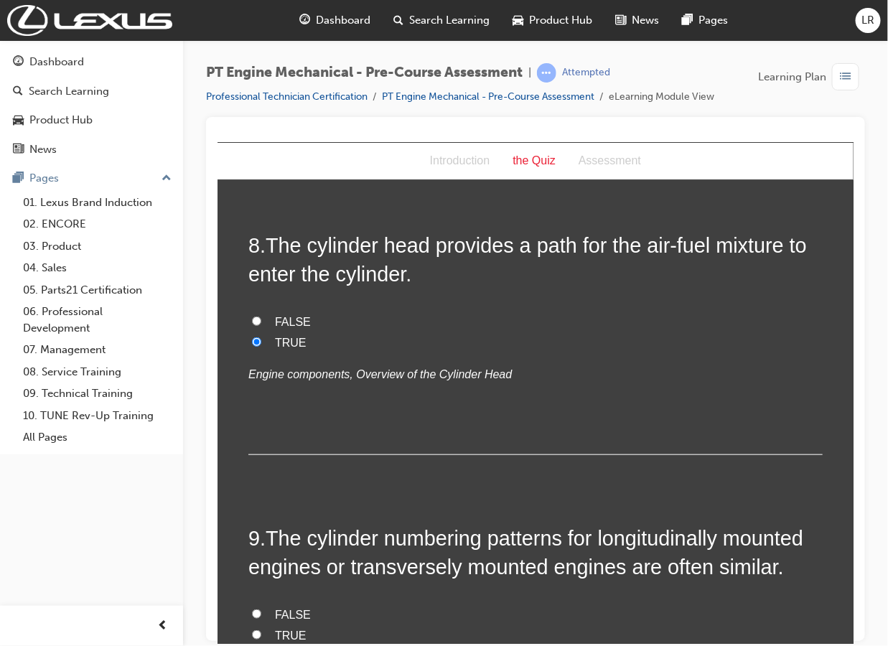
scroll to position [2063, 0]
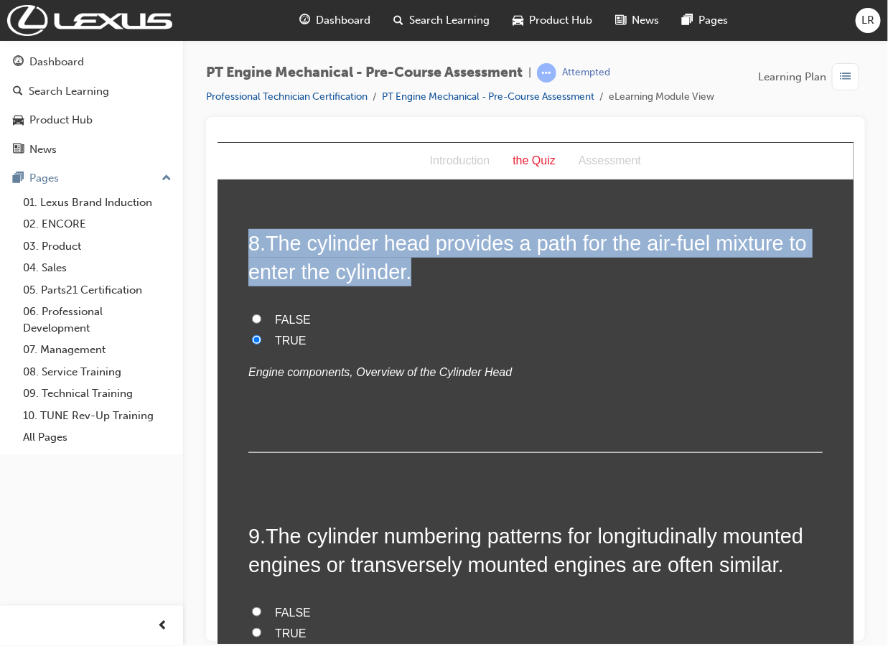
drag, startPoint x: 421, startPoint y: 273, endPoint x: 230, endPoint y: 238, distance: 194.1
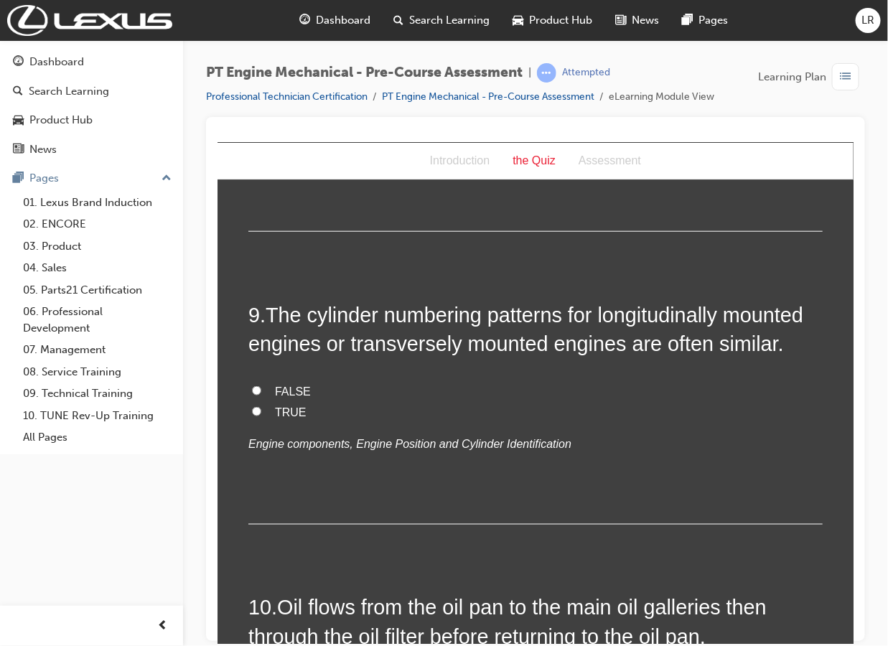
scroll to position [2333, 0]
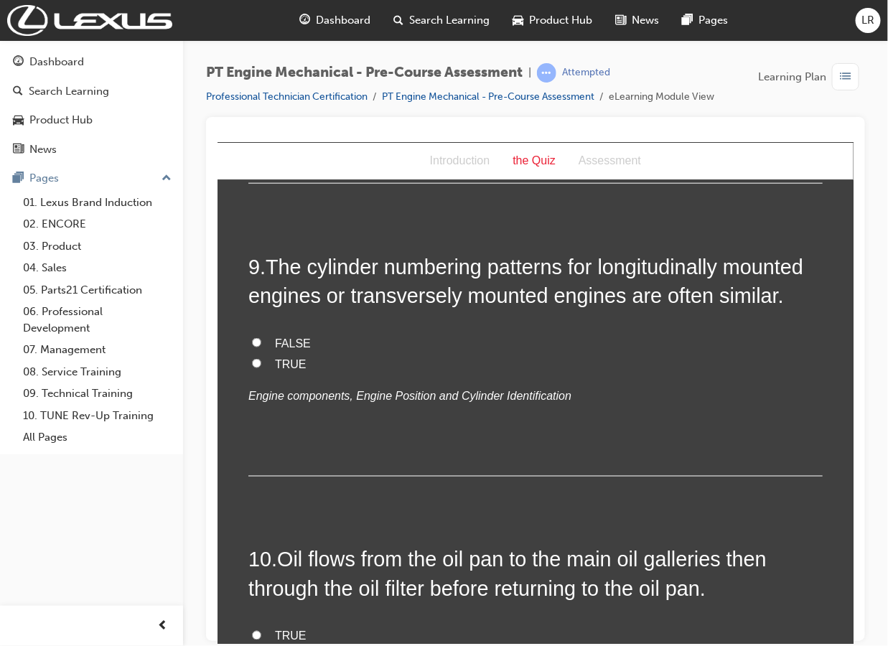
click at [281, 360] on span "TRUE" at bounding box center [290, 363] width 32 height 12
click at [261, 360] on input "TRUE" at bounding box center [255, 362] width 9 height 9
radio input "true"
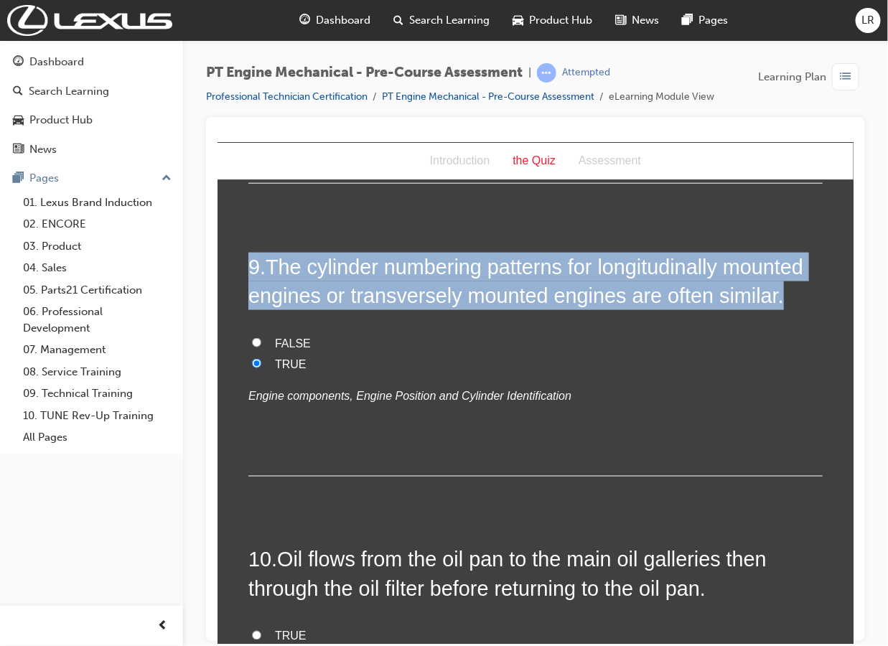
drag, startPoint x: 784, startPoint y: 301, endPoint x: 220, endPoint y: 237, distance: 567.0
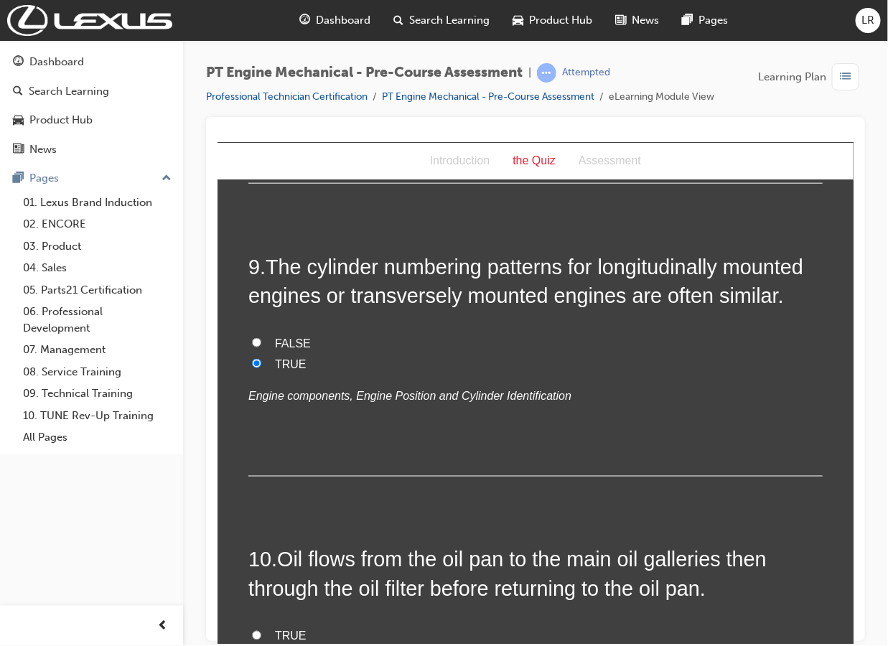
click at [263, 345] on label "FALSE" at bounding box center [535, 343] width 574 height 21
click at [261, 345] on input "FALSE" at bounding box center [255, 341] width 9 height 9
radio input "true"
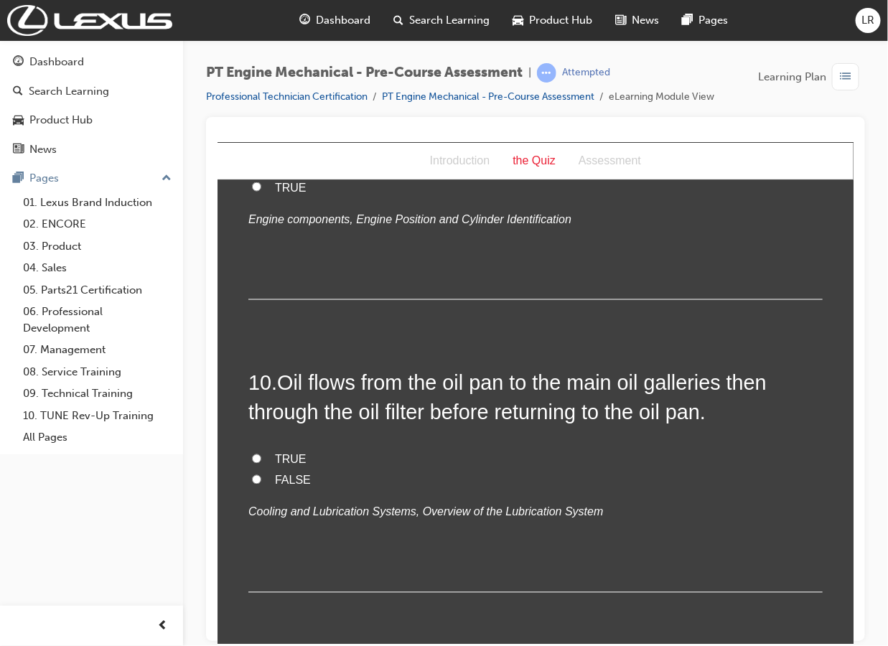
scroll to position [2512, 0]
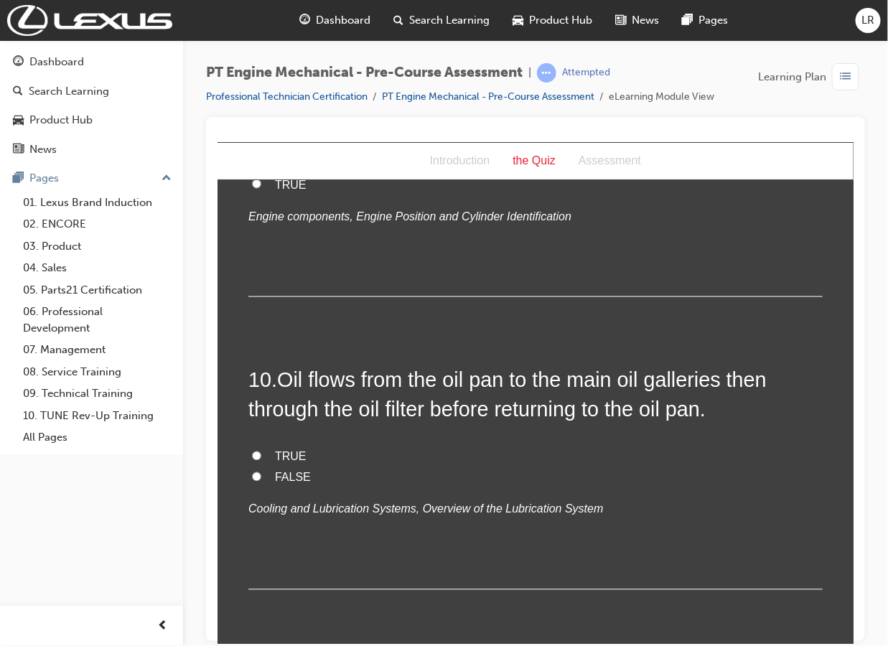
click at [251, 456] on input "TRUE" at bounding box center [255, 455] width 9 height 9
radio input "true"
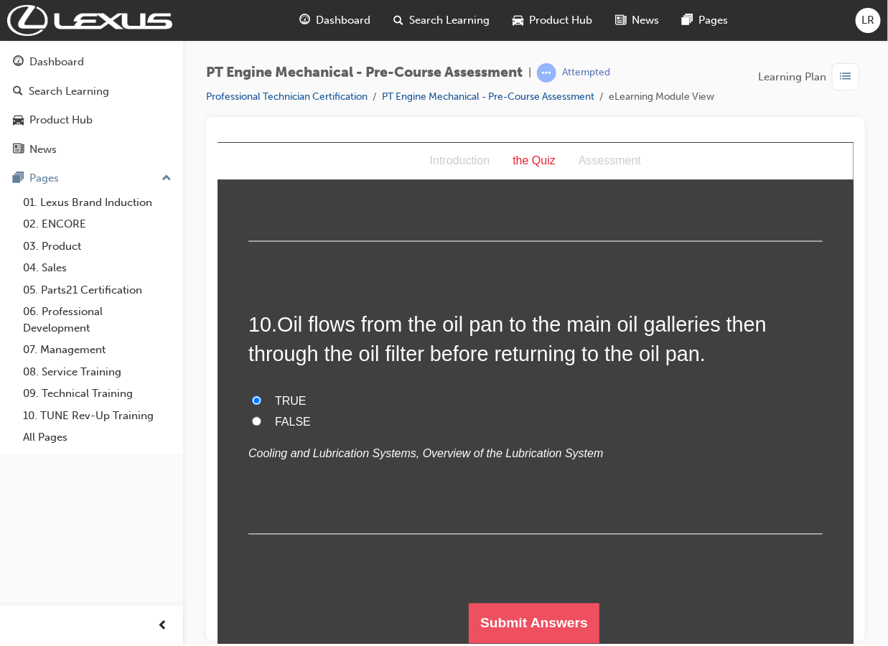
click at [535, 617] on button "Submit Answers" at bounding box center [533, 623] width 131 height 40
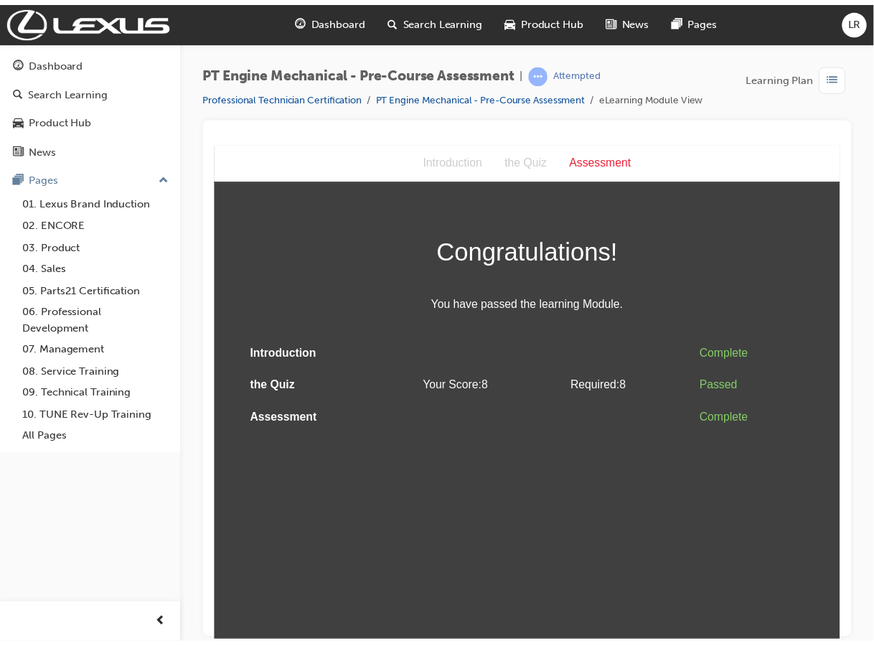
scroll to position [0, 0]
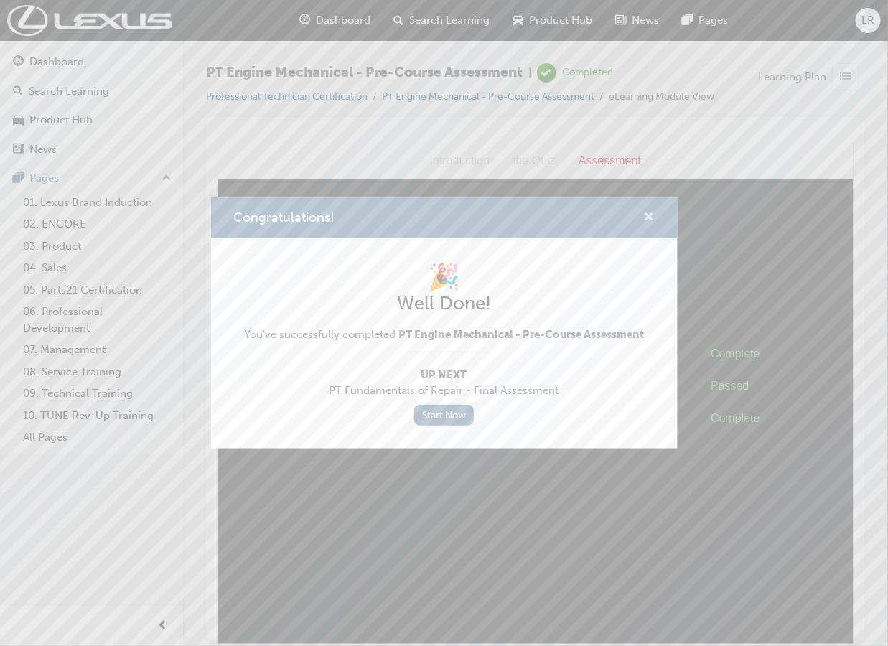
click at [647, 216] on span "cross-icon" at bounding box center [649, 218] width 11 height 13
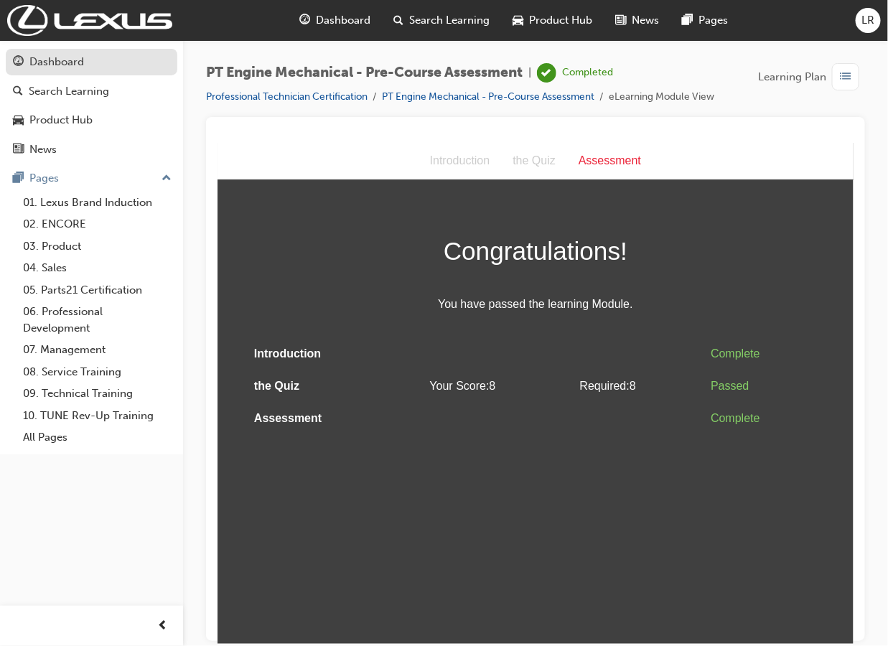
click at [65, 55] on div "Dashboard" at bounding box center [56, 62] width 55 height 17
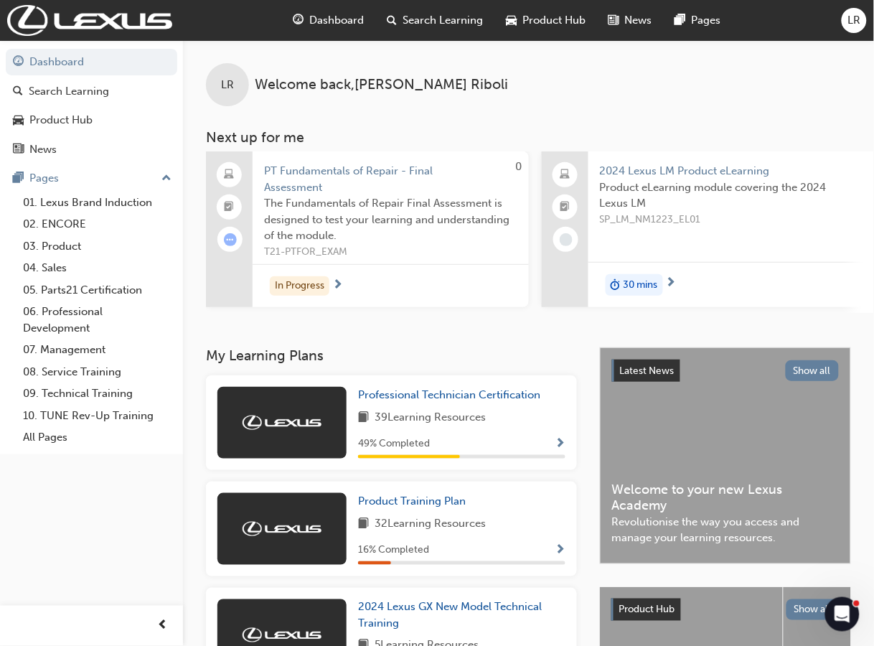
click at [306, 174] on span "PT Fundamentals of Repair - Final Assessment" at bounding box center [390, 179] width 253 height 32
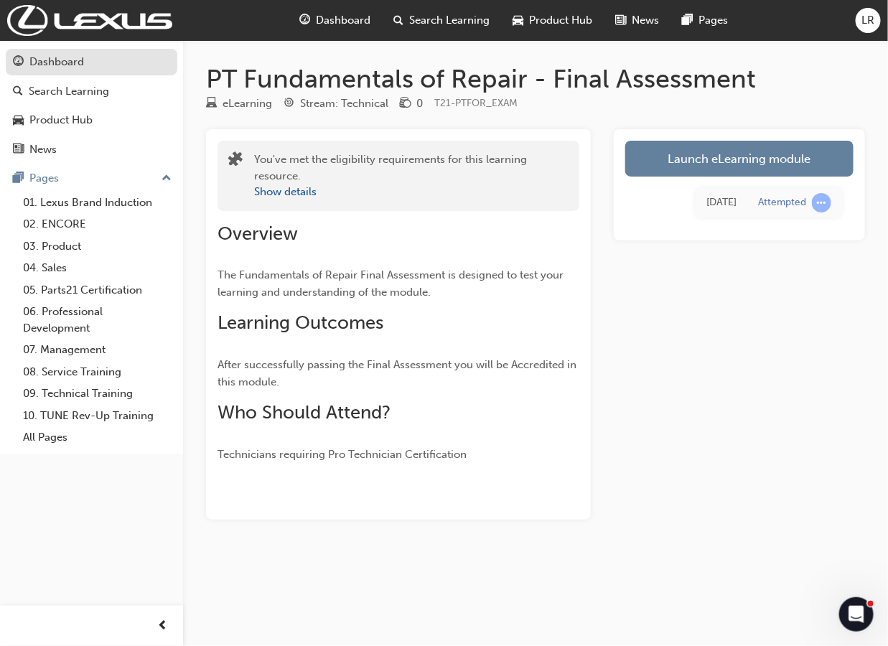
click at [66, 55] on div "Dashboard" at bounding box center [56, 62] width 55 height 17
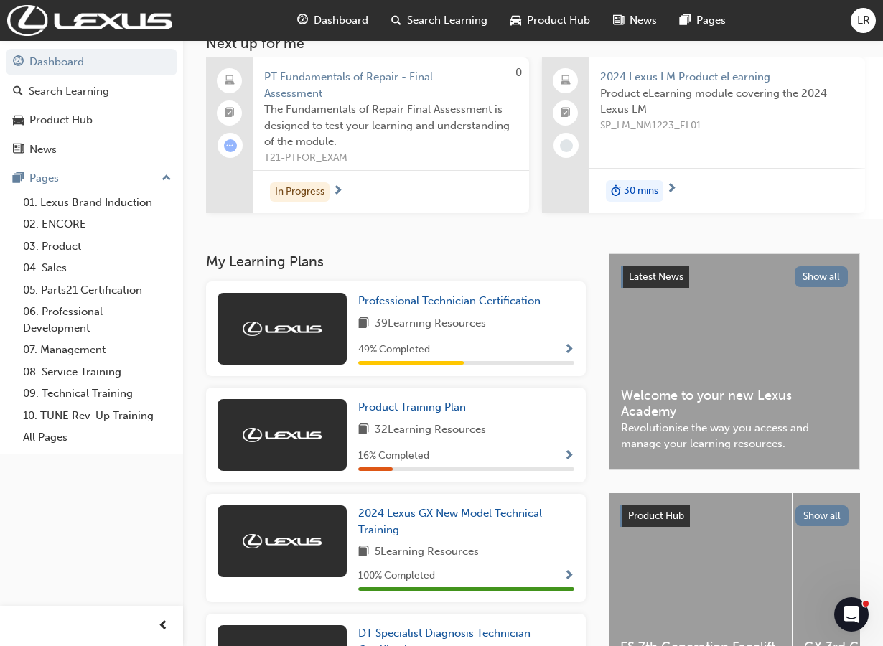
scroll to position [90, 0]
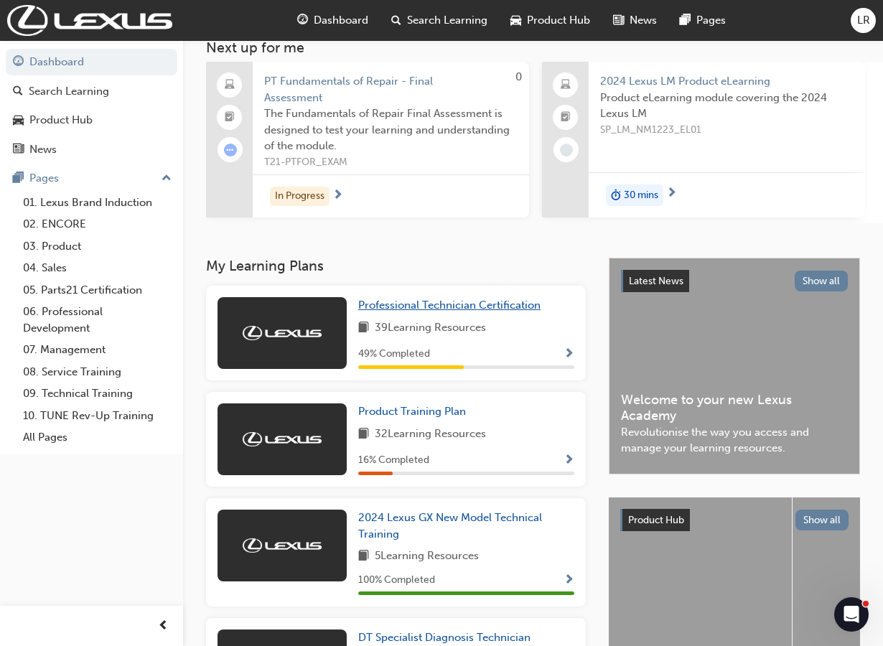
click at [441, 311] on span "Professional Technician Certification" at bounding box center [449, 305] width 182 height 13
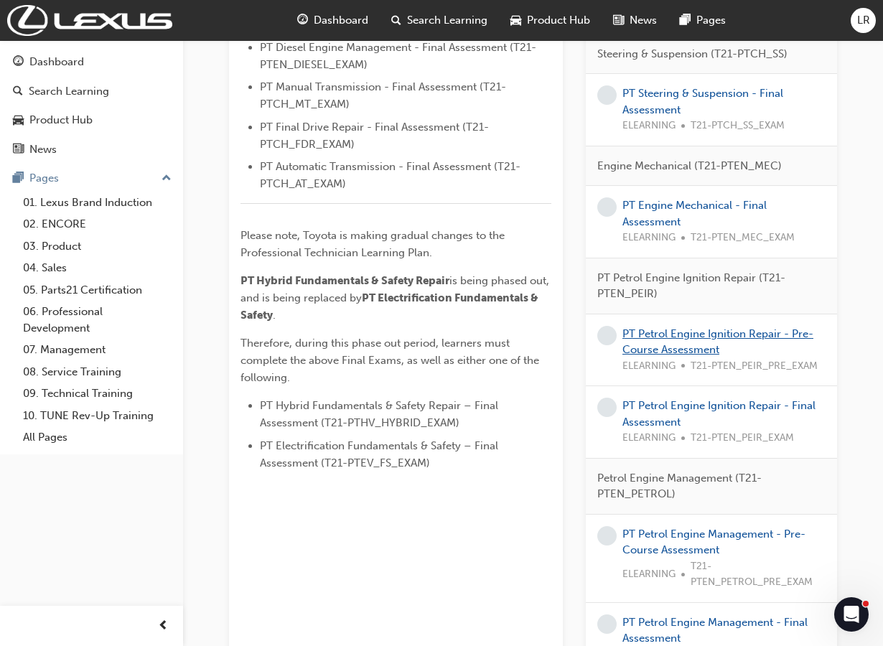
scroll to position [784, 0]
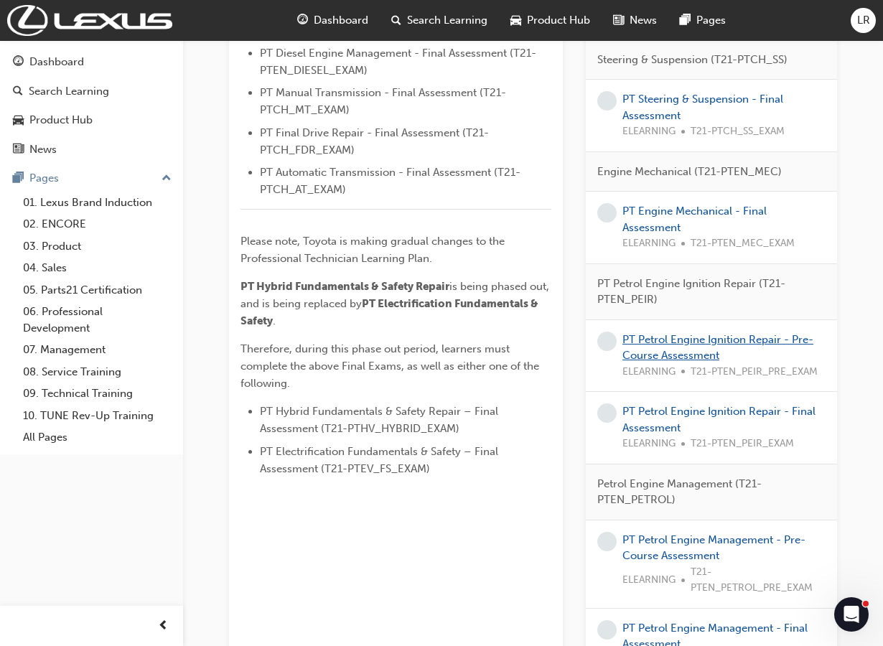
click at [682, 343] on link "PT Petrol Engine Ignition Repair - Pre-Course Assessment" at bounding box center [717, 347] width 191 height 29
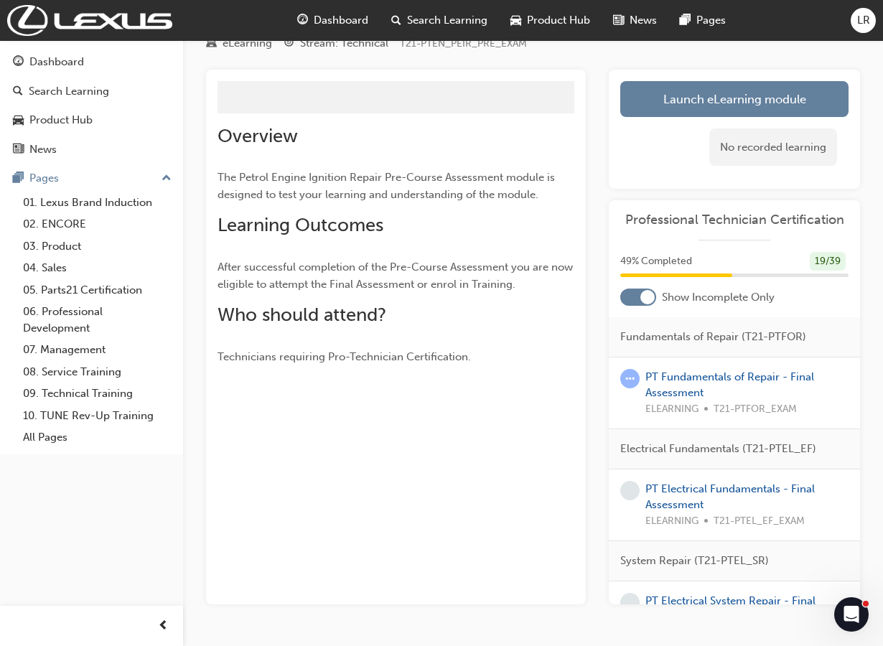
scroll to position [131, 0]
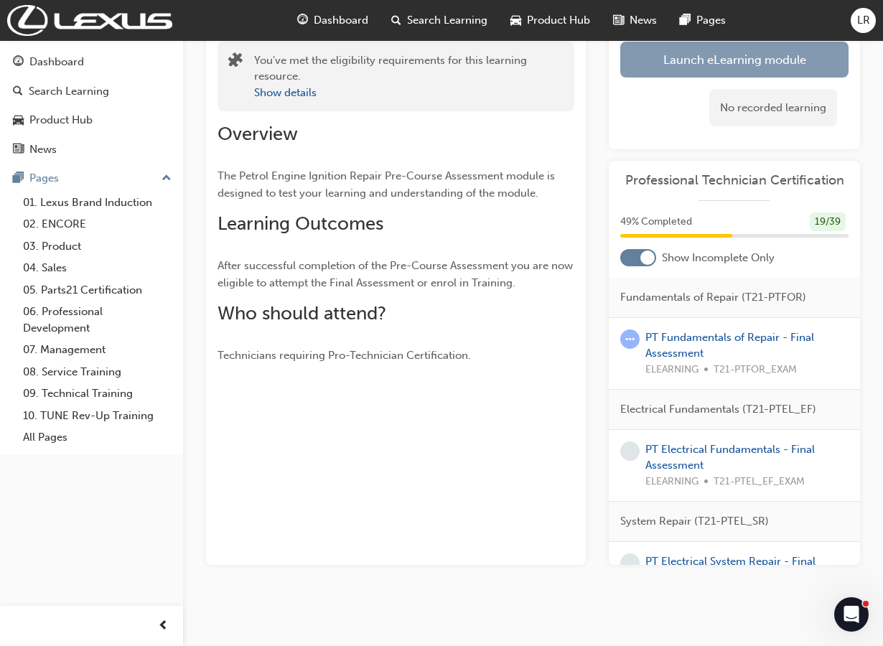
click at [708, 67] on link "Launch eLearning module" at bounding box center [734, 60] width 228 height 36
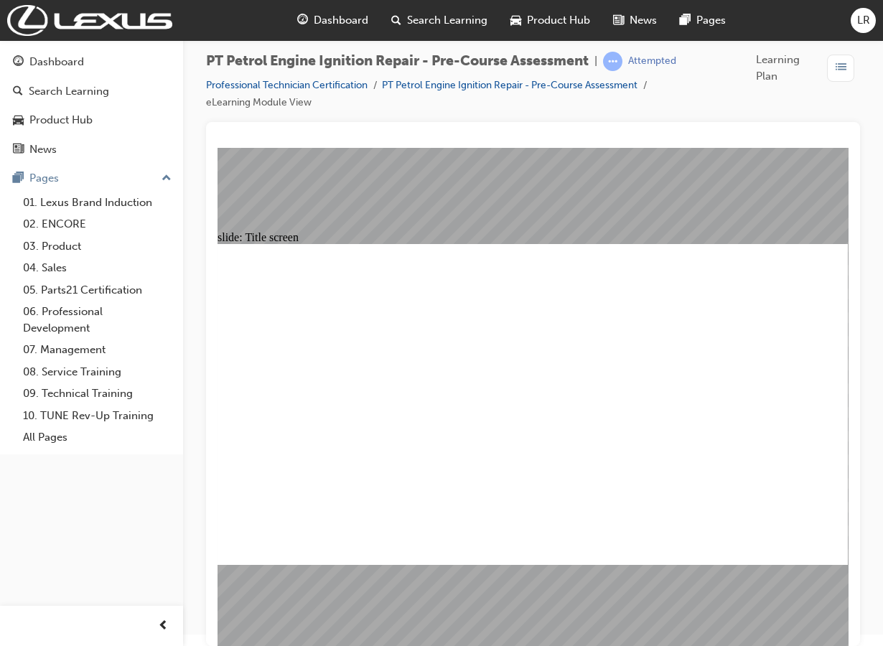
scroll to position [14, 0]
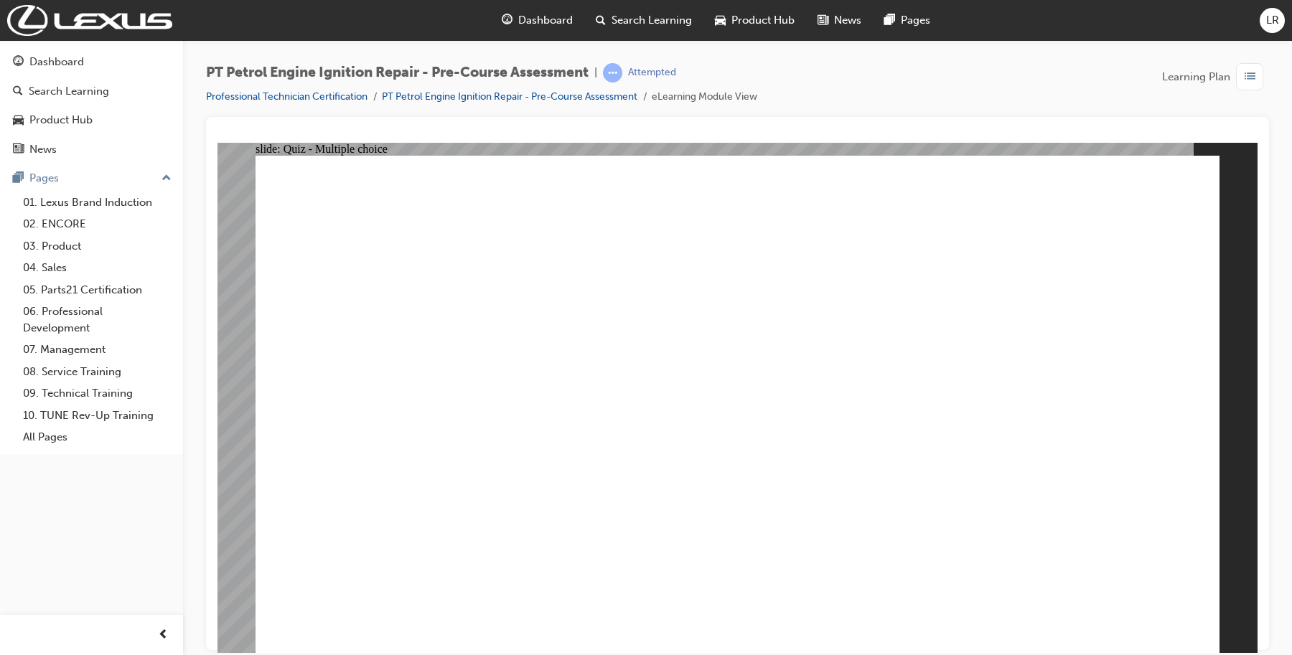
radio input "true"
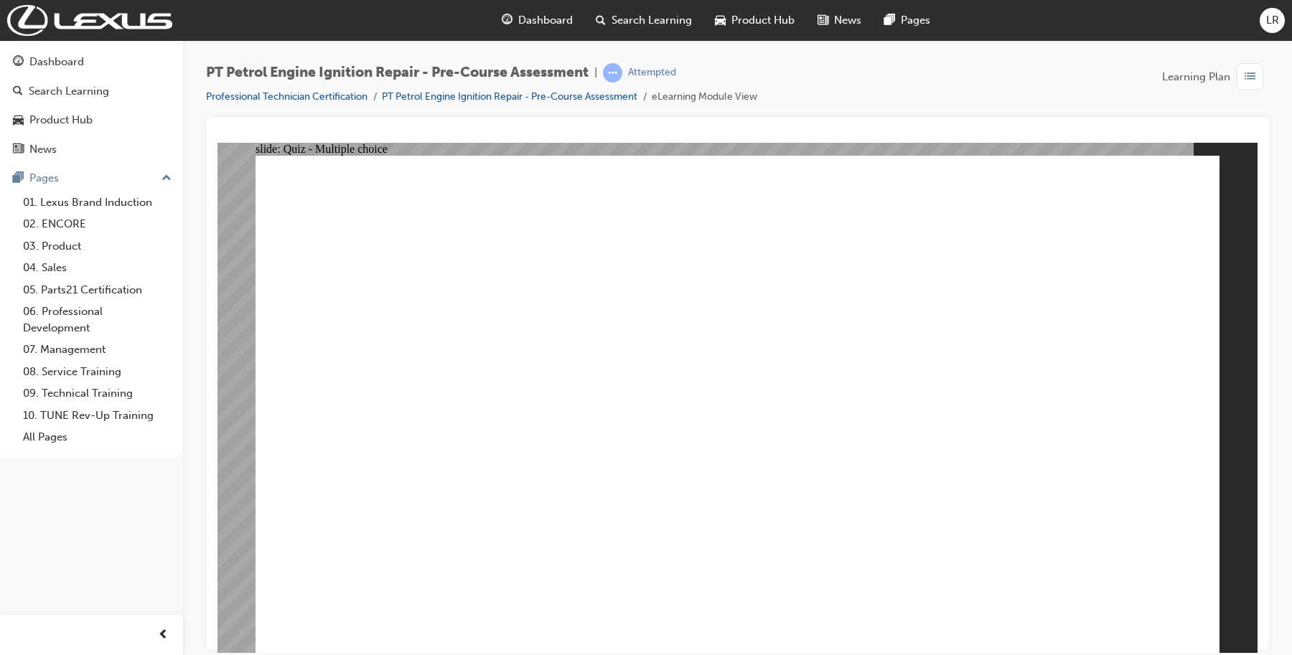
radio input "true"
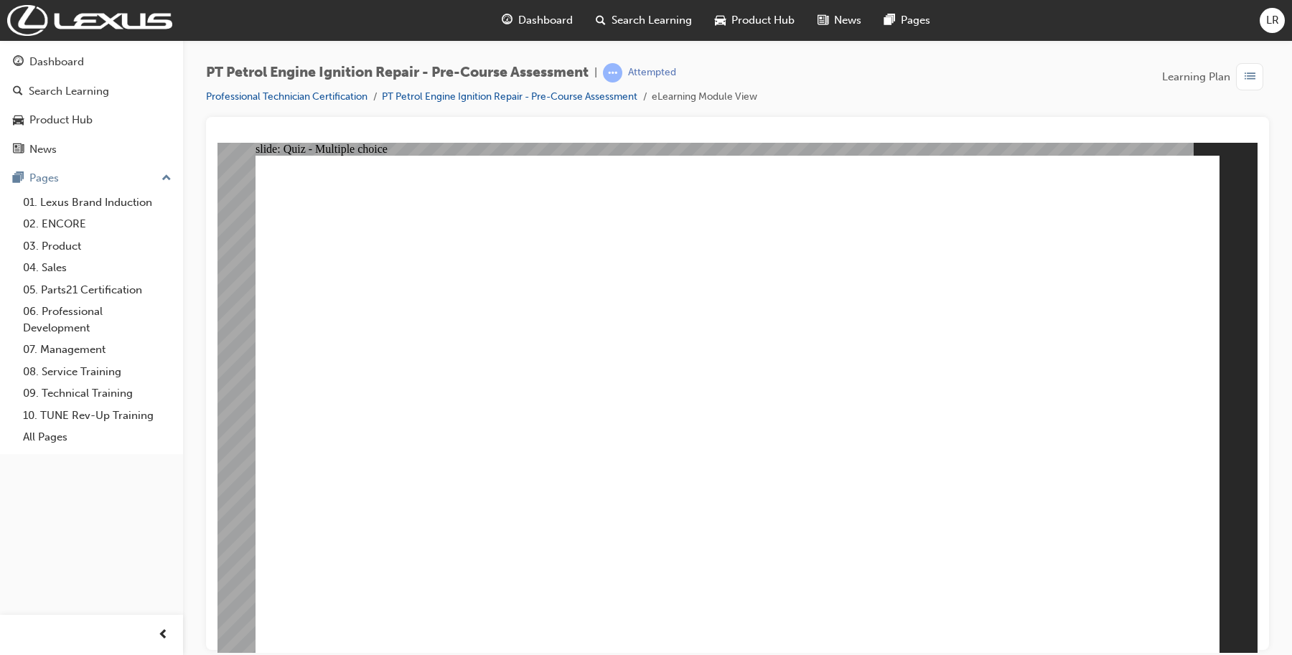
radio input "true"
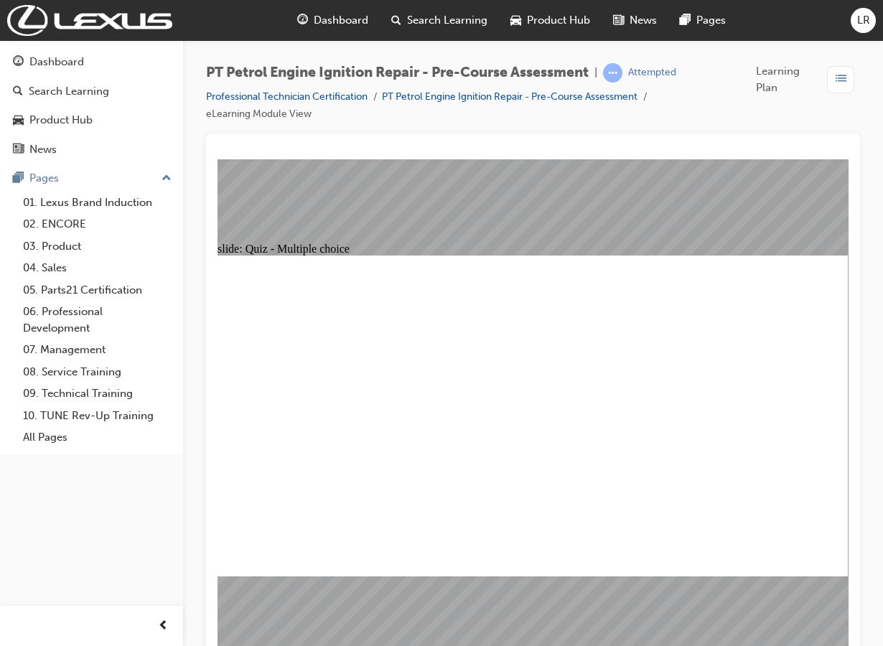
radio input "true"
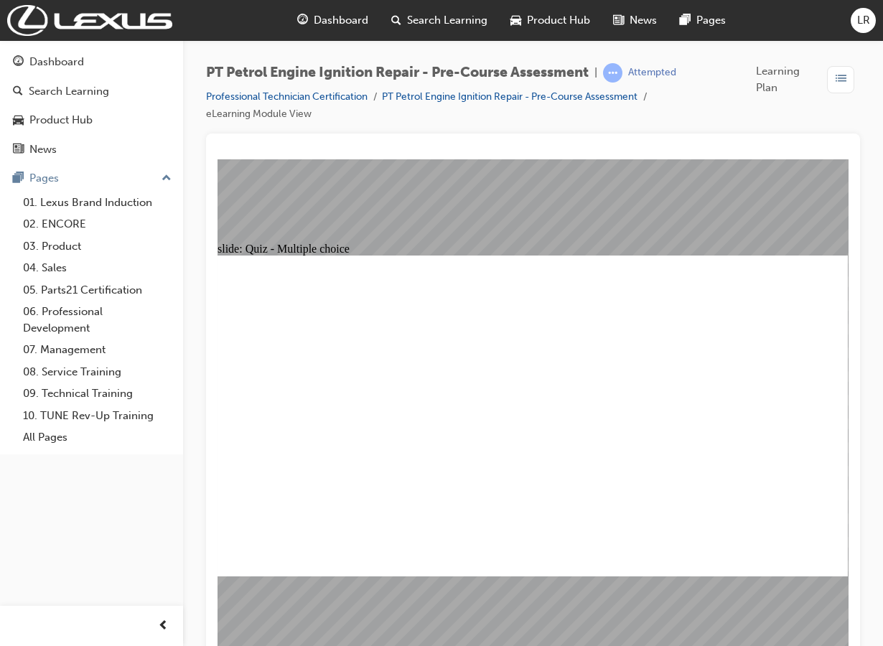
radio input "true"
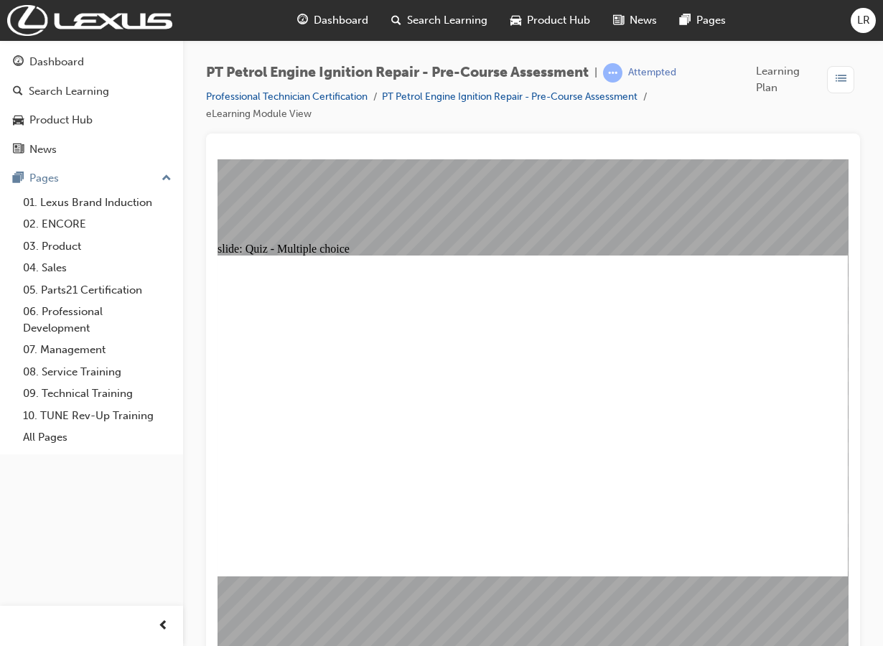
radio input "true"
drag, startPoint x: 650, startPoint y: 337, endPoint x: 500, endPoint y: 273, distance: 163.0
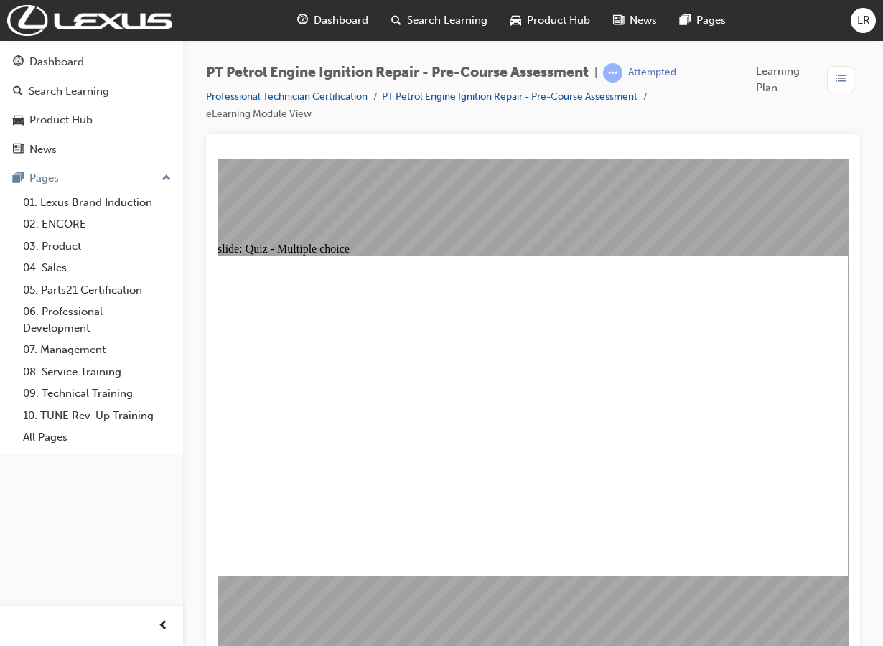
radio input "true"
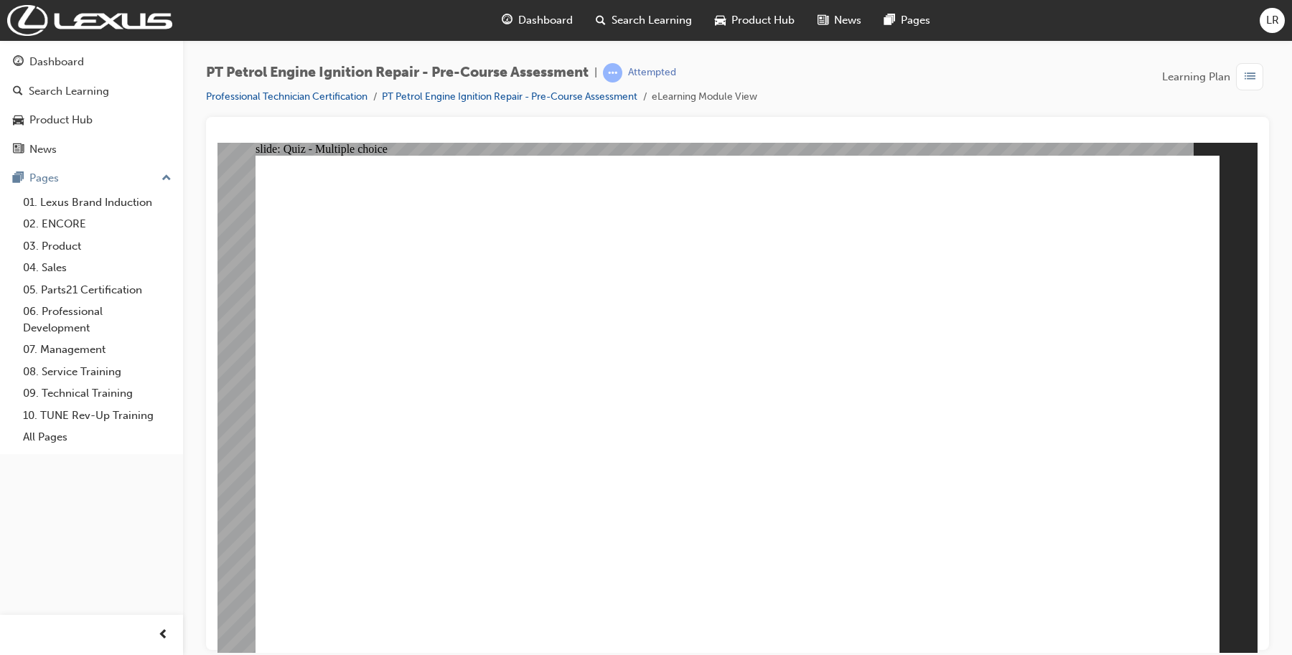
click at [86, 61] on div "Dashboard" at bounding box center [91, 62] width 157 height 18
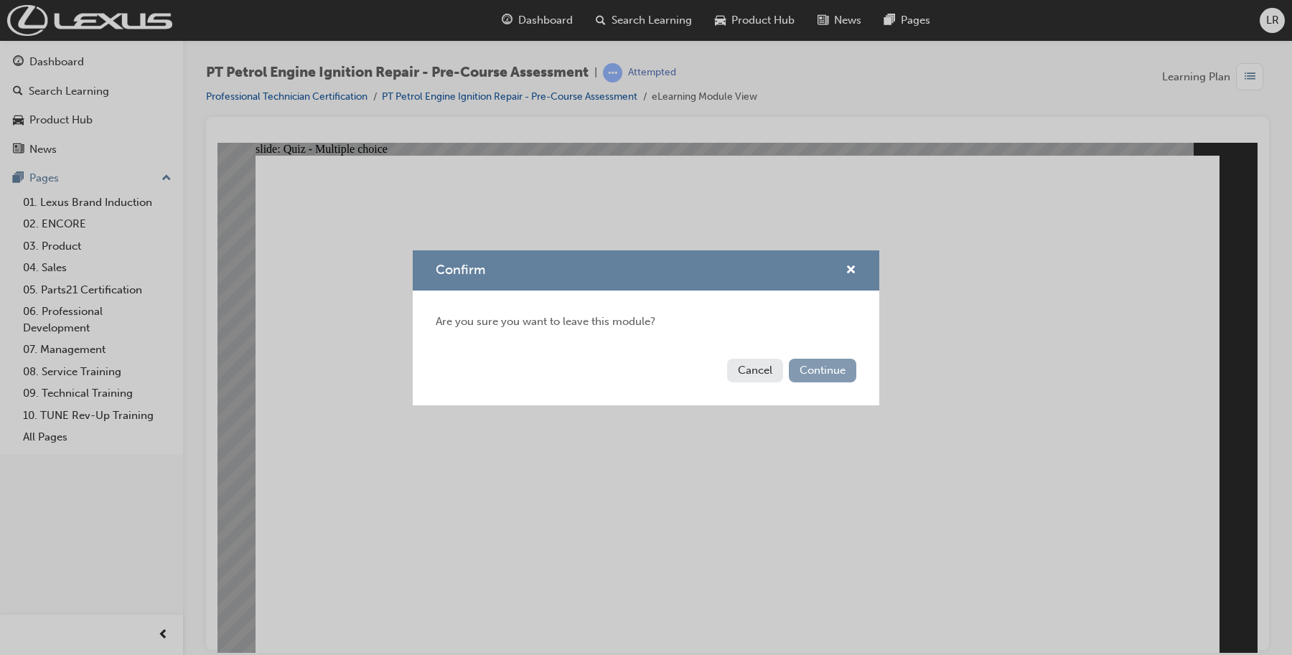
click at [848, 375] on button "Continue" at bounding box center [822, 371] width 67 height 24
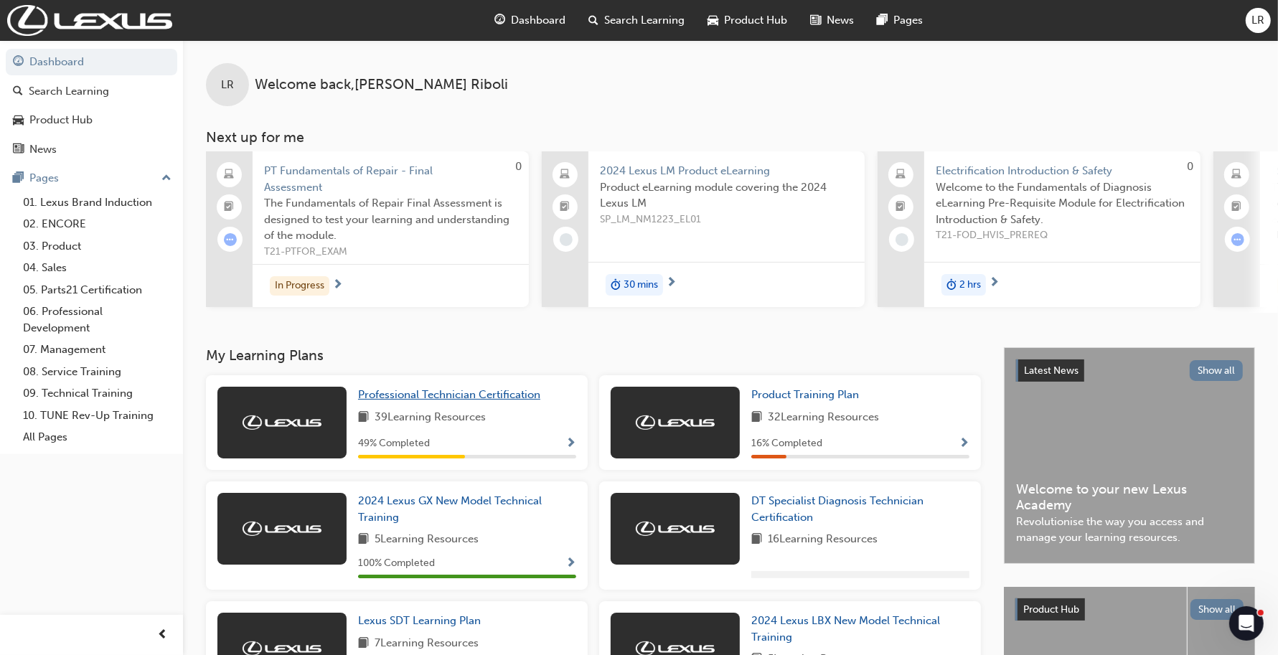
click at [432, 400] on span "Professional Technician Certification" at bounding box center [449, 394] width 182 height 13
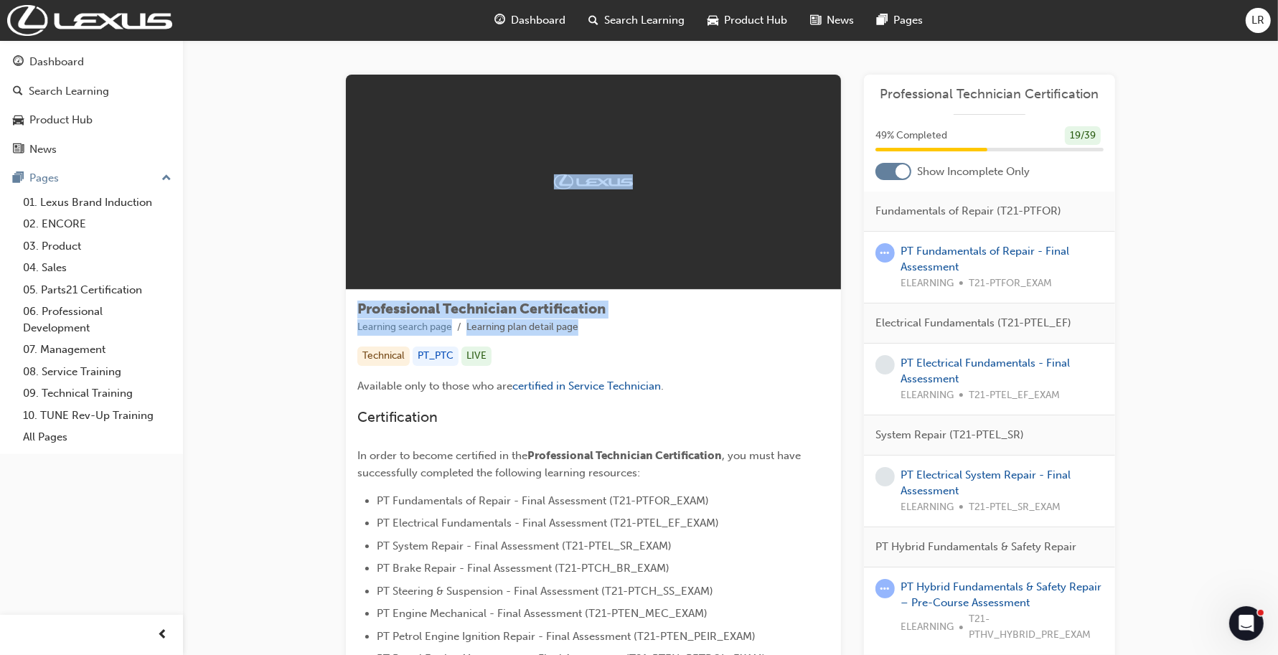
drag, startPoint x: 648, startPoint y: 323, endPoint x: 472, endPoint y: 288, distance: 179.3
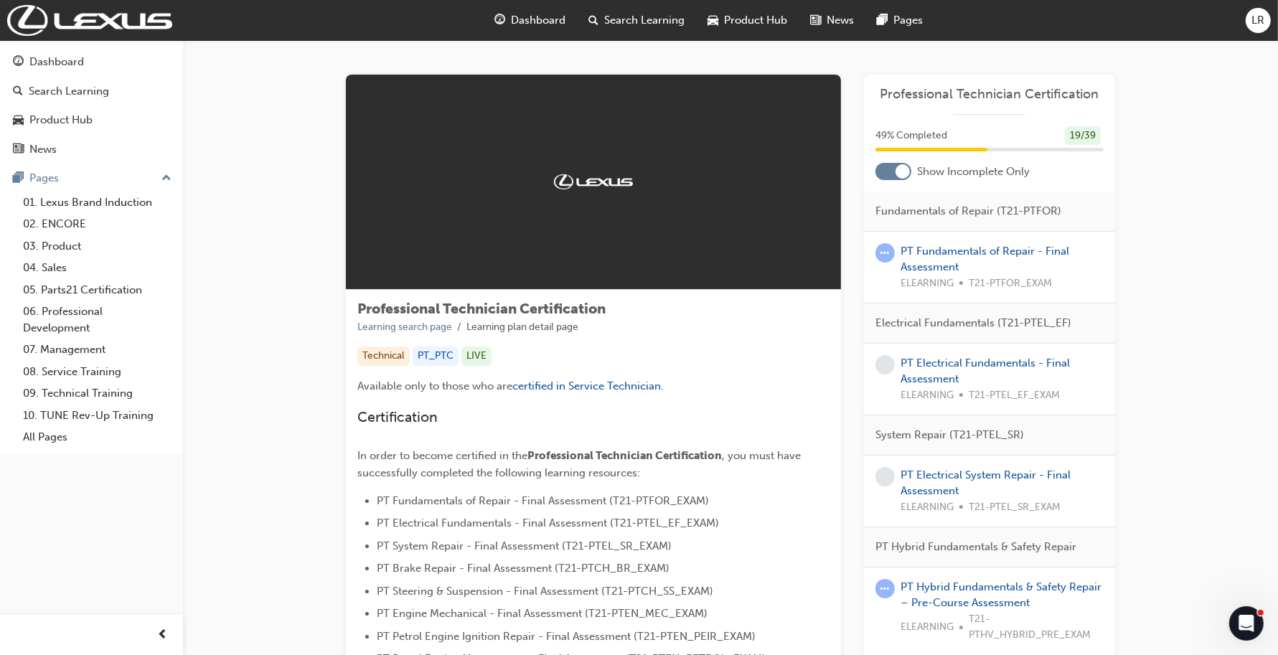
click at [806, 472] on p "In order to become certified in the Professional Technician Certification , you…" at bounding box center [593, 464] width 472 height 34
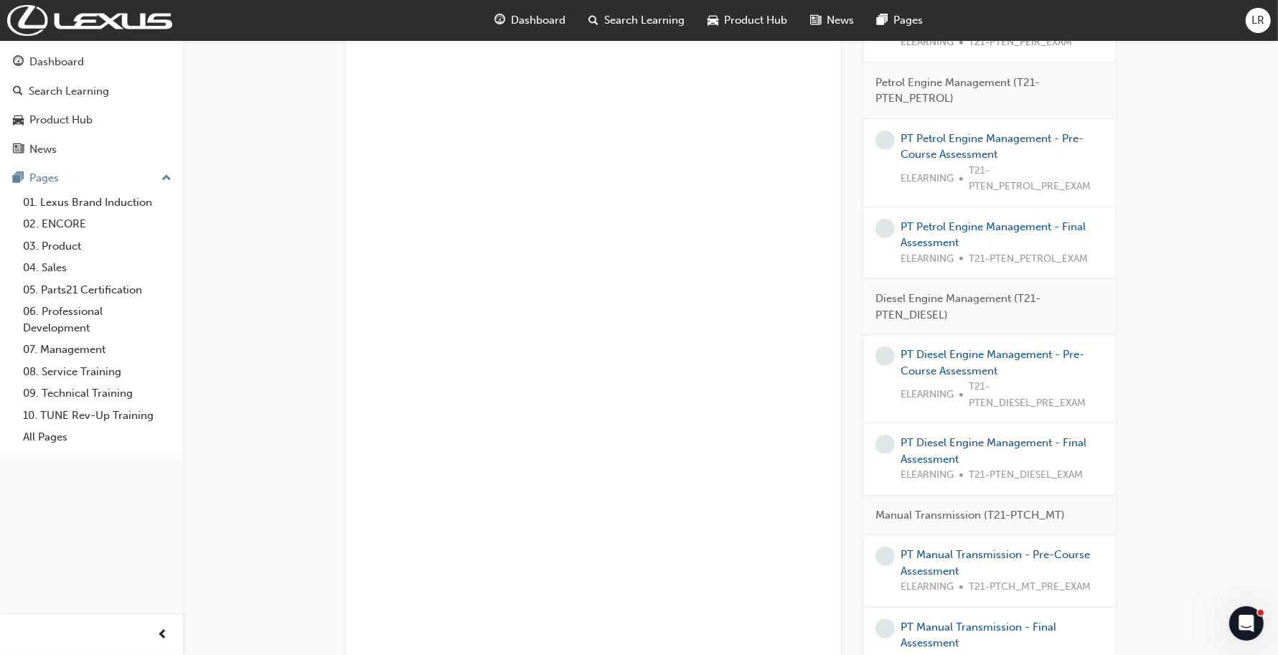
scroll to position [1256, 0]
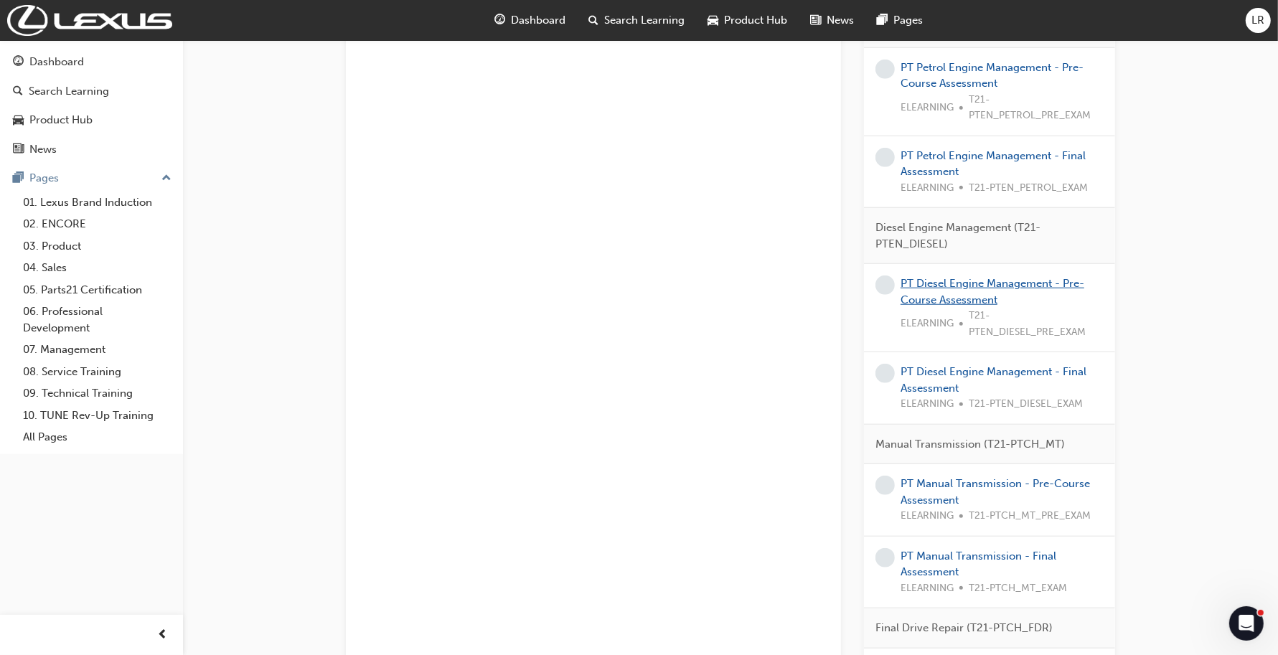
click at [965, 281] on link "PT Diesel Engine Management - Pre-Course Assessment" at bounding box center [993, 291] width 184 height 29
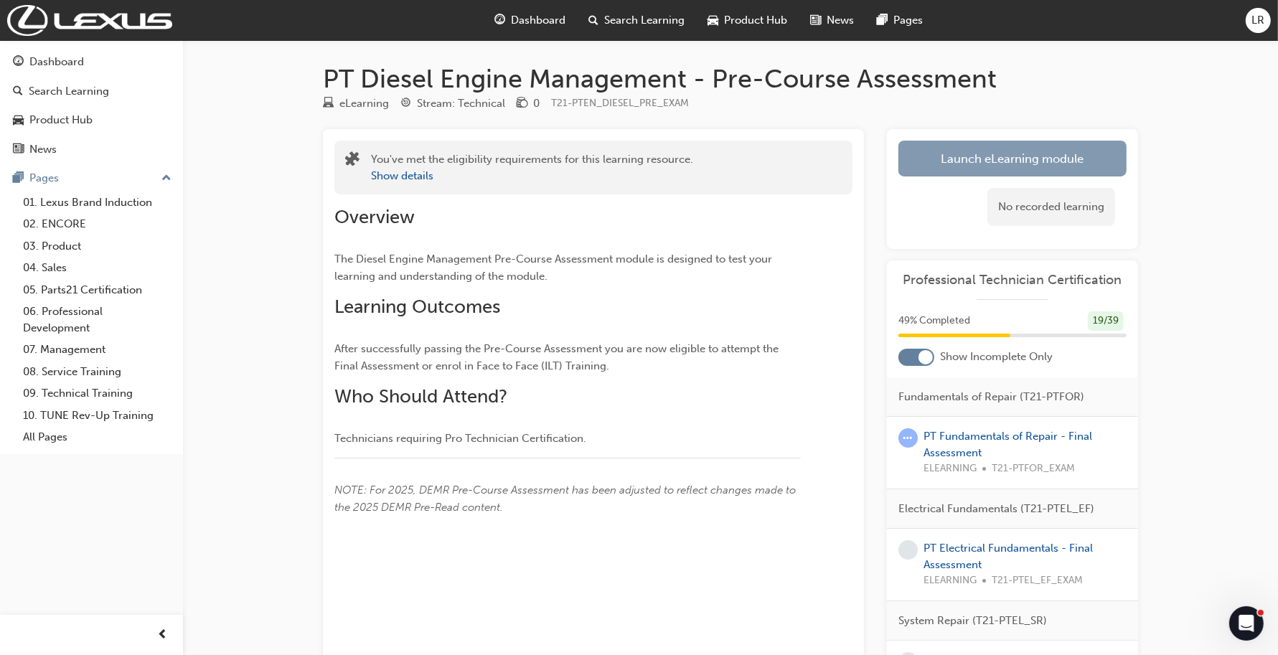
click at [1039, 154] on link "Launch eLearning module" at bounding box center [1013, 159] width 228 height 36
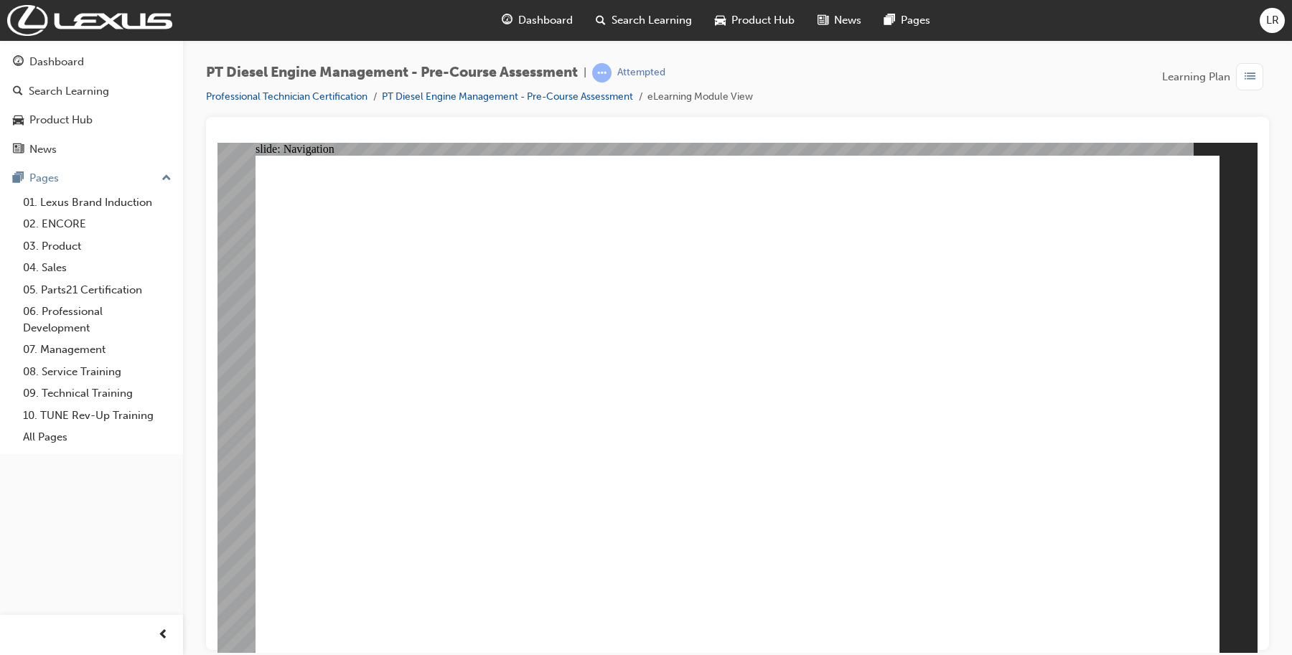
radio input "true"
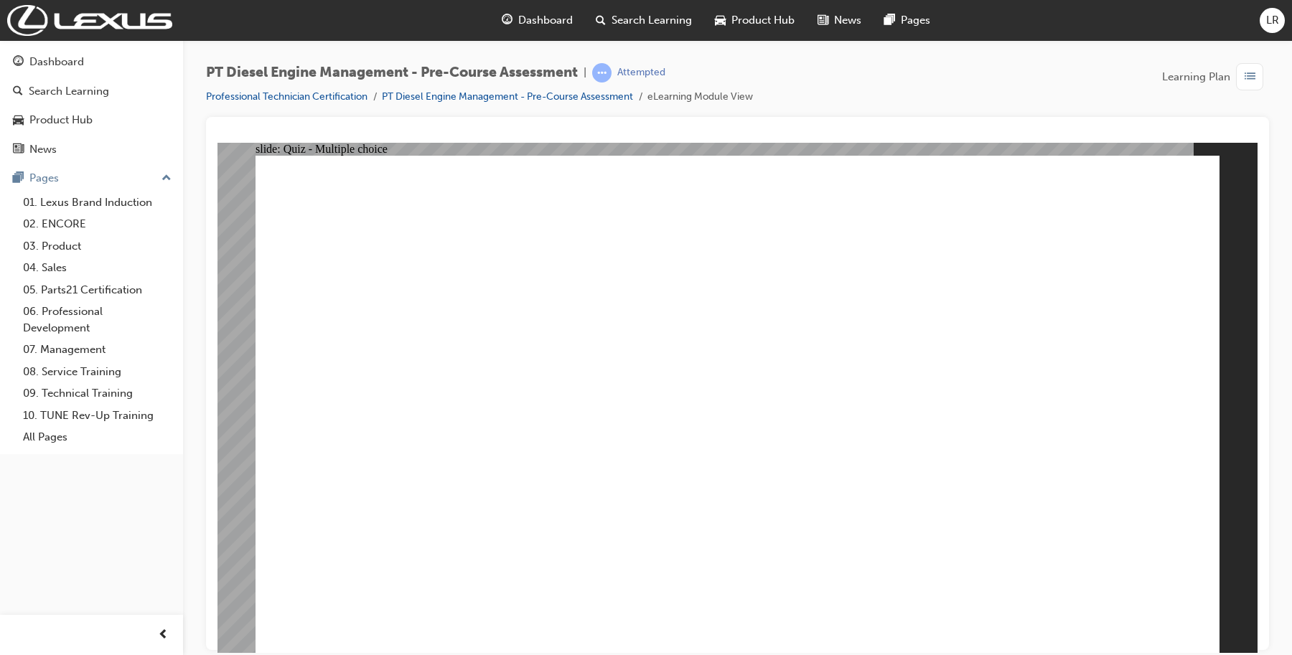
radio input "true"
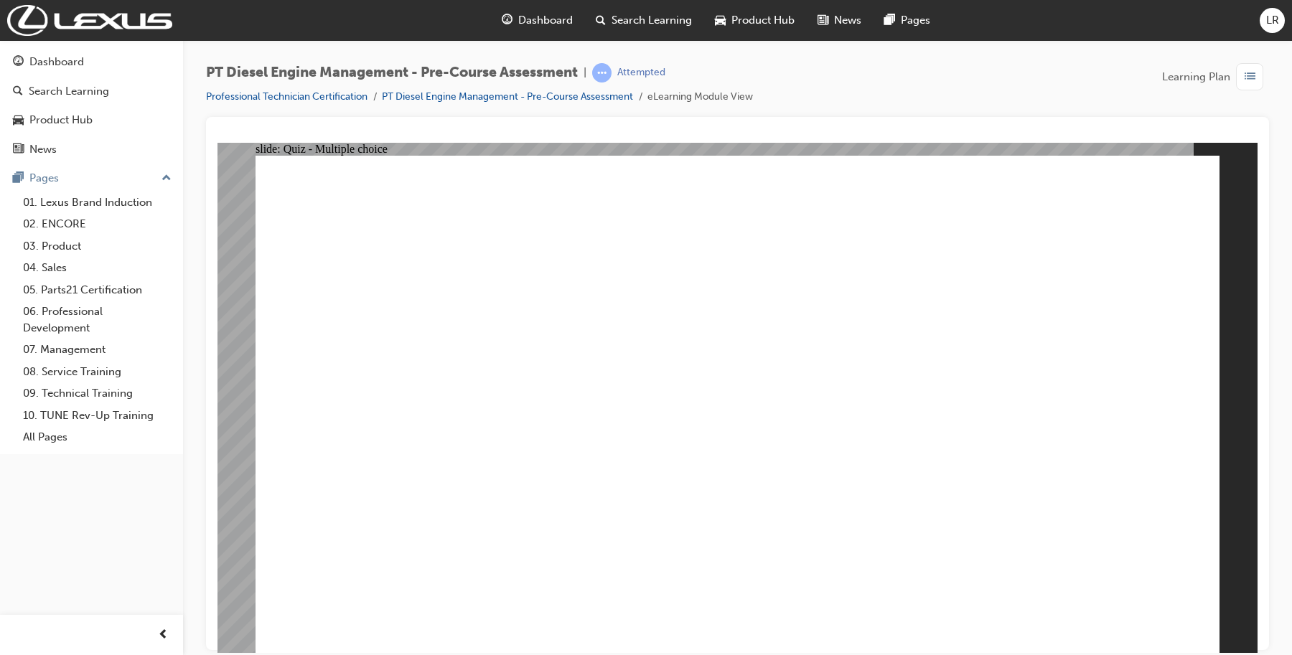
radio input "true"
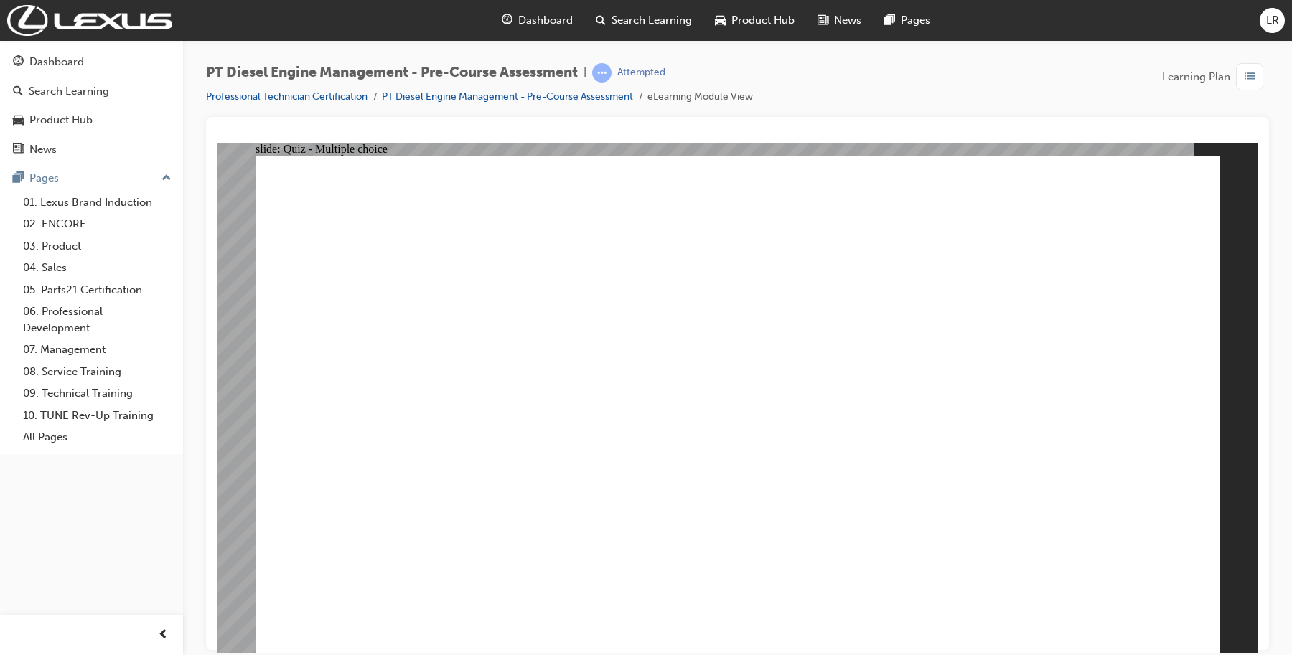
radio input "true"
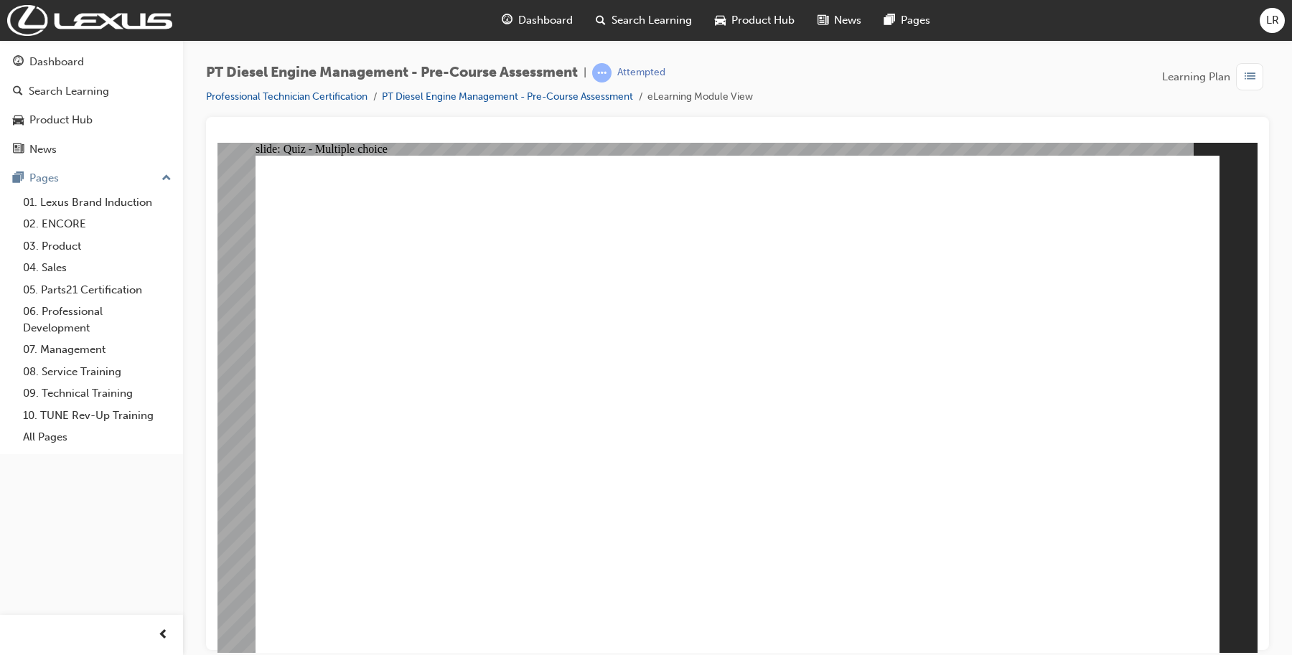
radio input "true"
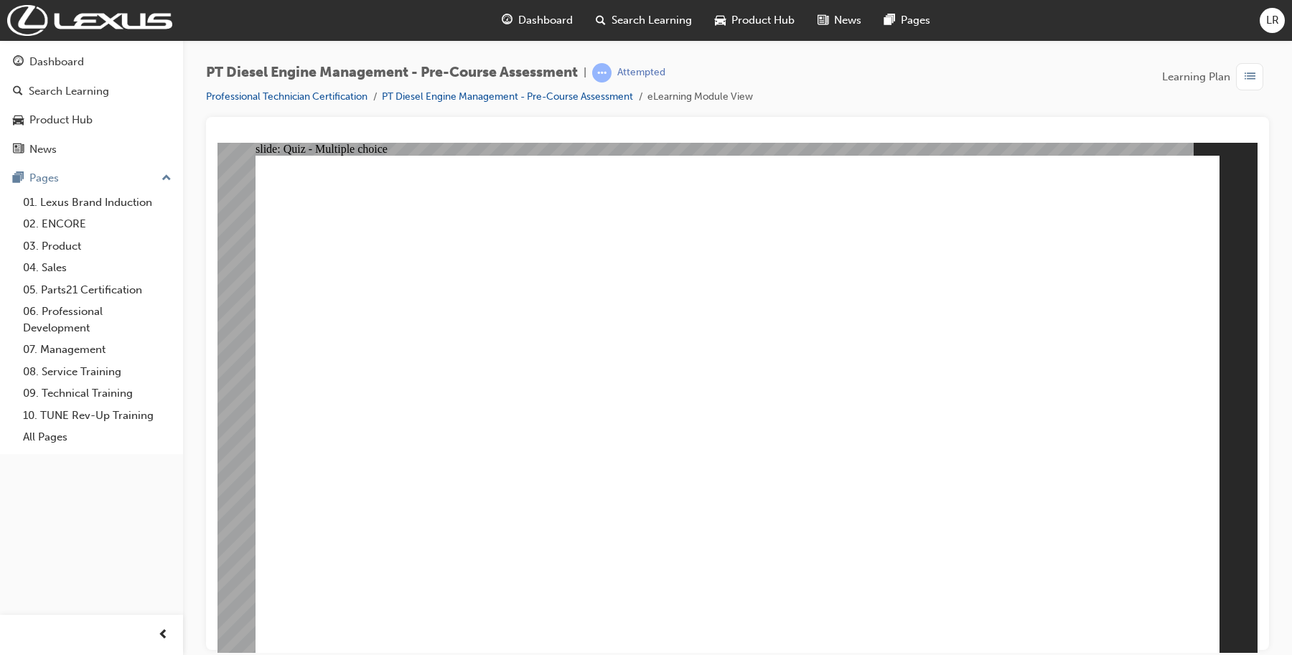
radio input "true"
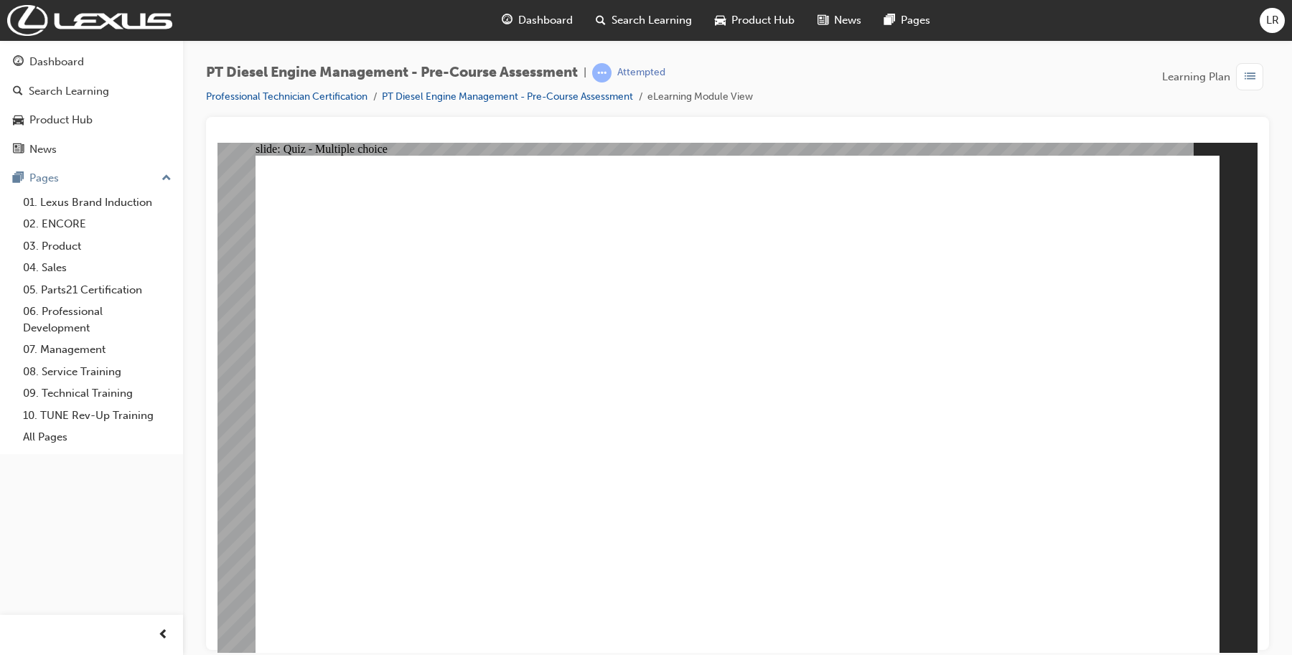
radio input "true"
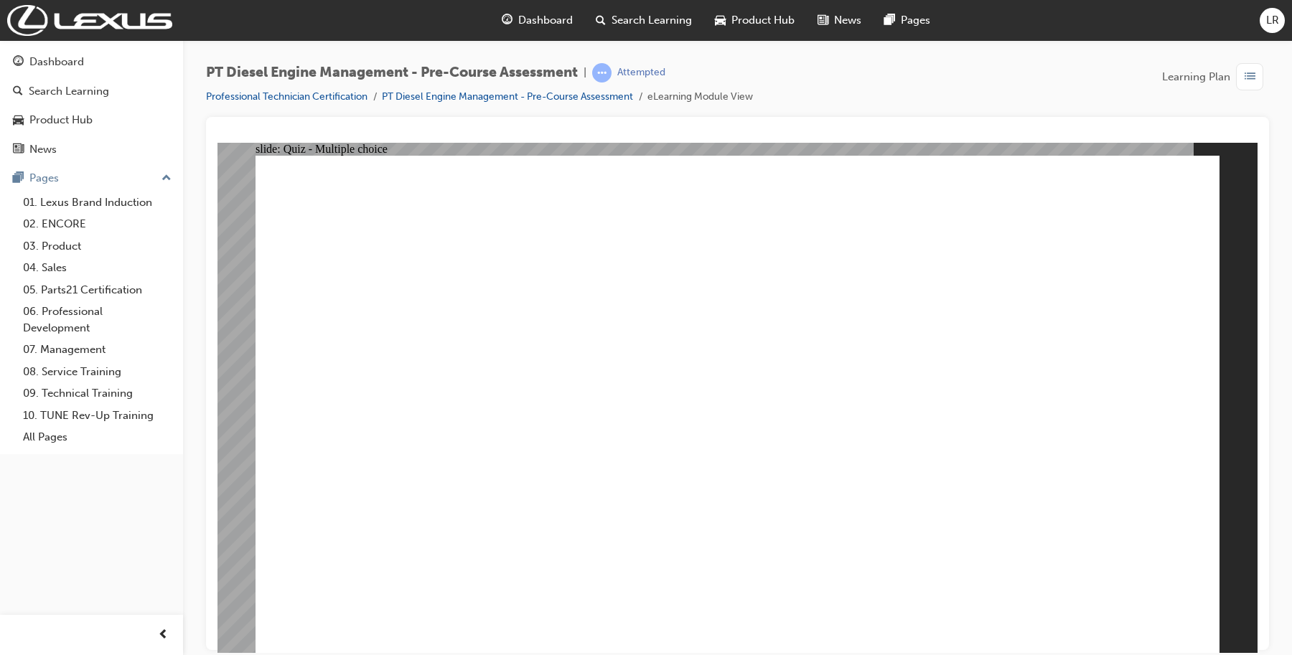
radio input "true"
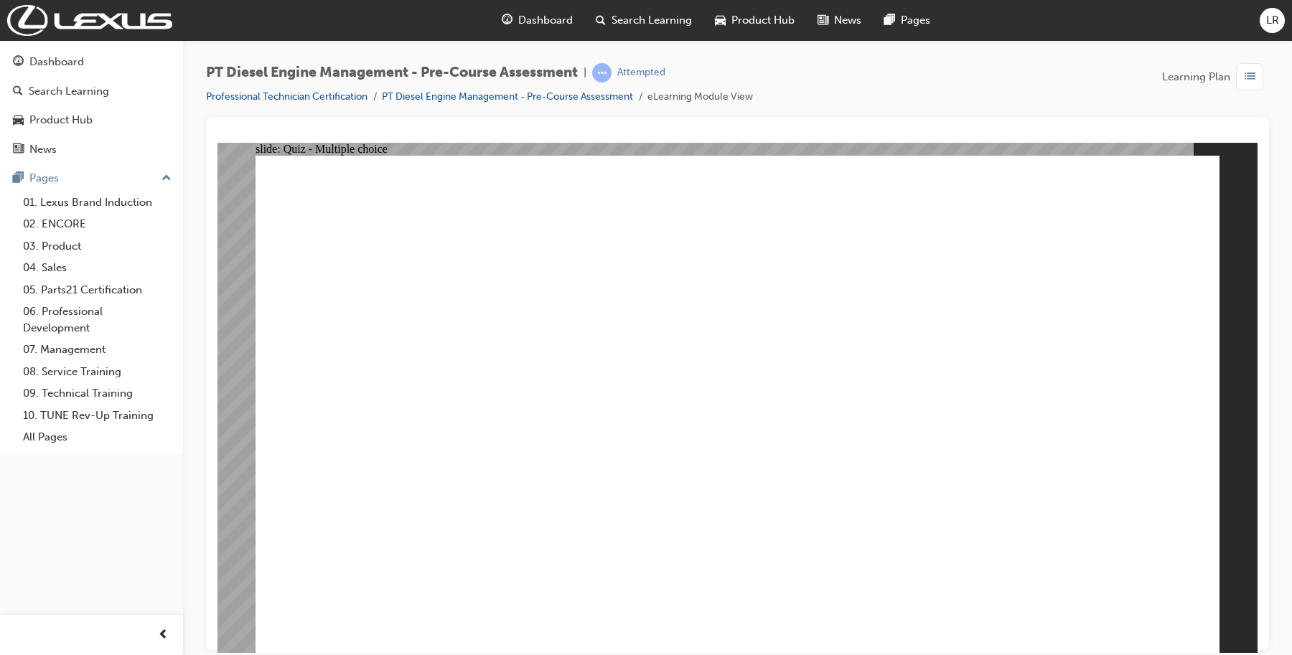
radio input "true"
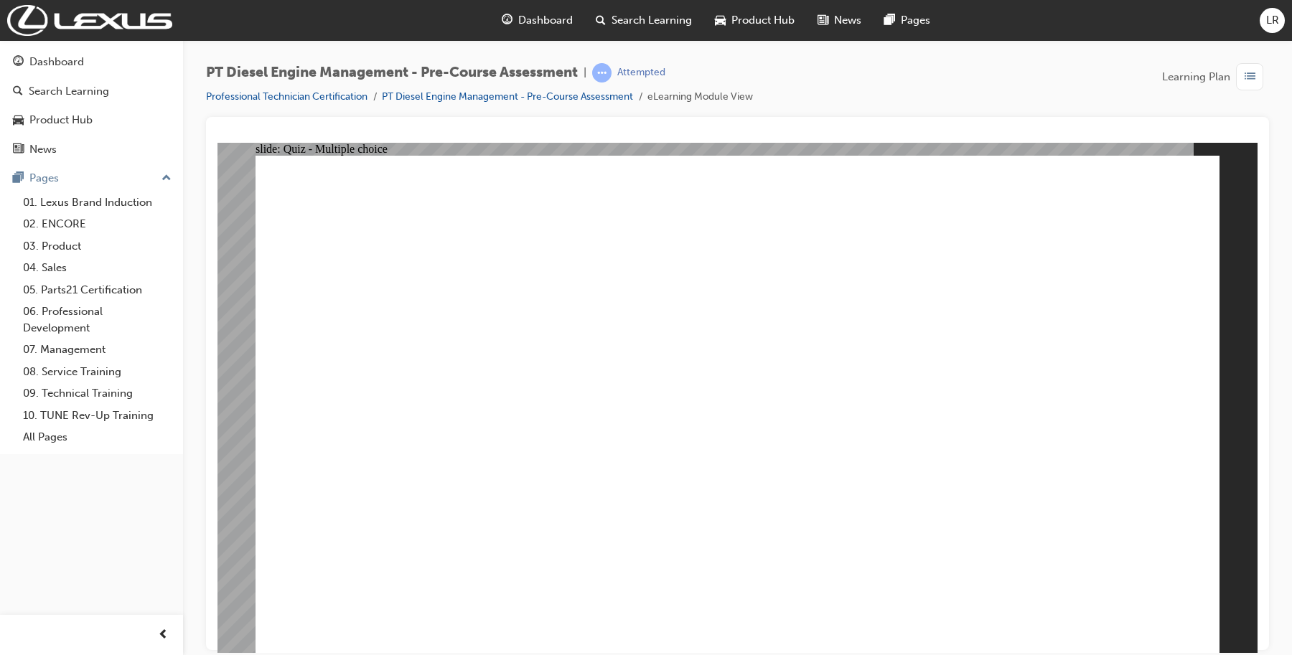
radio input "true"
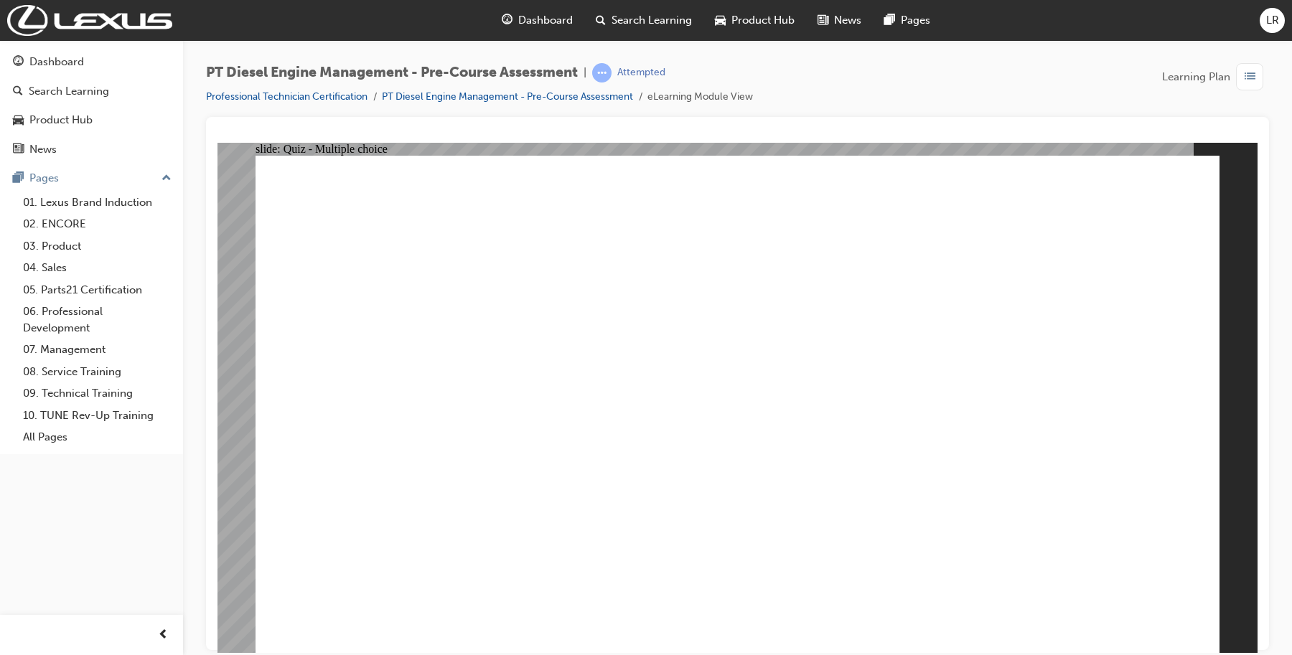
radio input "true"
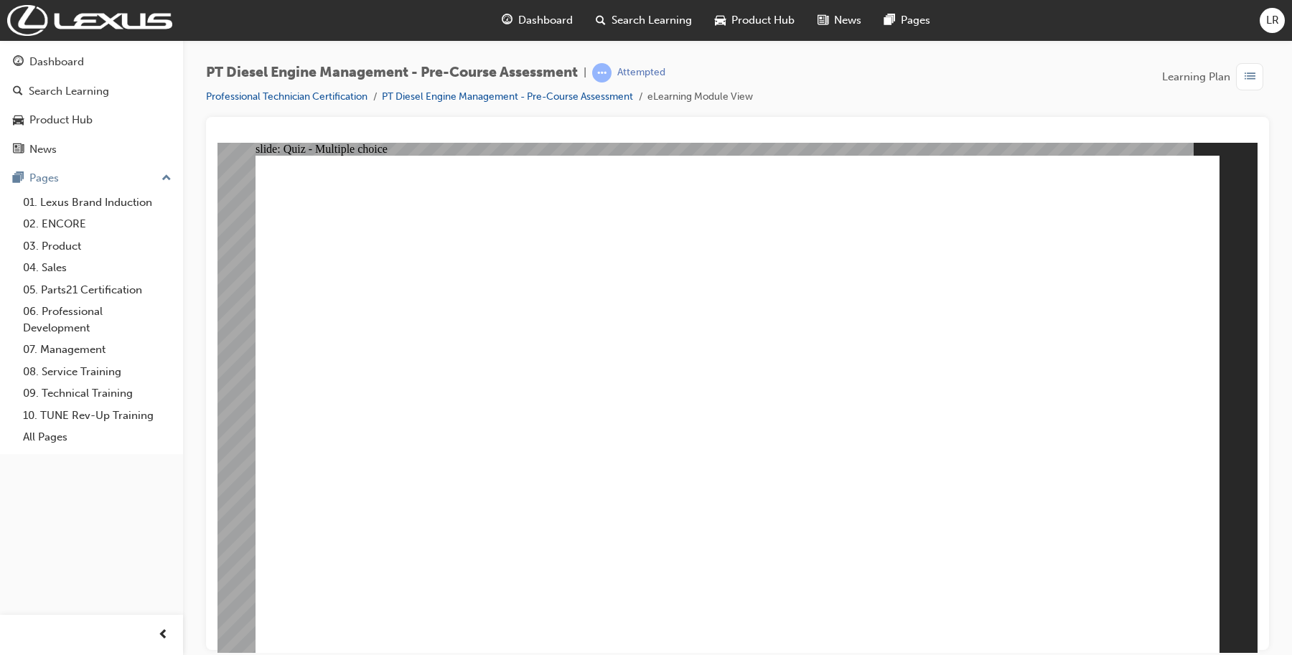
radio input "true"
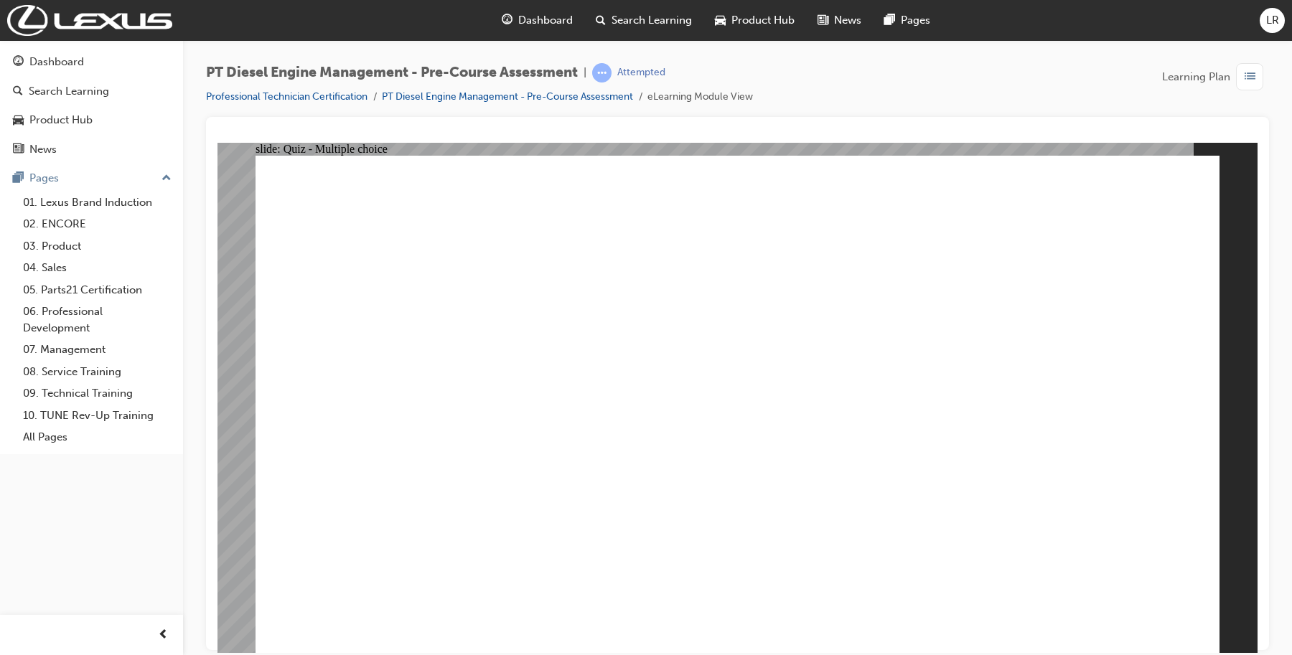
radio input "false"
radio input "true"
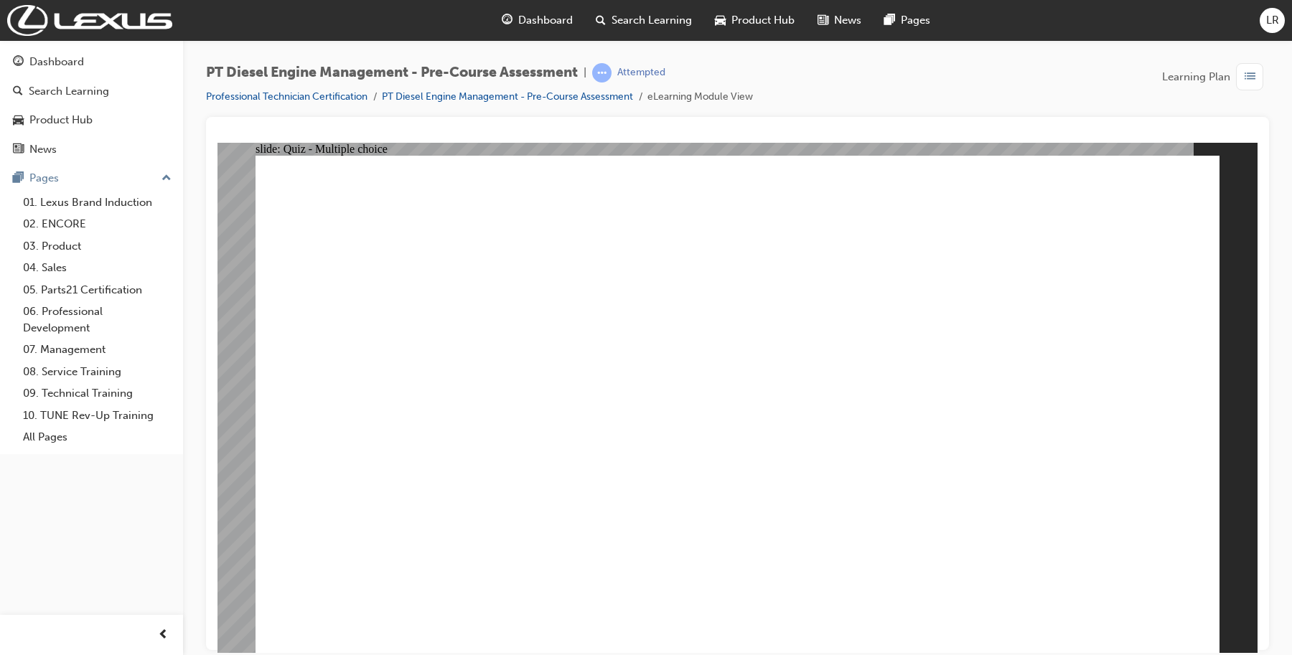
radio input "true"
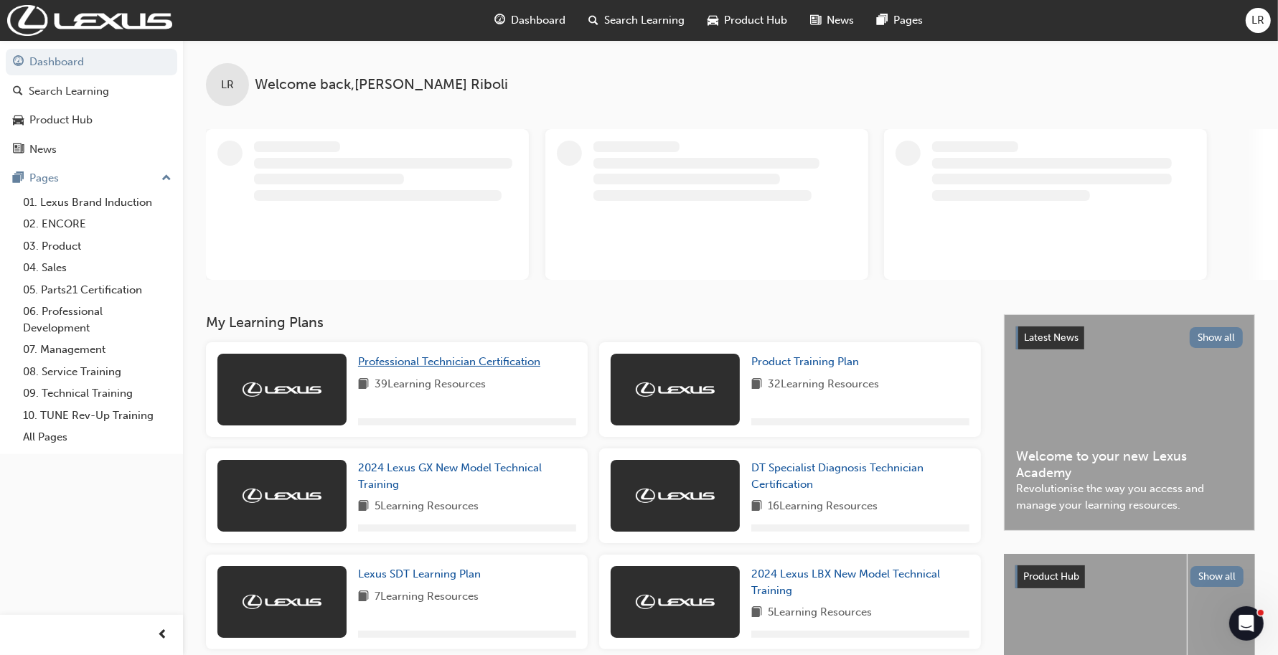
click at [457, 359] on span "Professional Technician Certification" at bounding box center [449, 361] width 182 height 13
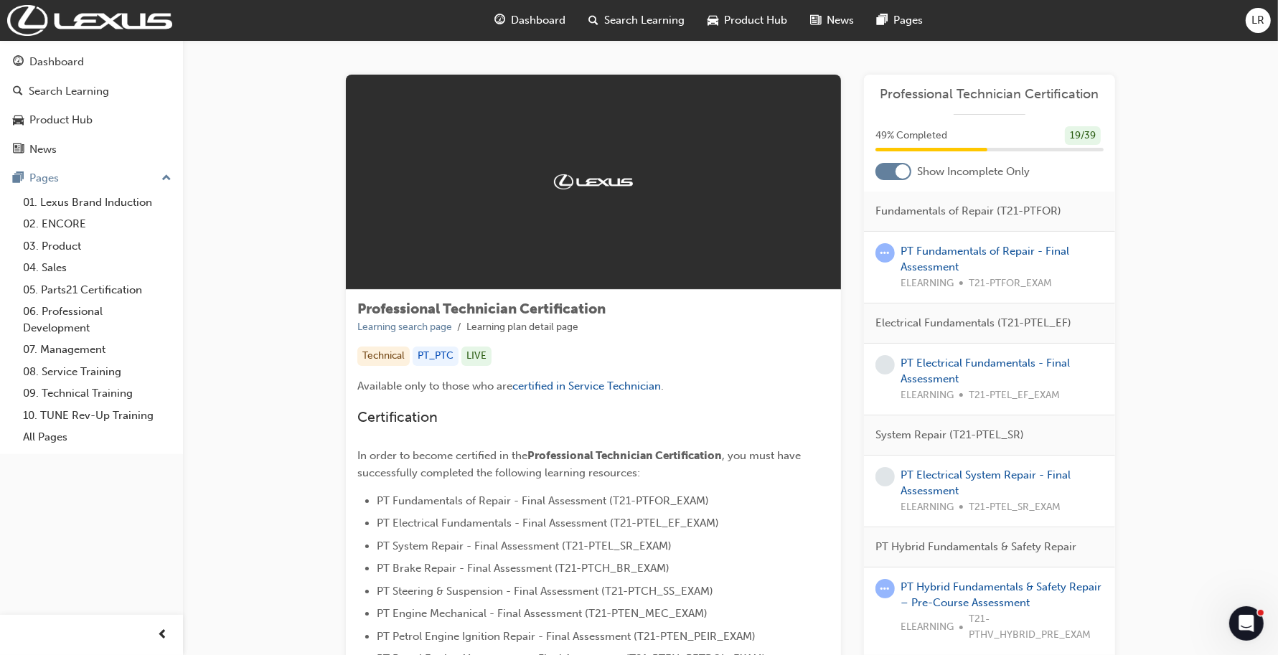
click at [903, 167] on div at bounding box center [903, 171] width 14 height 14
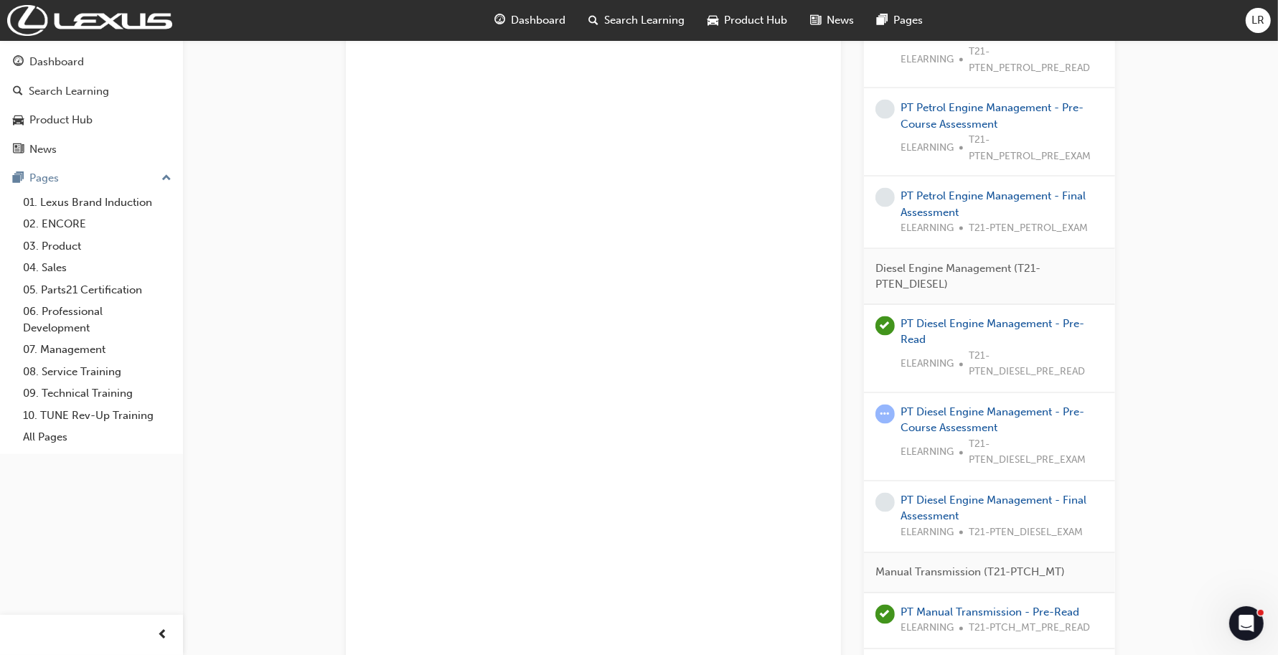
scroll to position [2243, 0]
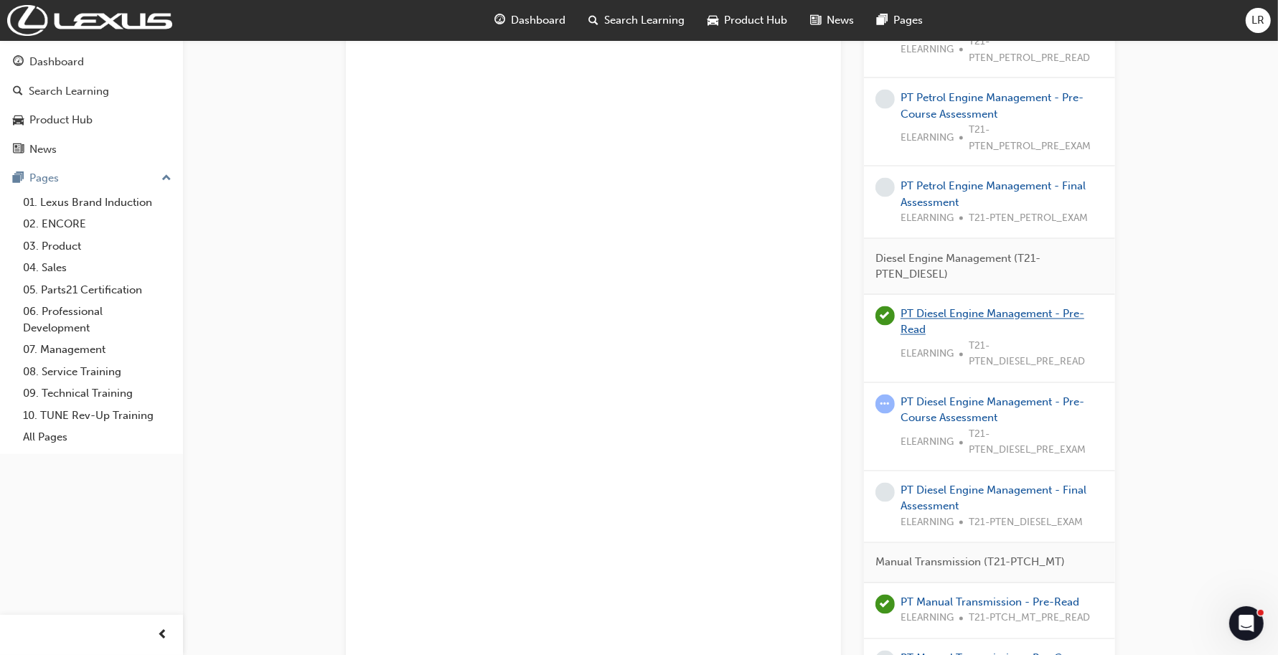
click at [926, 319] on link "PT Diesel Engine Management - Pre-Read" at bounding box center [993, 322] width 184 height 29
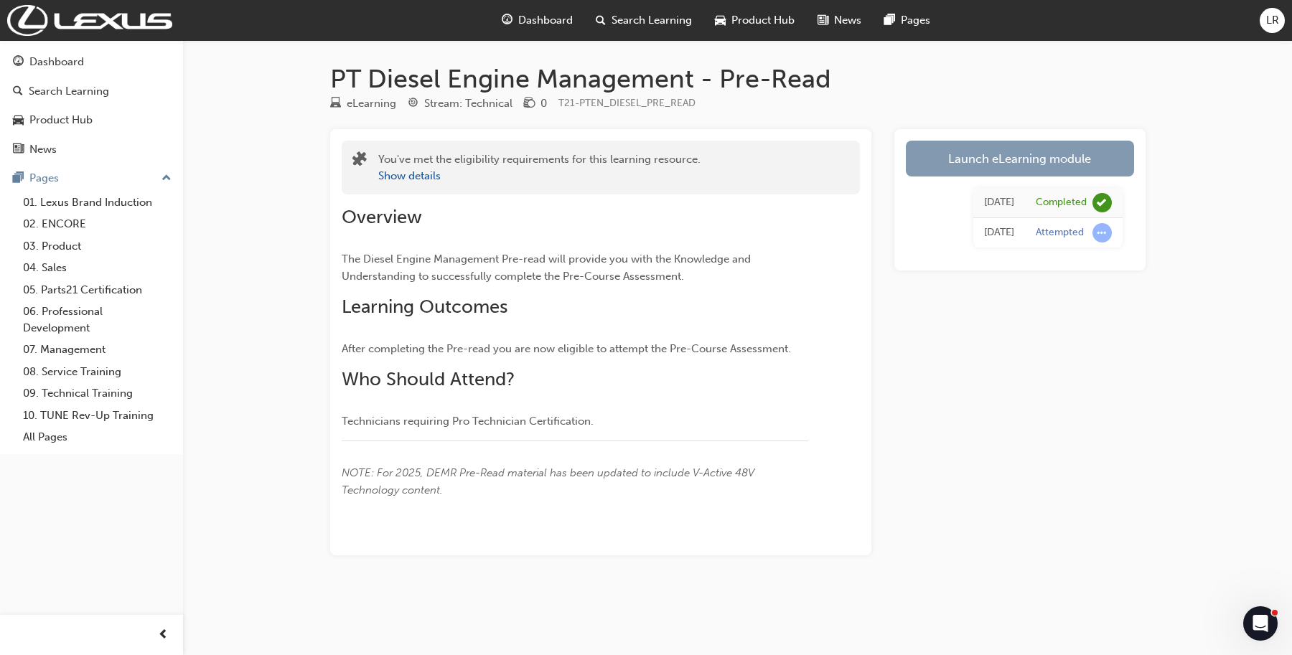
click at [1017, 153] on link "Launch eLearning module" at bounding box center [1020, 159] width 228 height 36
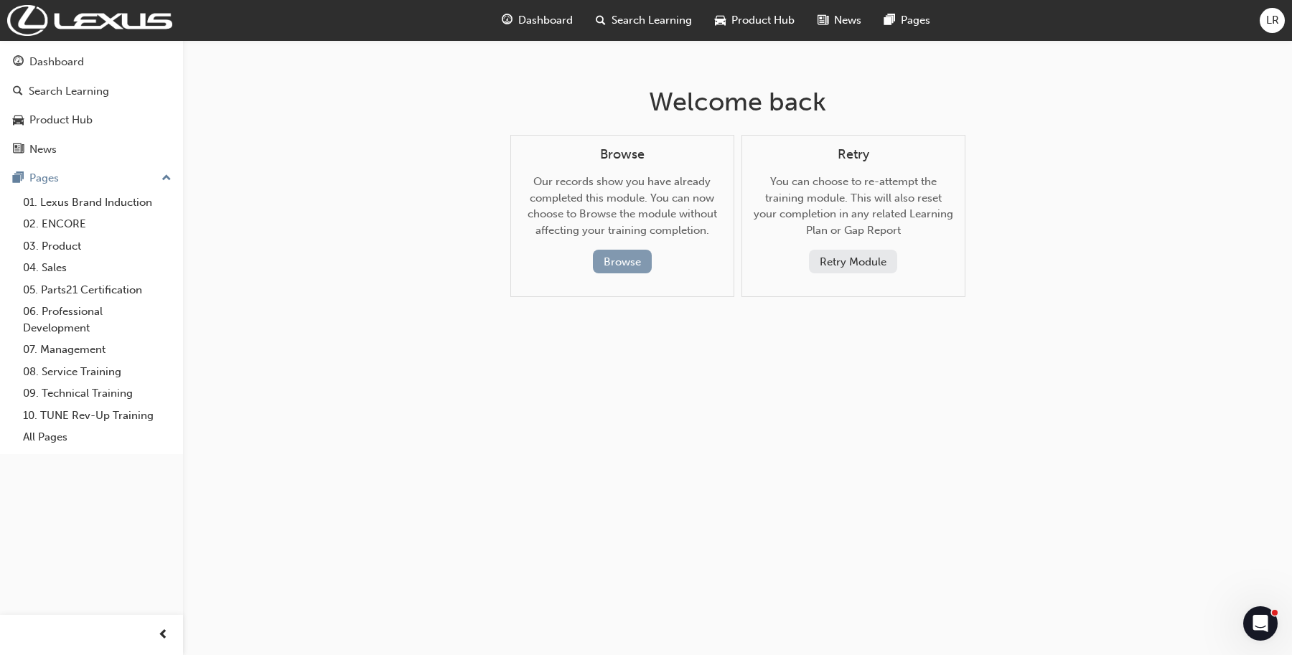
click at [618, 263] on button "Browse" at bounding box center [622, 262] width 59 height 24
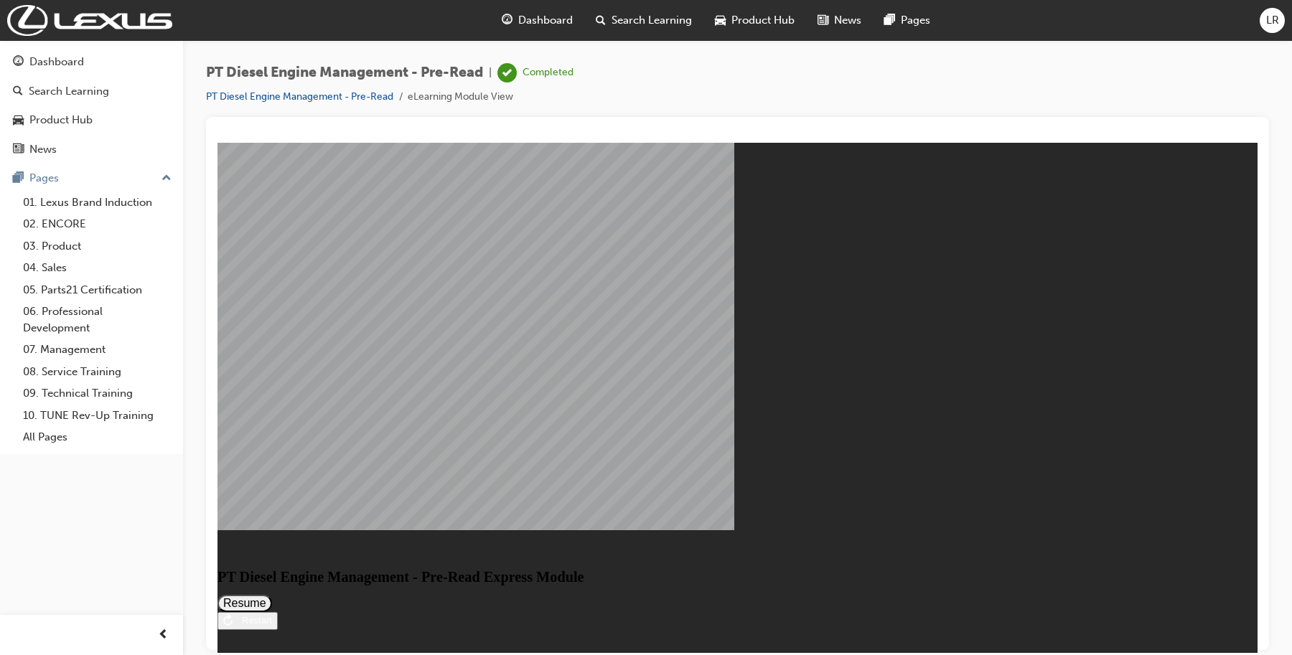
click at [272, 594] on button "Resume" at bounding box center [244, 602] width 55 height 17
